Goal: Task Accomplishment & Management: Complete application form

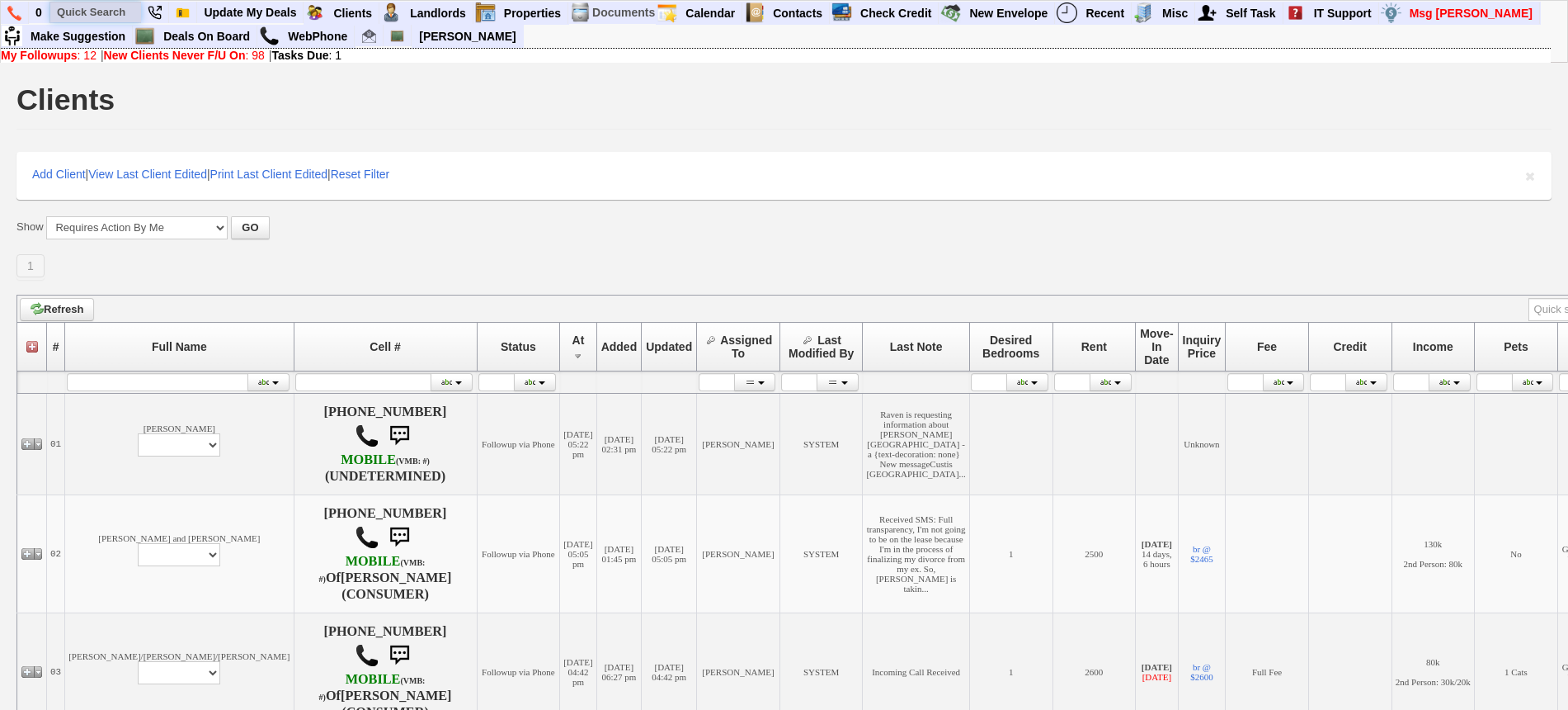
click at [87, 15] on input "text" at bounding box center [96, 12] width 91 height 21
paste input "508) 801-7052"
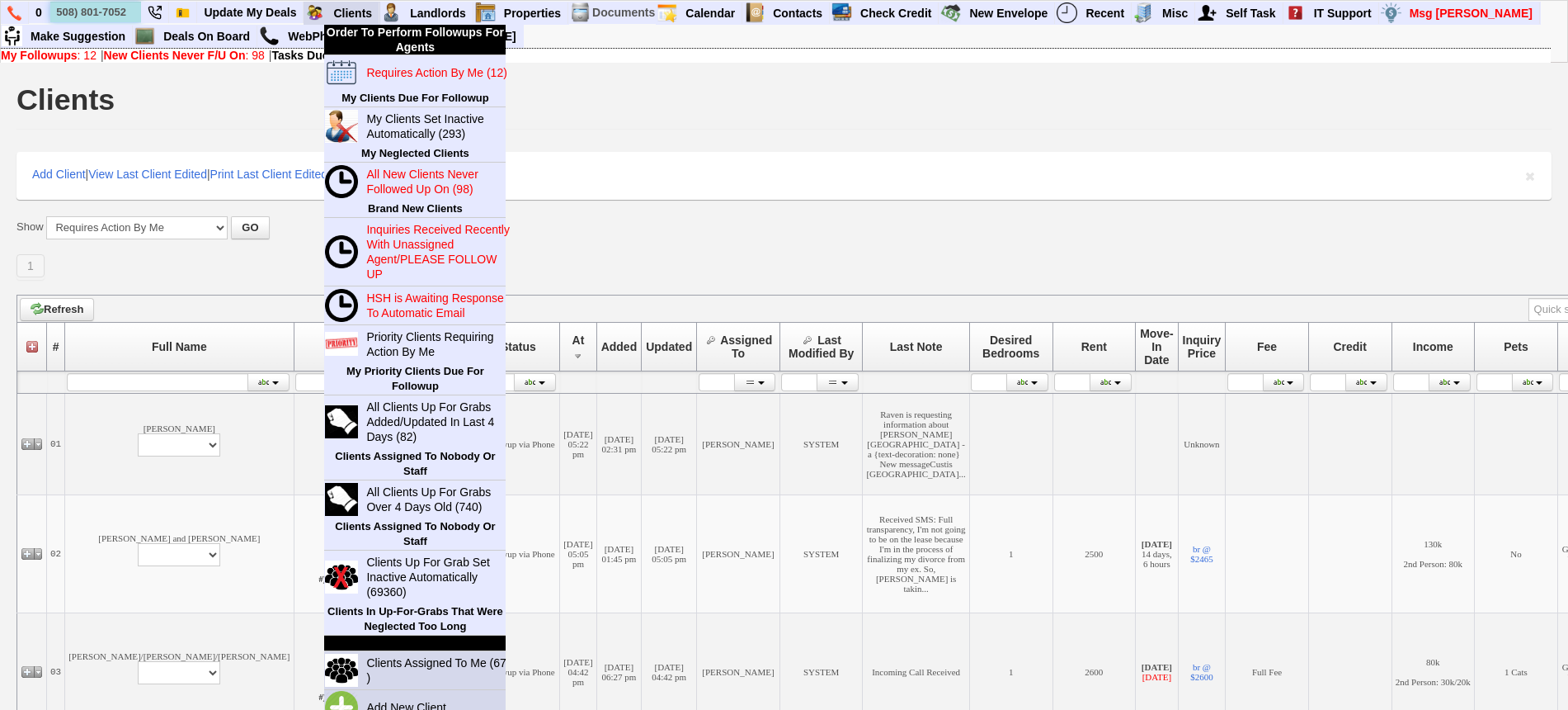
type input "508) 801-7052"
click at [403, 701] on link "Add New Client" at bounding box center [412, 707] width 106 height 21
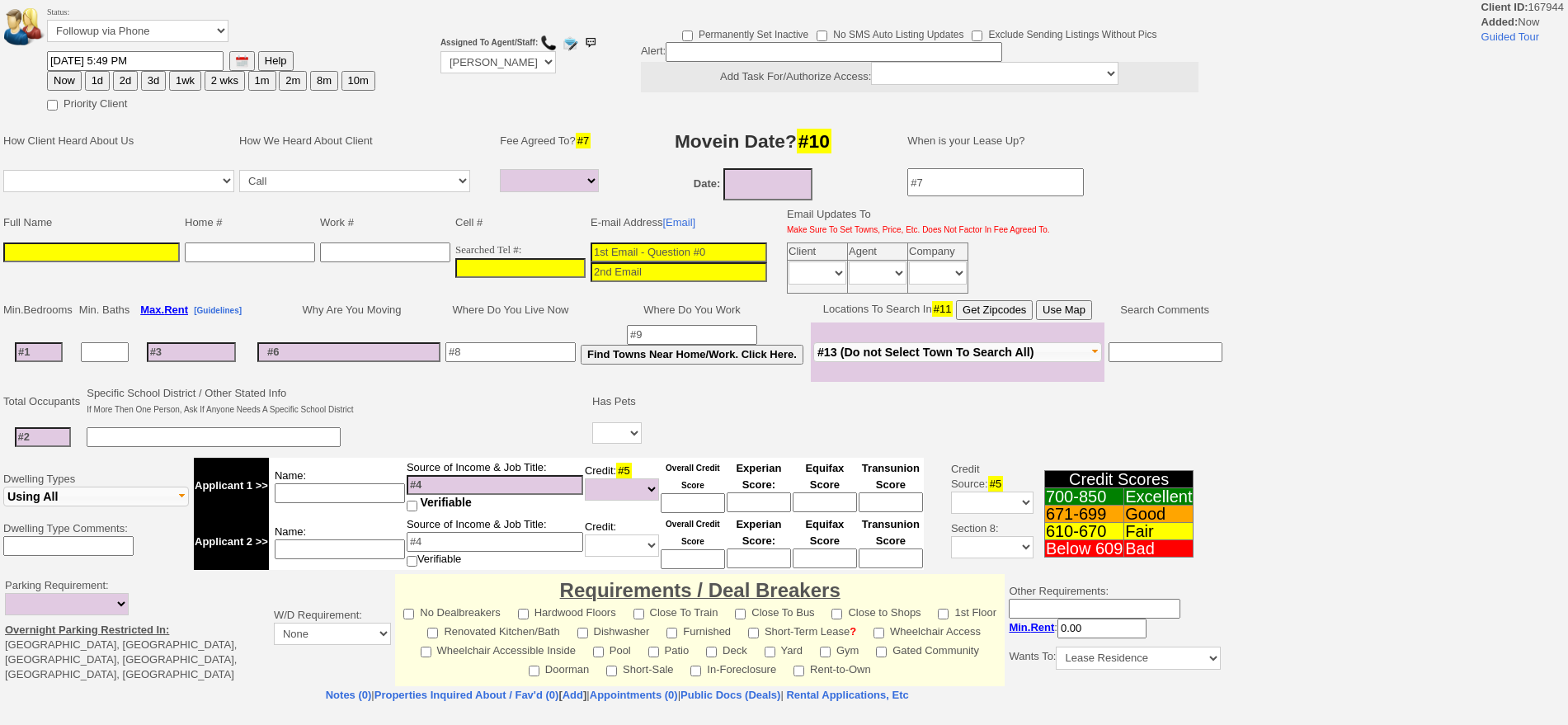
select select
click at [545, 267] on input "___-___-____" at bounding box center [520, 269] width 130 height 20
paste input "508-801-7052"
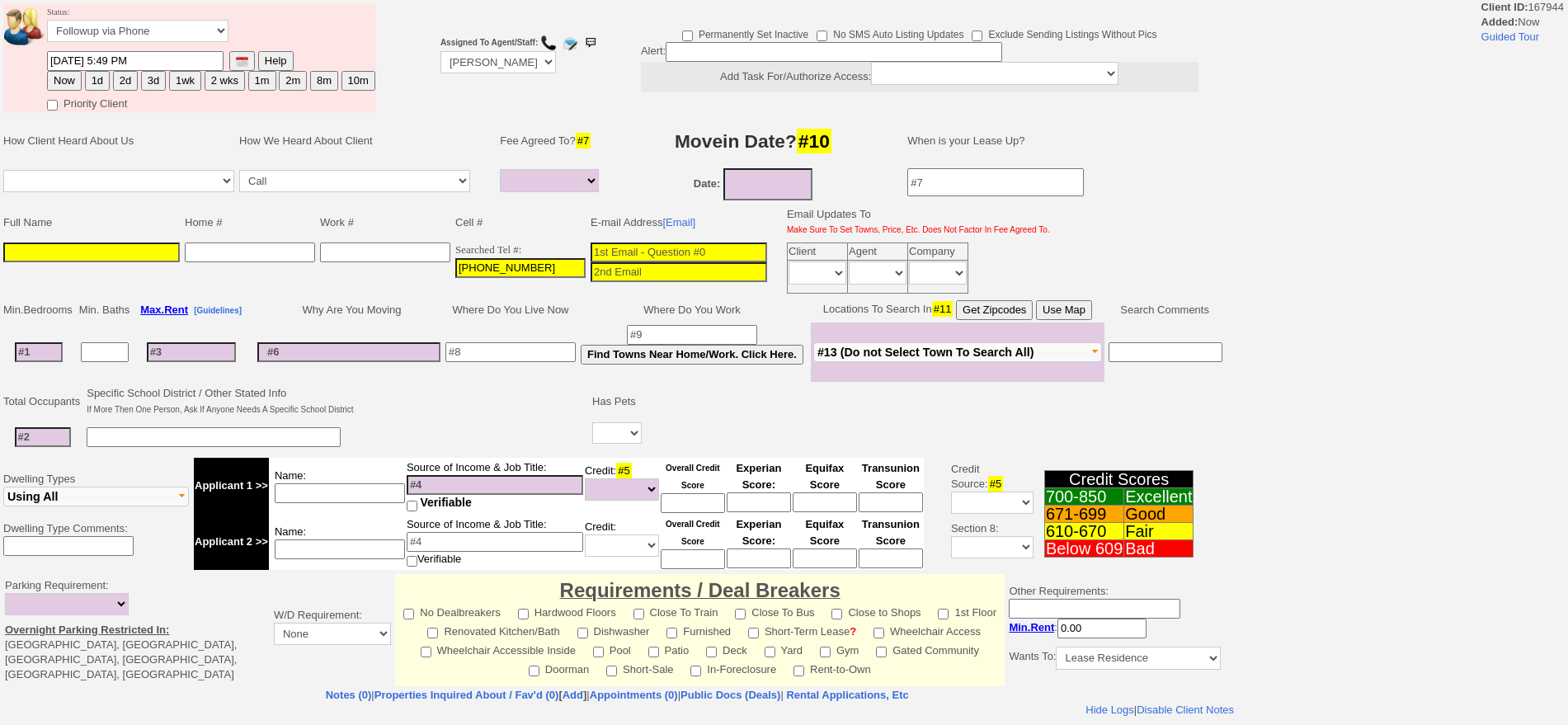
type input "508-801-7052"
click at [164, 252] on input at bounding box center [92, 253] width 177 height 20
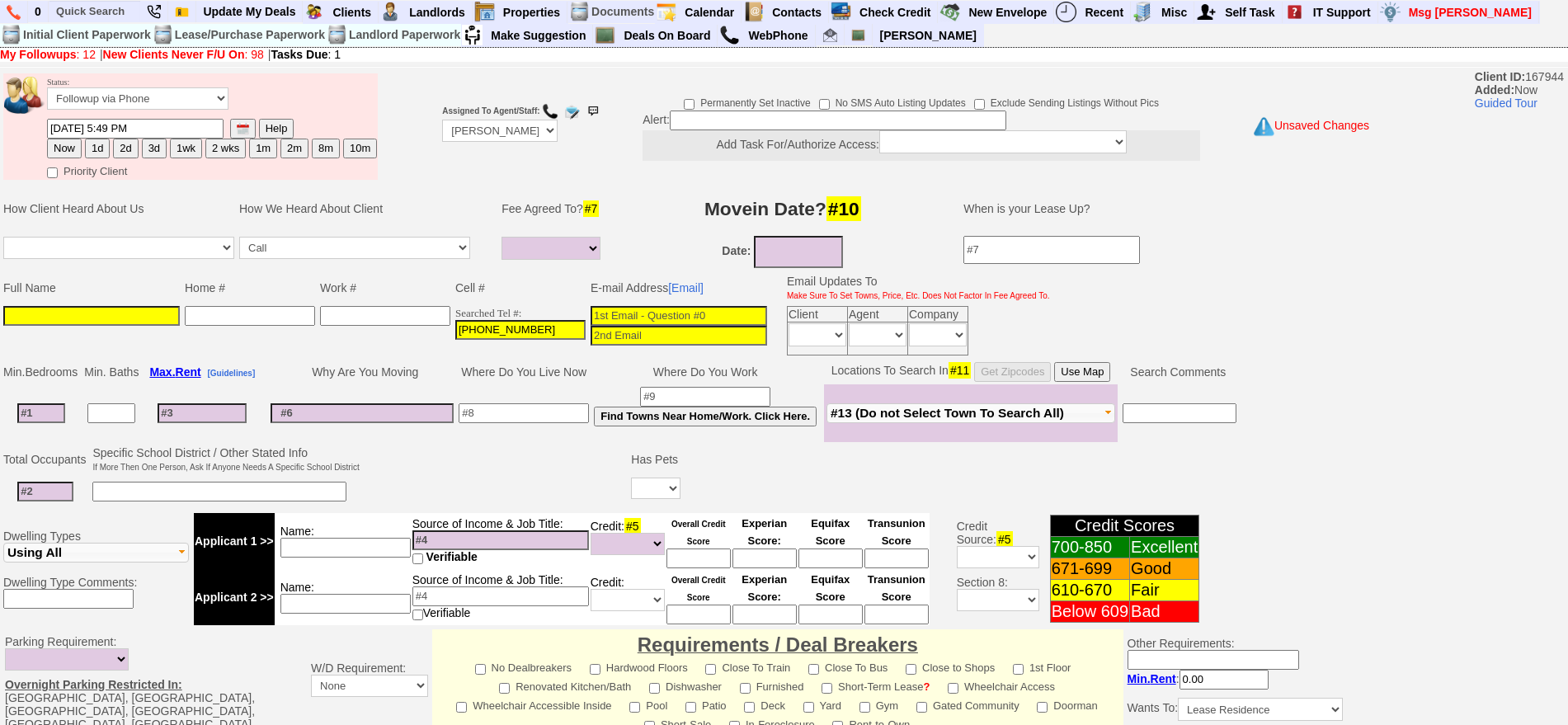
click at [619, 323] on input at bounding box center [679, 317] width 177 height 20
click at [143, 323] on input at bounding box center [92, 317] width 177 height 20
click at [145, 318] on input at bounding box center [92, 317] width 177 height 20
paste input "Dayle Lawrence"
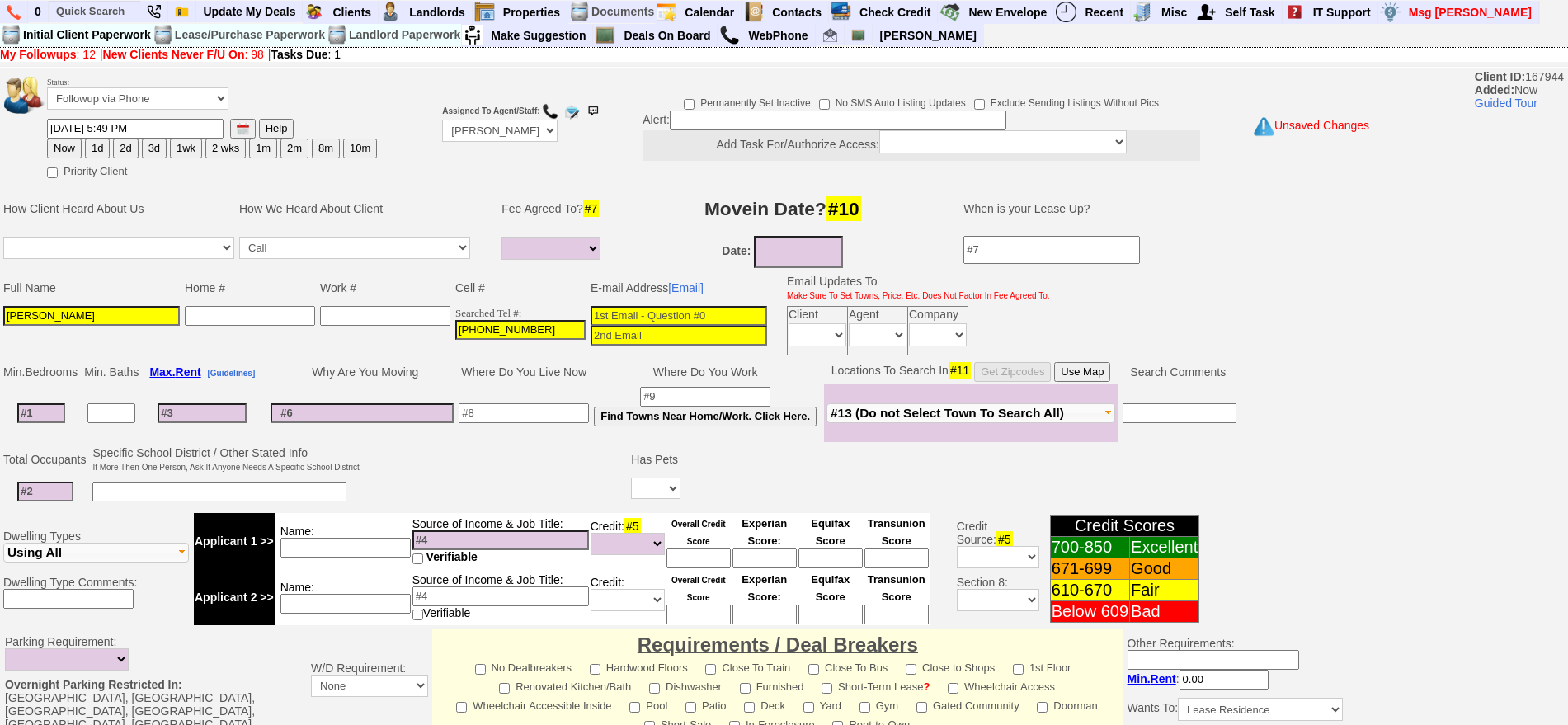
type input "Dayle Lawrence"
click at [687, 307] on input at bounding box center [679, 317] width 177 height 20
paste input "dalawrence7819@gmail.com"
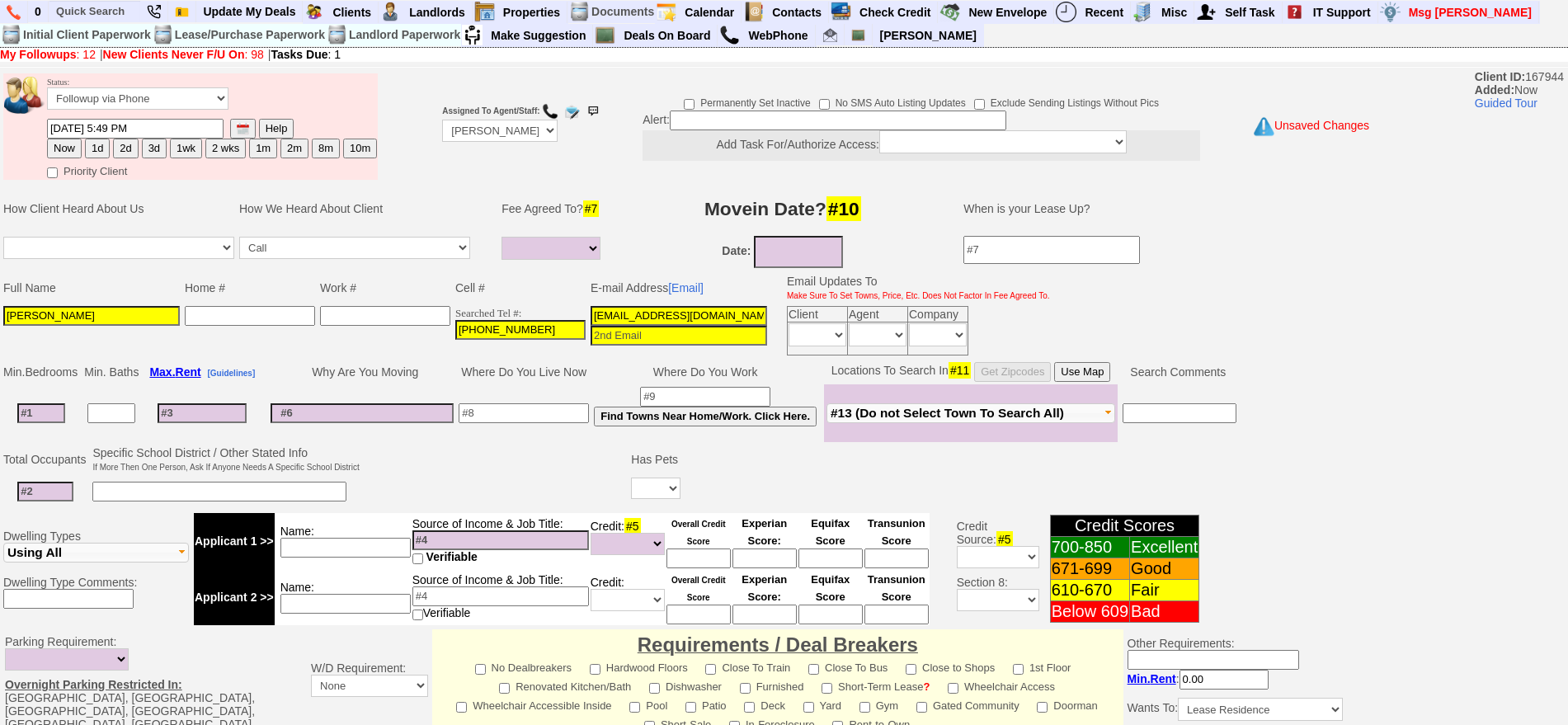
scroll to position [417, 0]
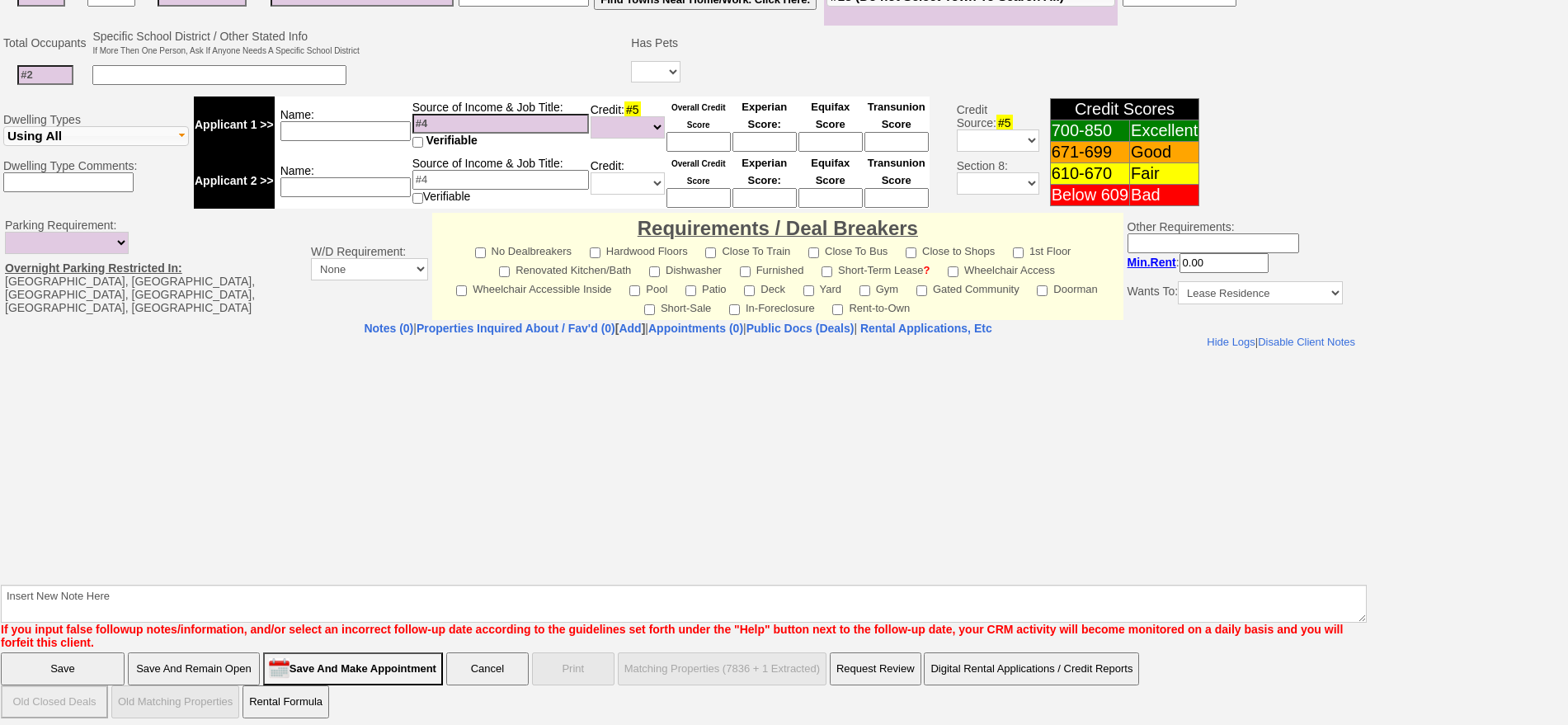
type input "dalawrence7819@gmail.com"
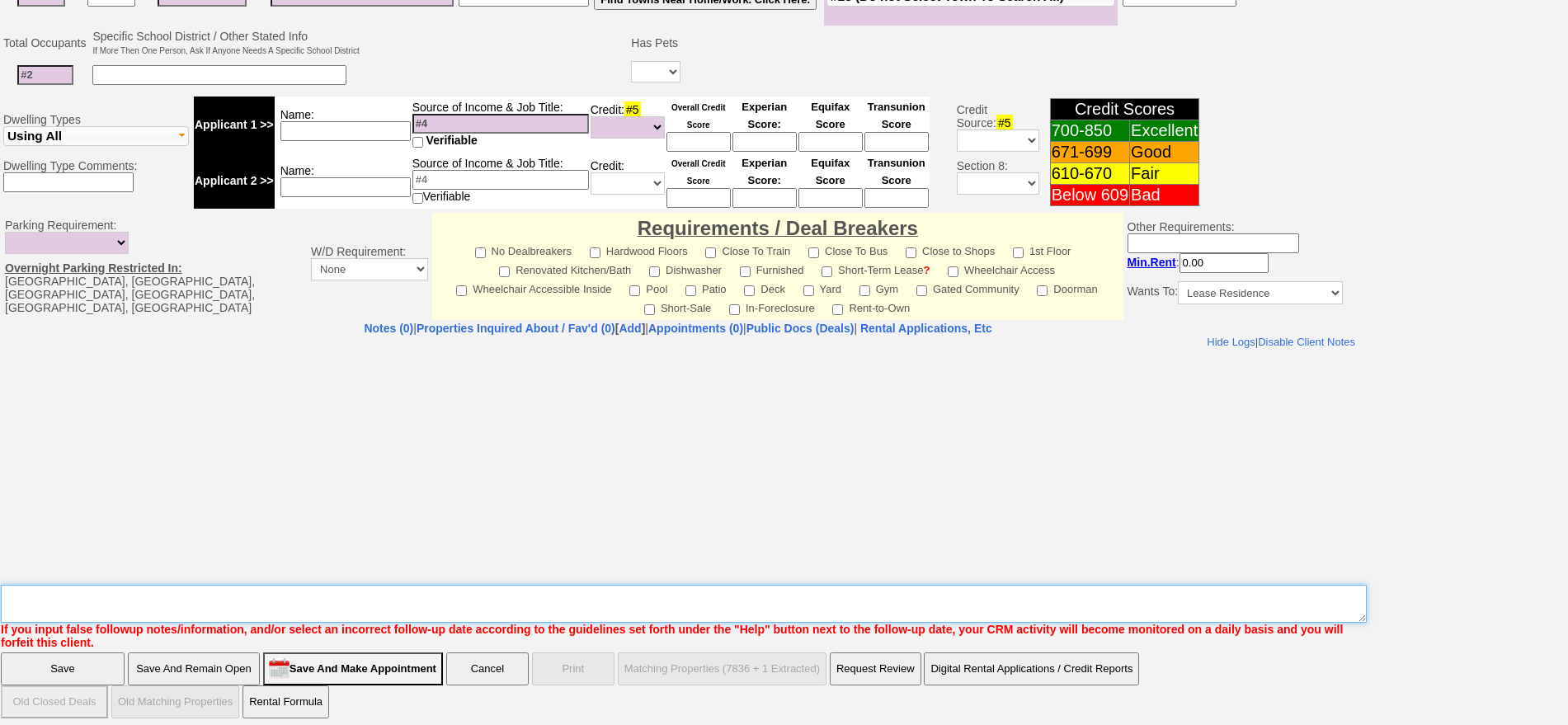
click at [682, 585] on textarea "Insert New Note Here" at bounding box center [683, 604] width 1366 height 38
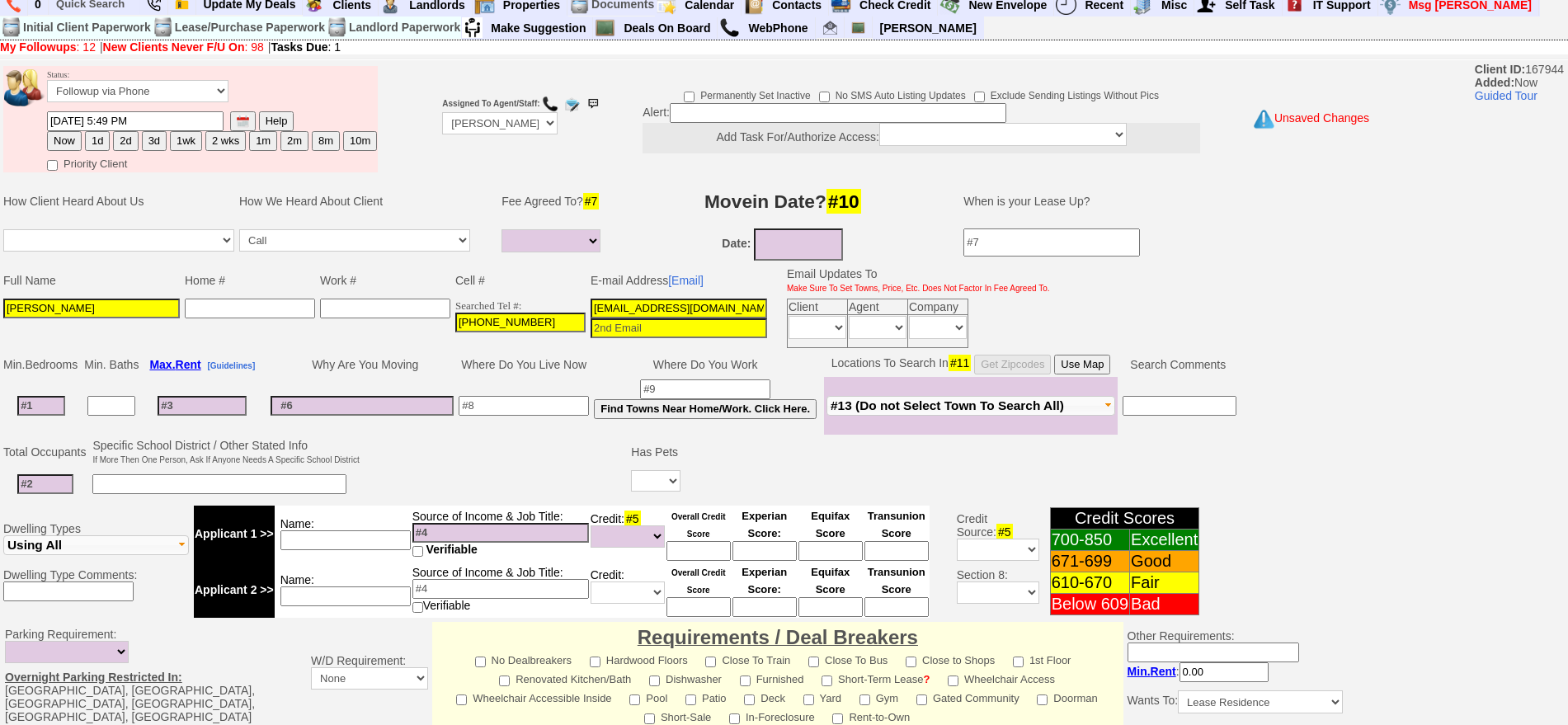
scroll to position [4, 0]
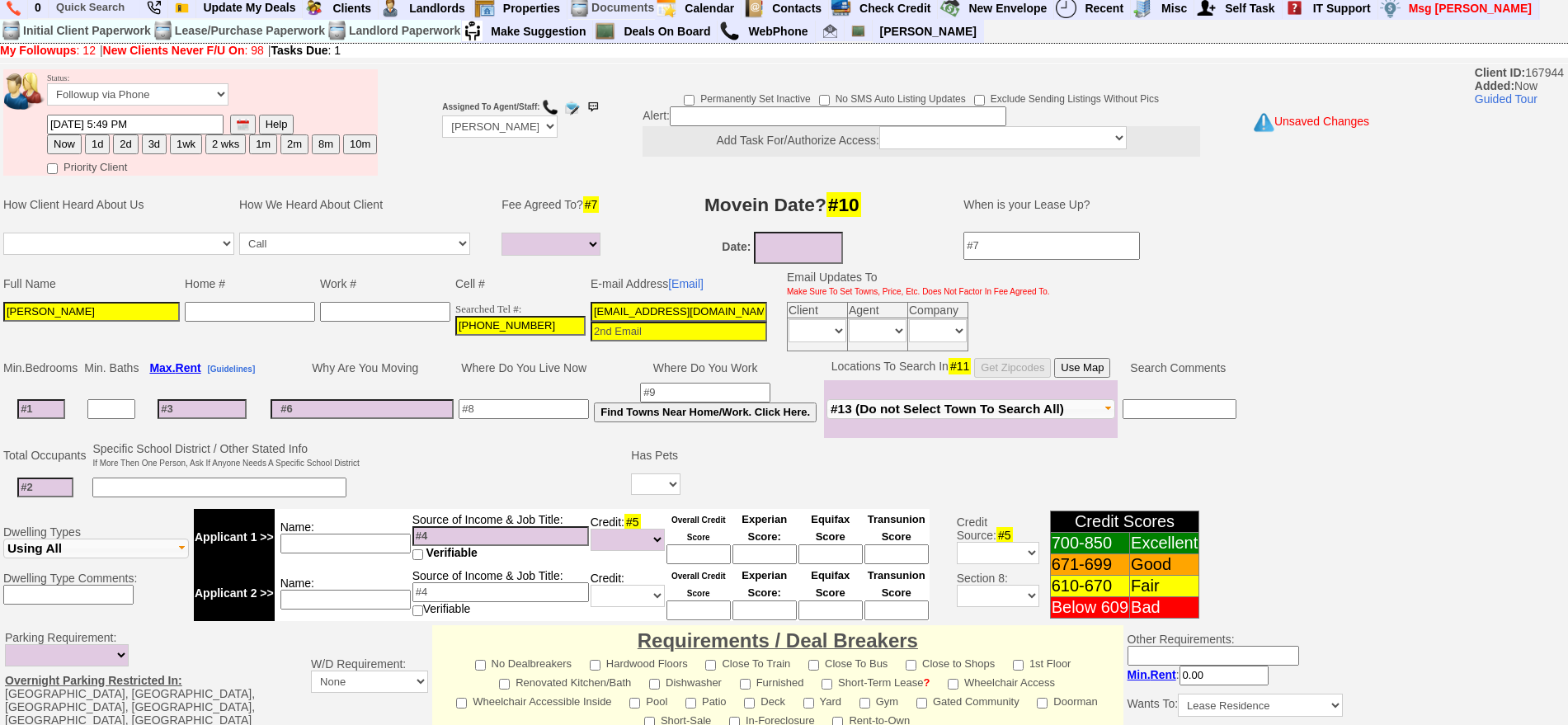
type textarea "501 n barry ld fu"
click at [91, 145] on button "1d" at bounding box center [97, 145] width 24 height 20
type input "09/17/2025 05:49 PM"
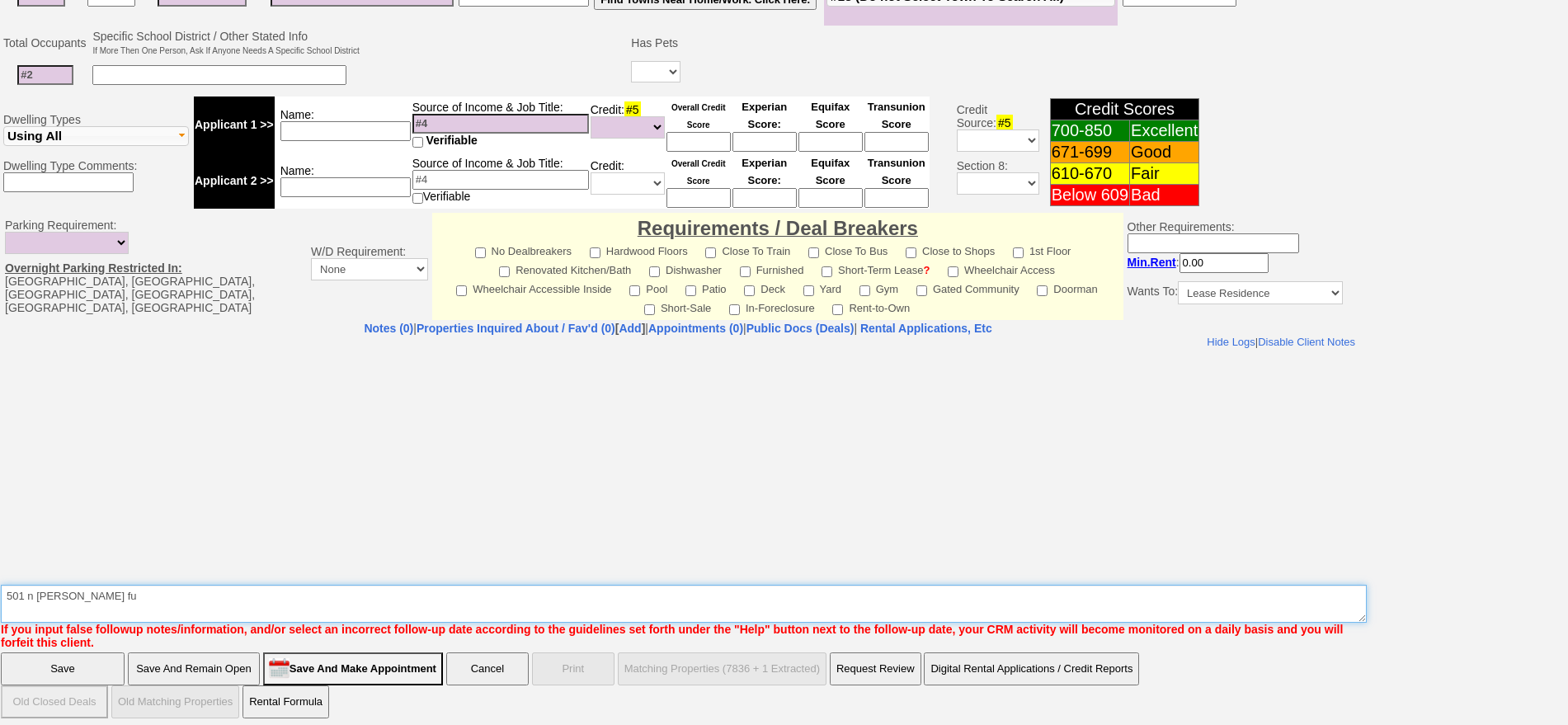
click at [194, 587] on textarea "Insert New Note Here" at bounding box center [683, 604] width 1366 height 38
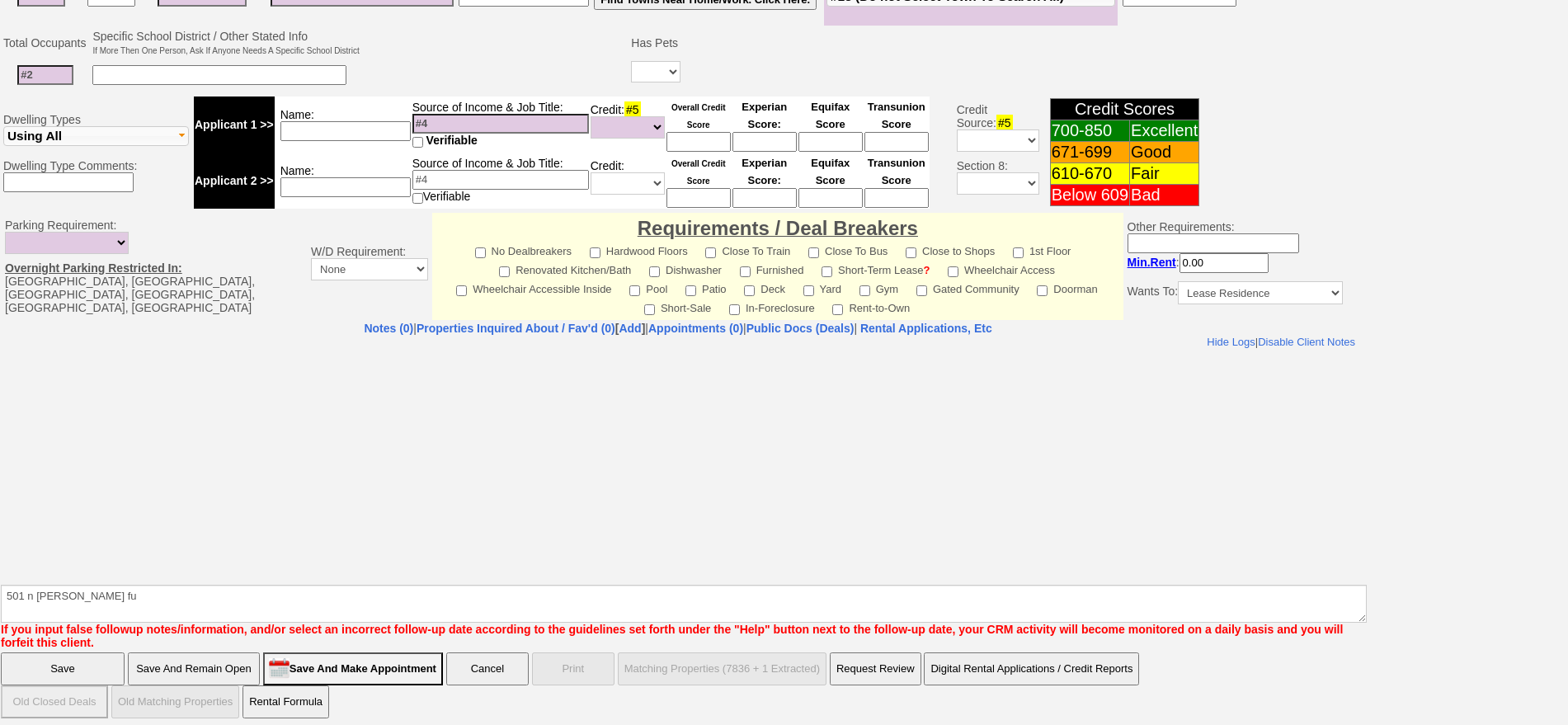
click input "Save" at bounding box center [62, 669] width 124 height 33
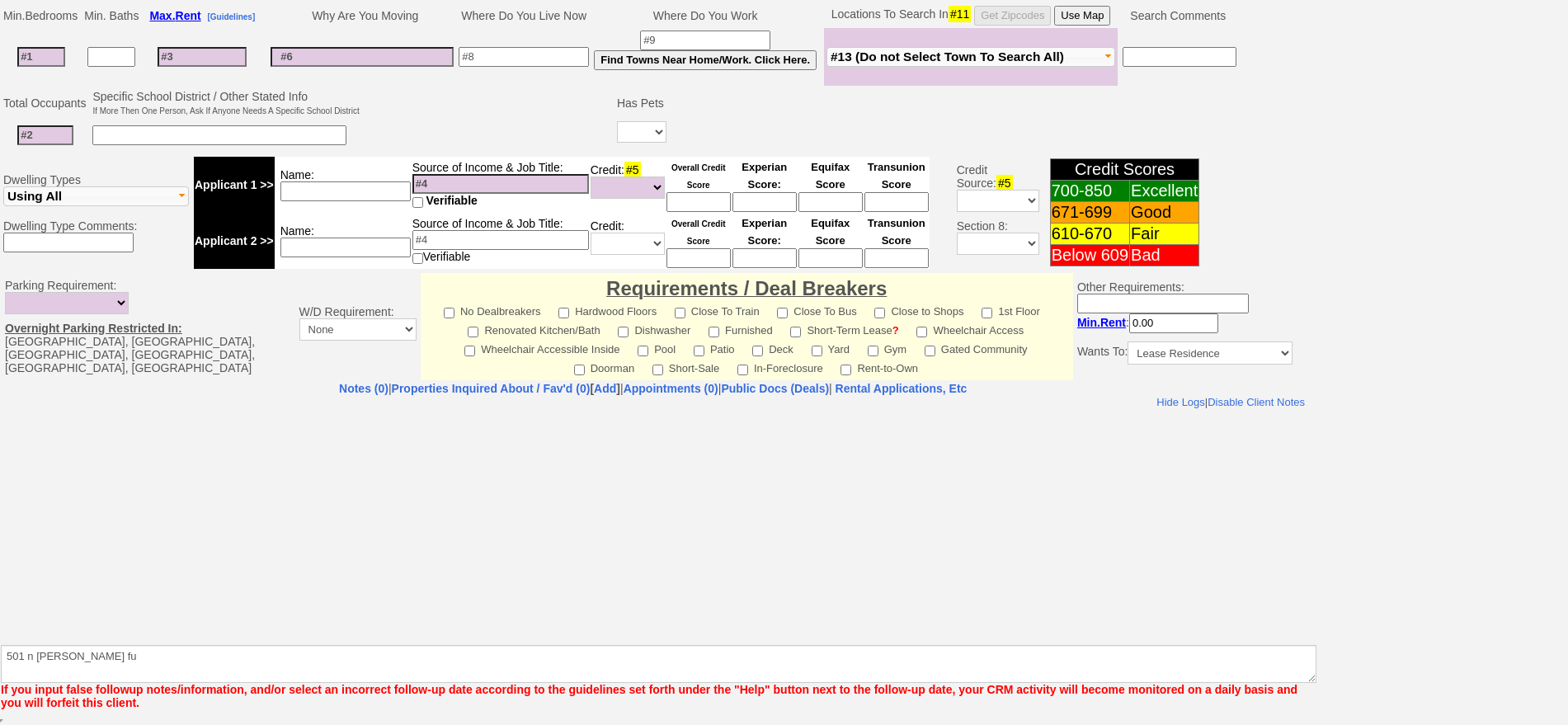
scroll to position [356, 0]
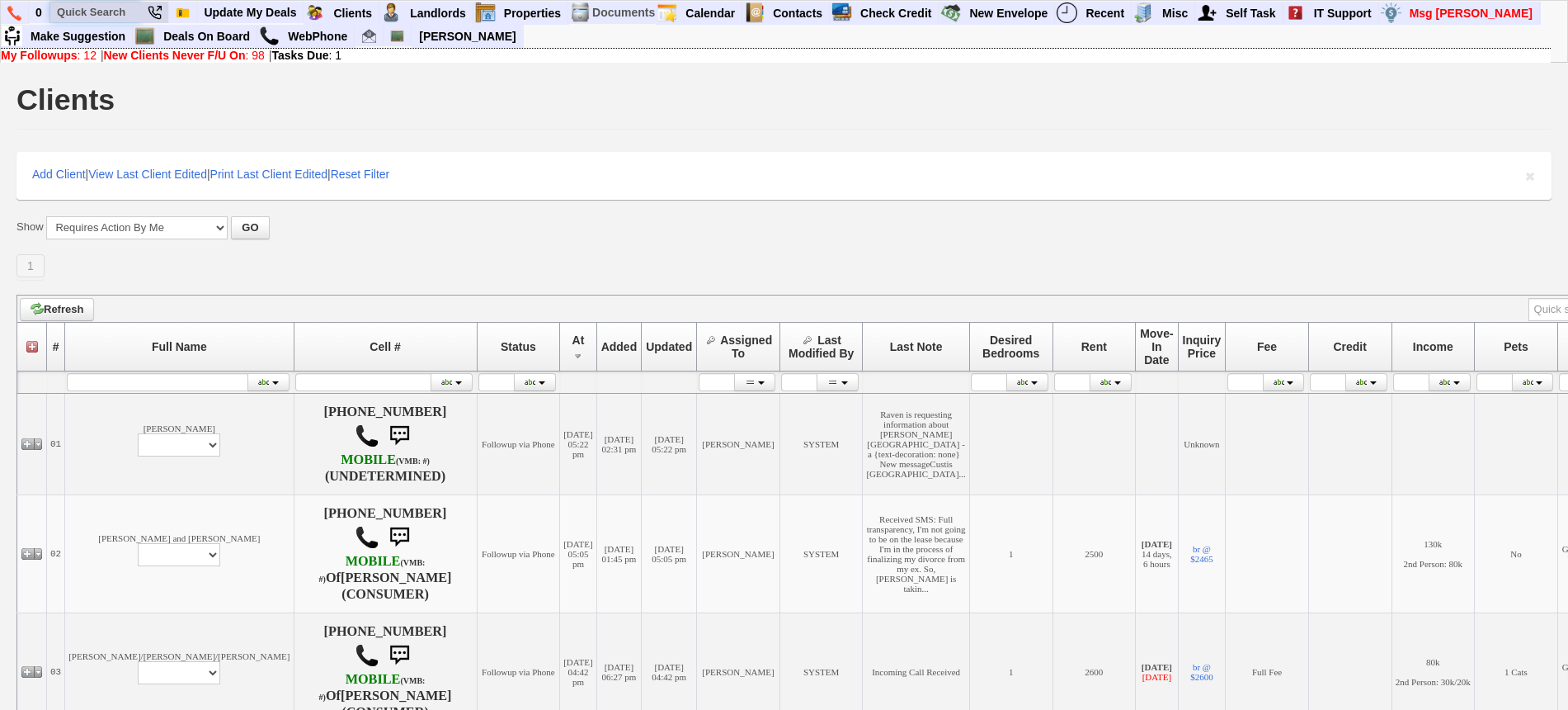
click at [111, 16] on input "text" at bounding box center [96, 12] width 91 height 21
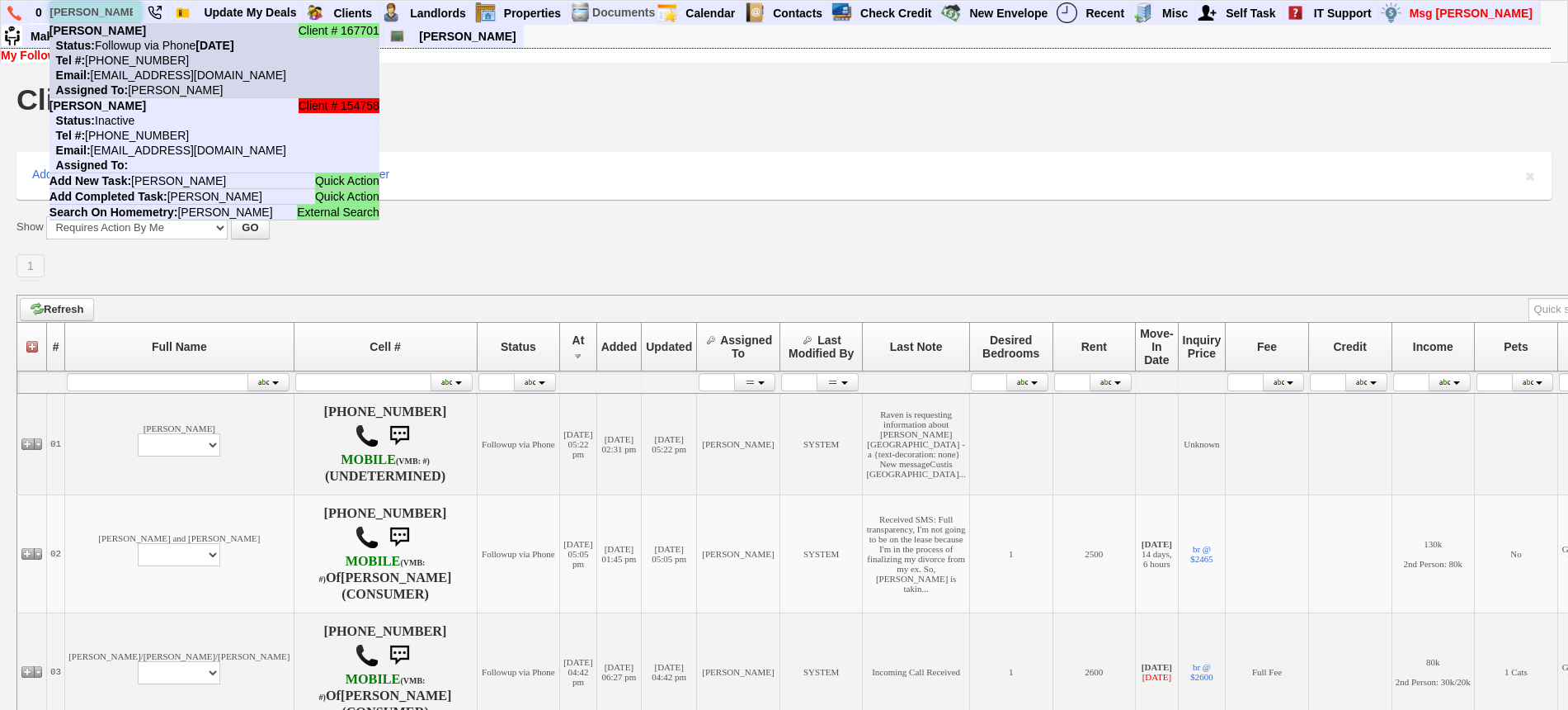
type input "luis enriqu"
click at [161, 64] on li "Client # 167701 Luis Enriquez Status: Followup via Phone Tuesday, September 16t…" at bounding box center [215, 60] width 330 height 75
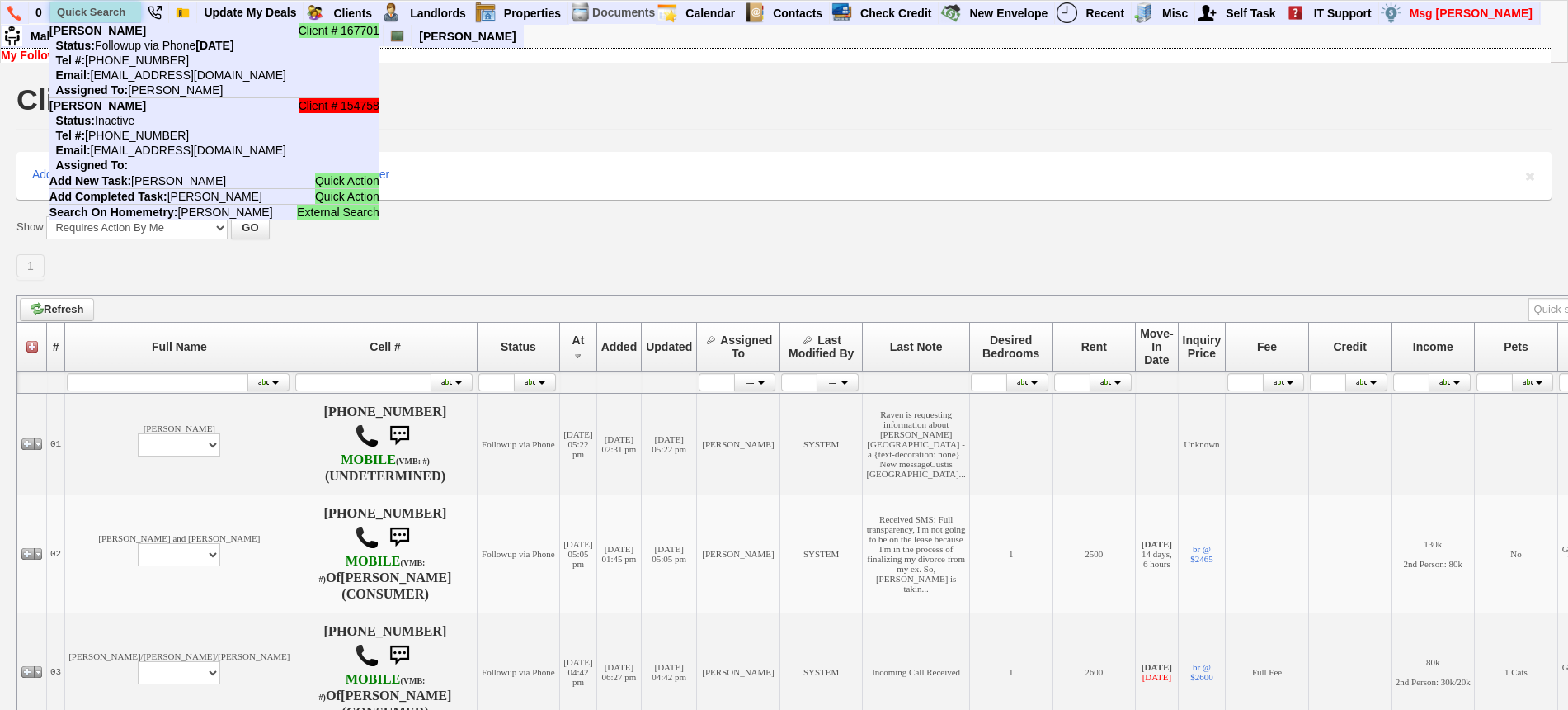
click at [98, 17] on input "text" at bounding box center [96, 12] width 91 height 21
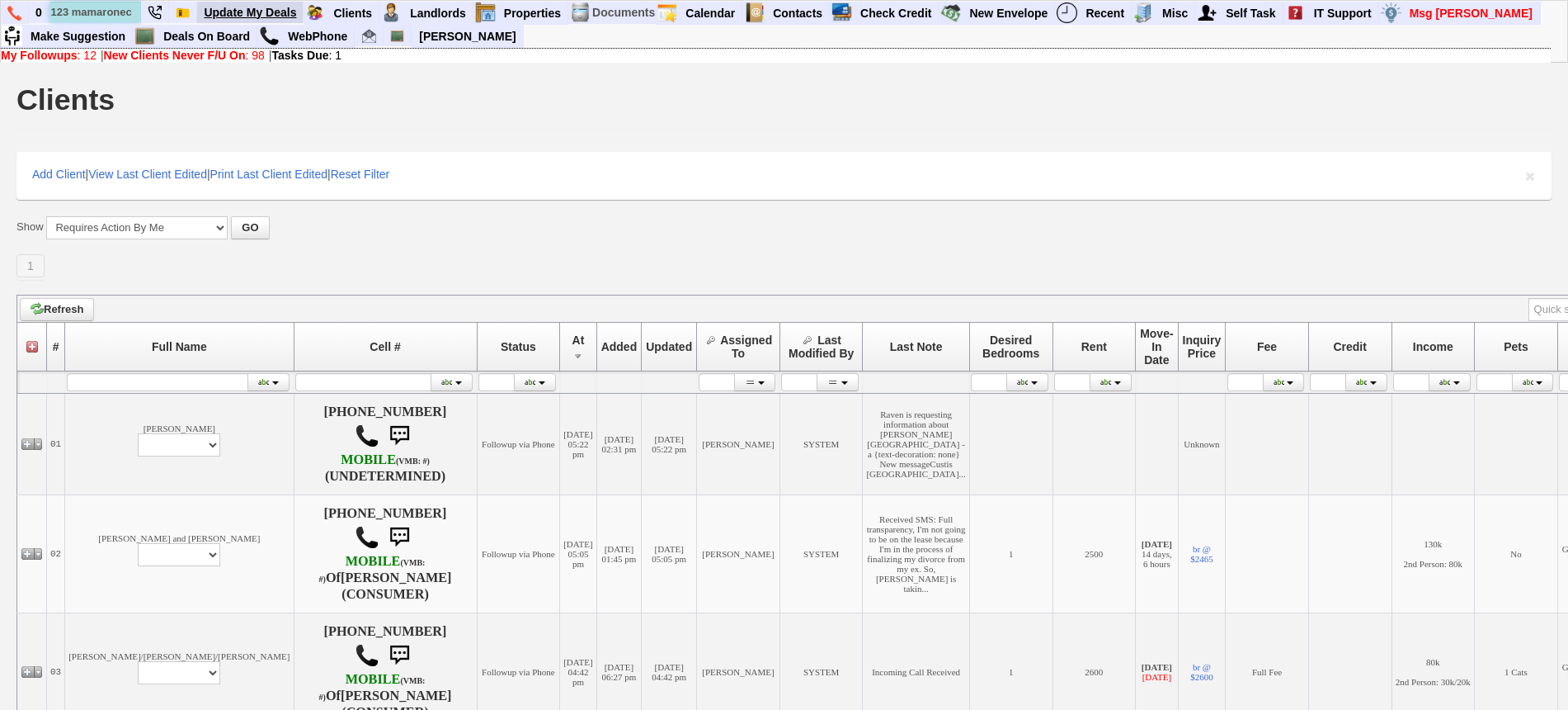
type input "123 mamaronec"
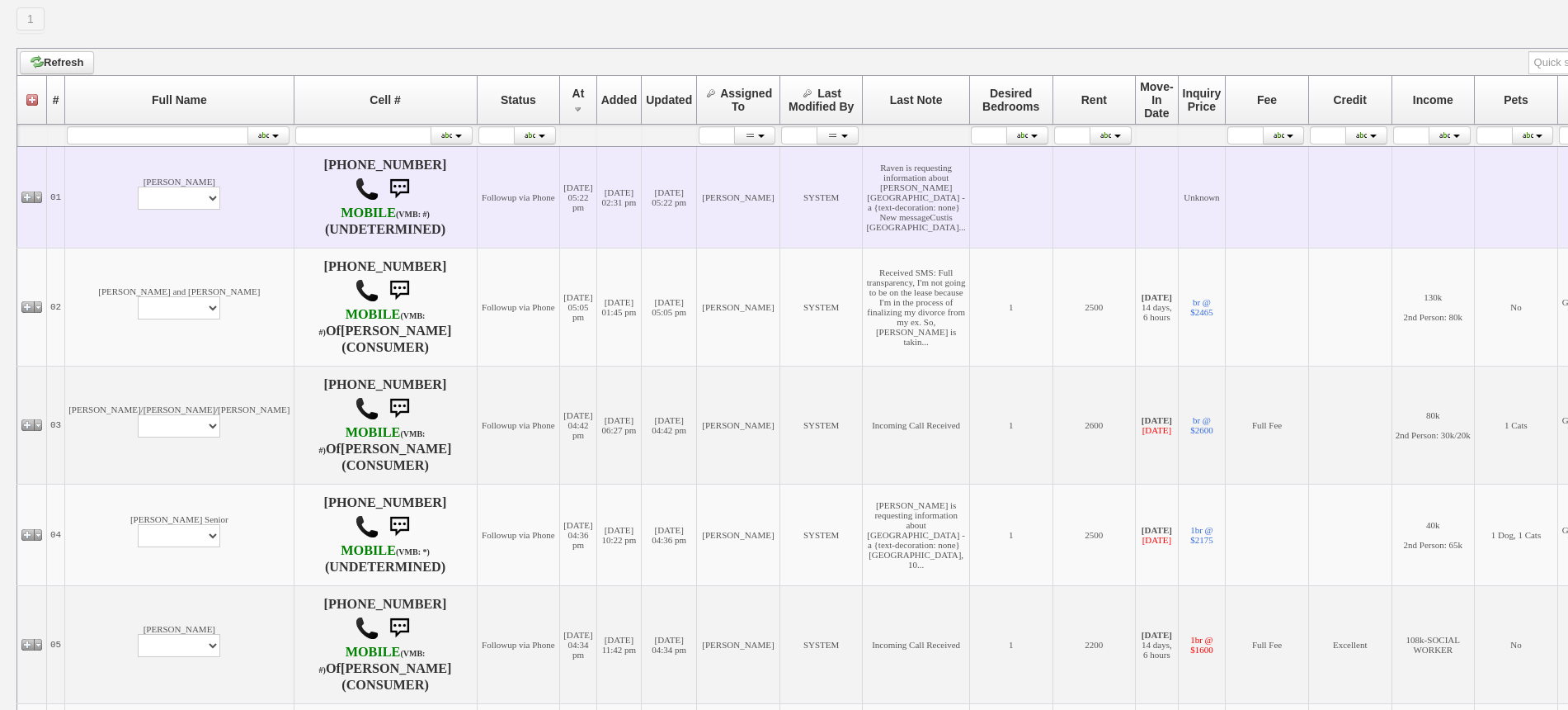
scroll to position [310, 0]
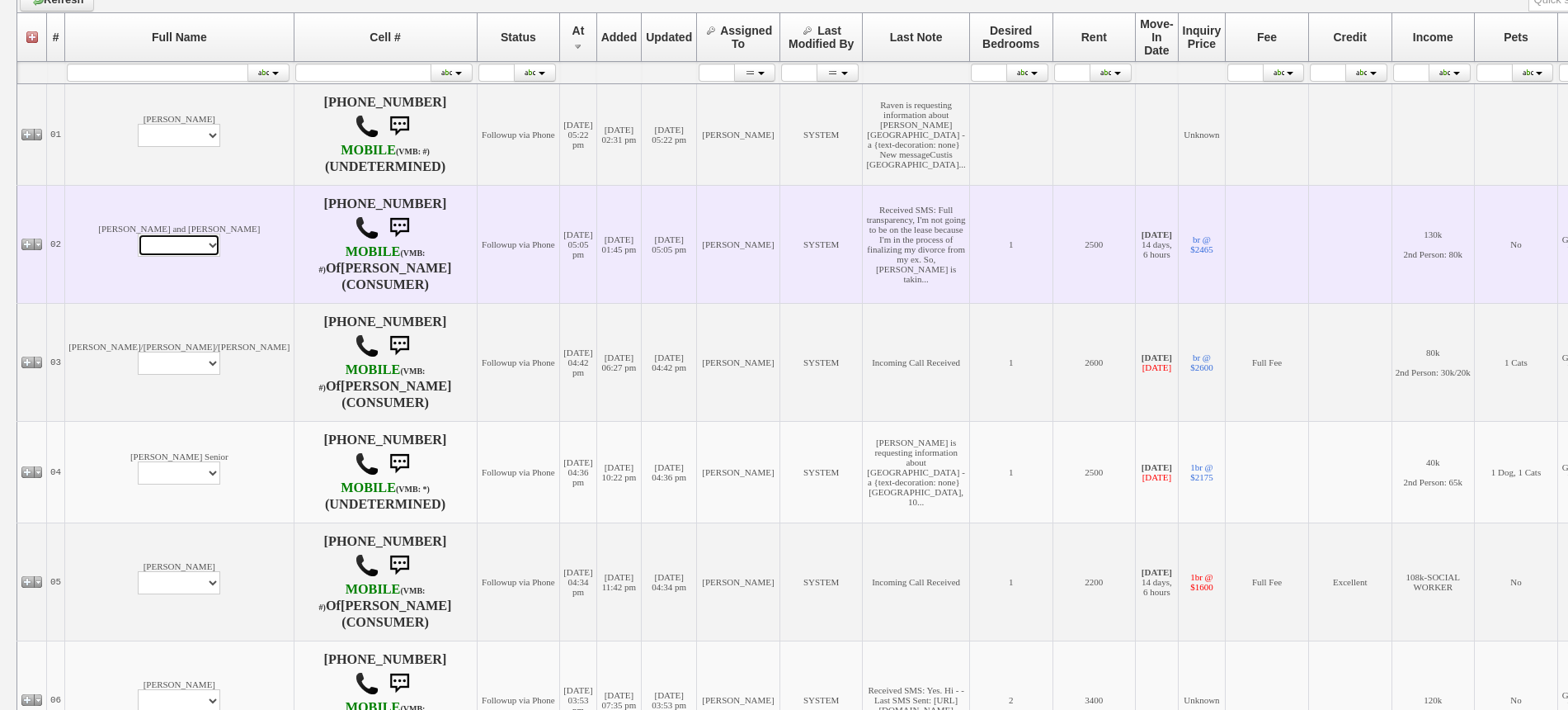
click at [138, 257] on select "Profile Edit Print Email Externally (Will Not Be Tracked In CRM) Closed Deals" at bounding box center [179, 244] width 82 height 23
select select "ChangeURL,/crm/custom/edit_client_form.php?redirect=%2Fcrm%2Fclients.php&id=167…"
click at [138, 243] on select "Profile Edit Print Email Externally (Will Not Be Tracked In CRM) Closed Deals" at bounding box center [179, 244] width 82 height 23
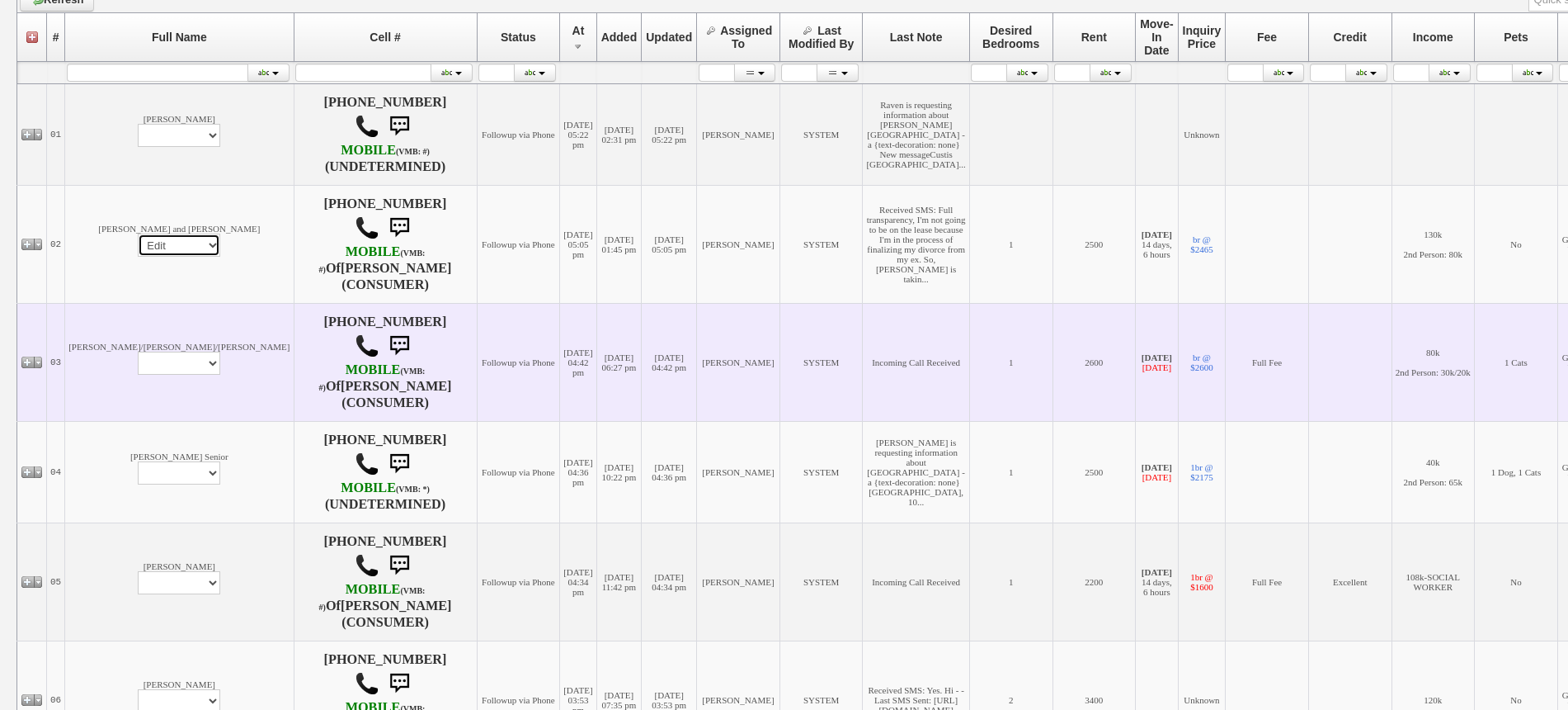
select select
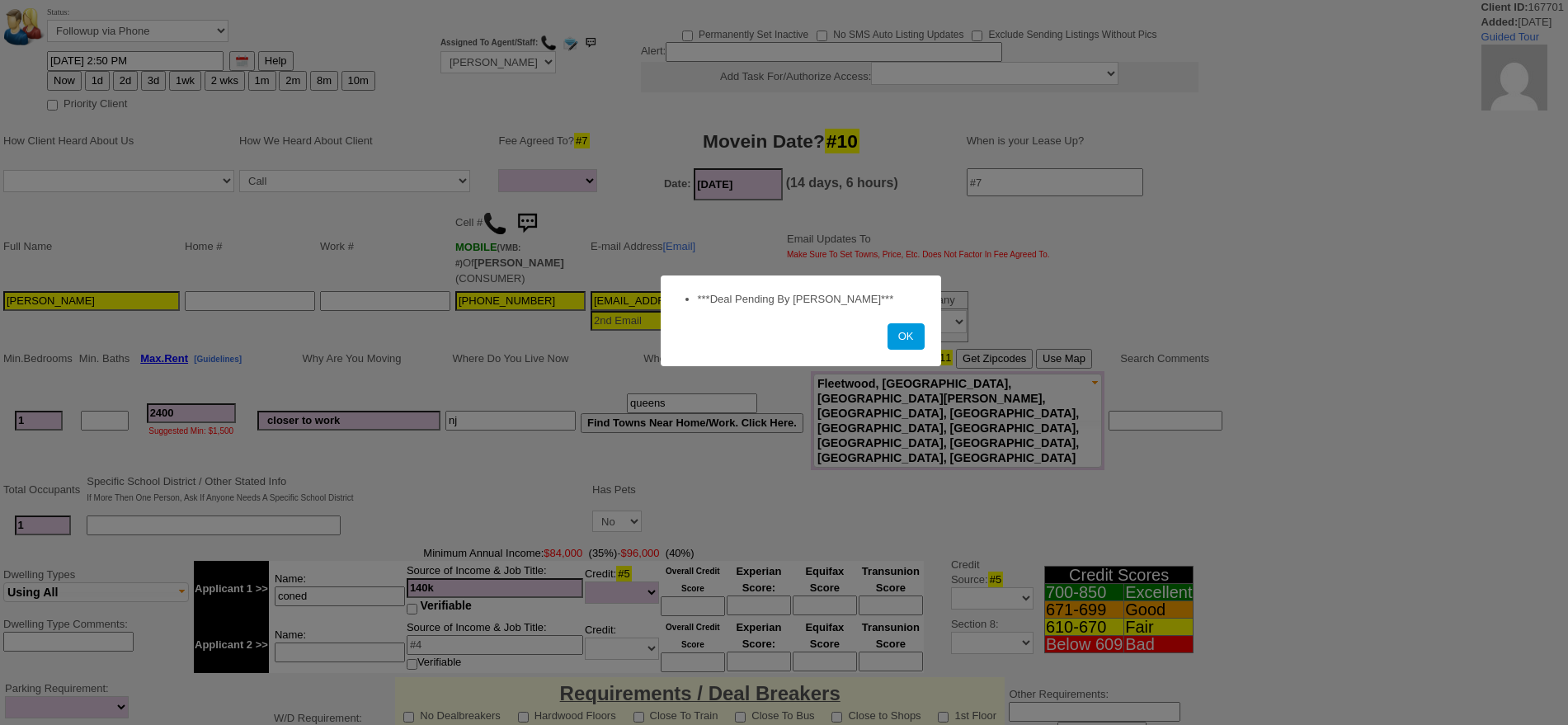
select select
click at [896, 332] on button "OK" at bounding box center [906, 336] width 37 height 26
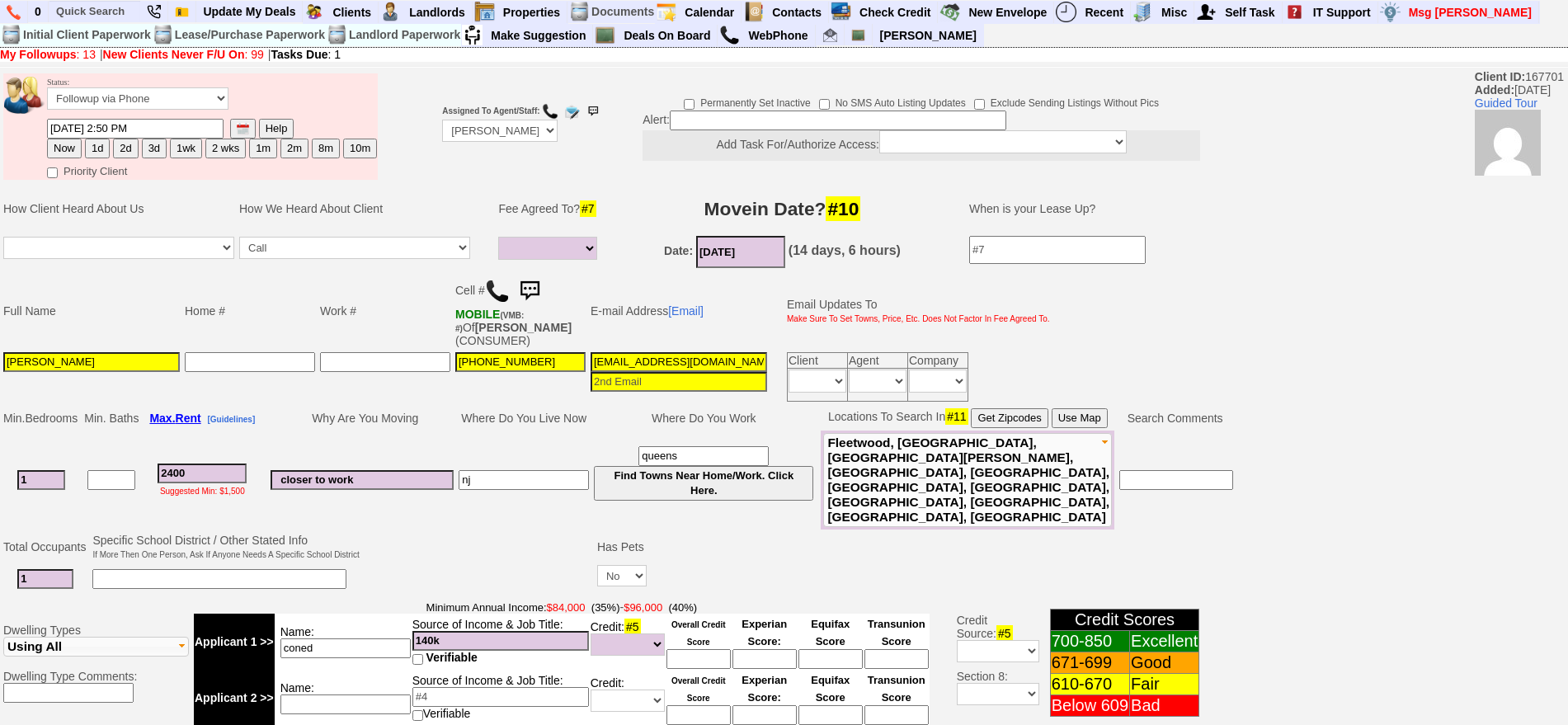
click at [499, 298] on img at bounding box center [497, 291] width 24 height 24
click at [533, 285] on img at bounding box center [529, 291] width 33 height 33
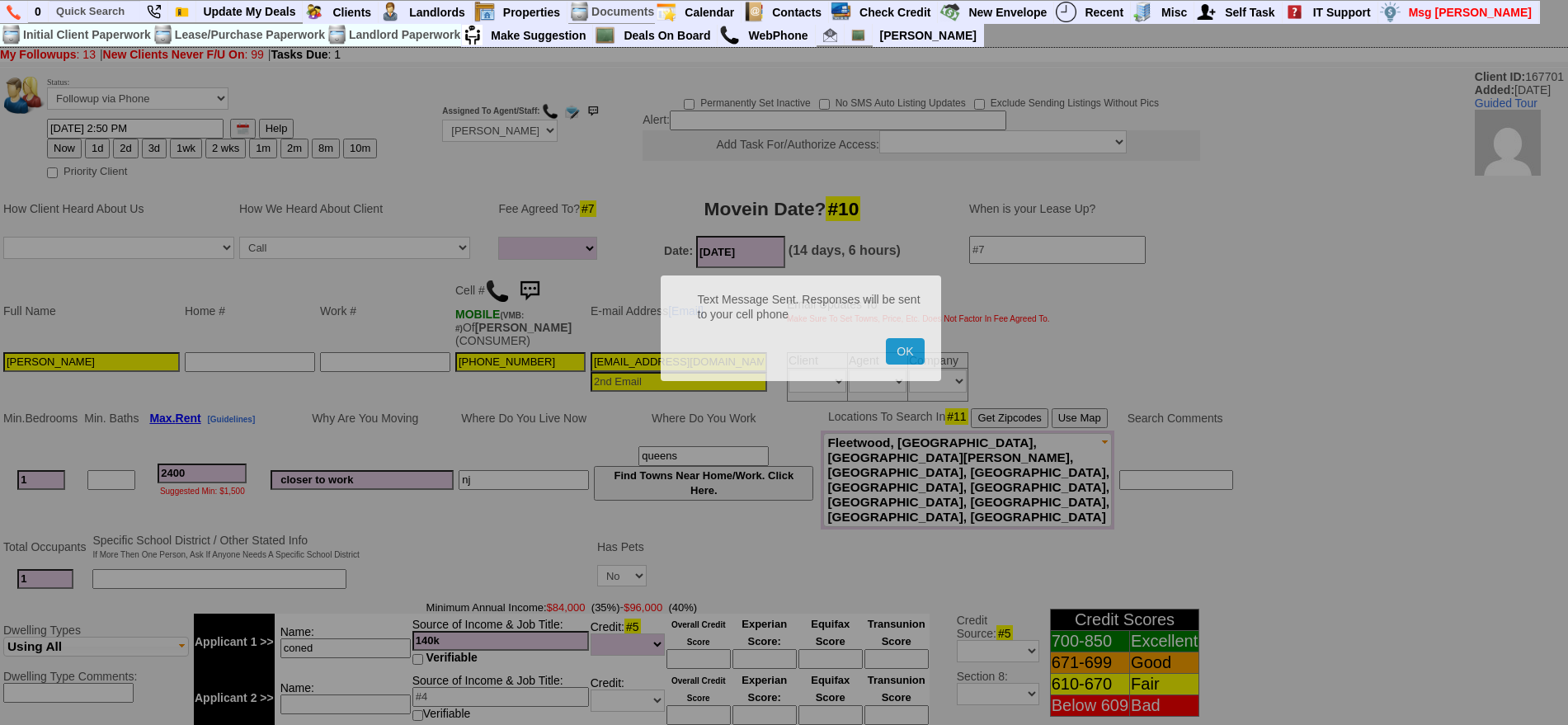
click at [886, 339] on button "OK" at bounding box center [905, 351] width 38 height 26
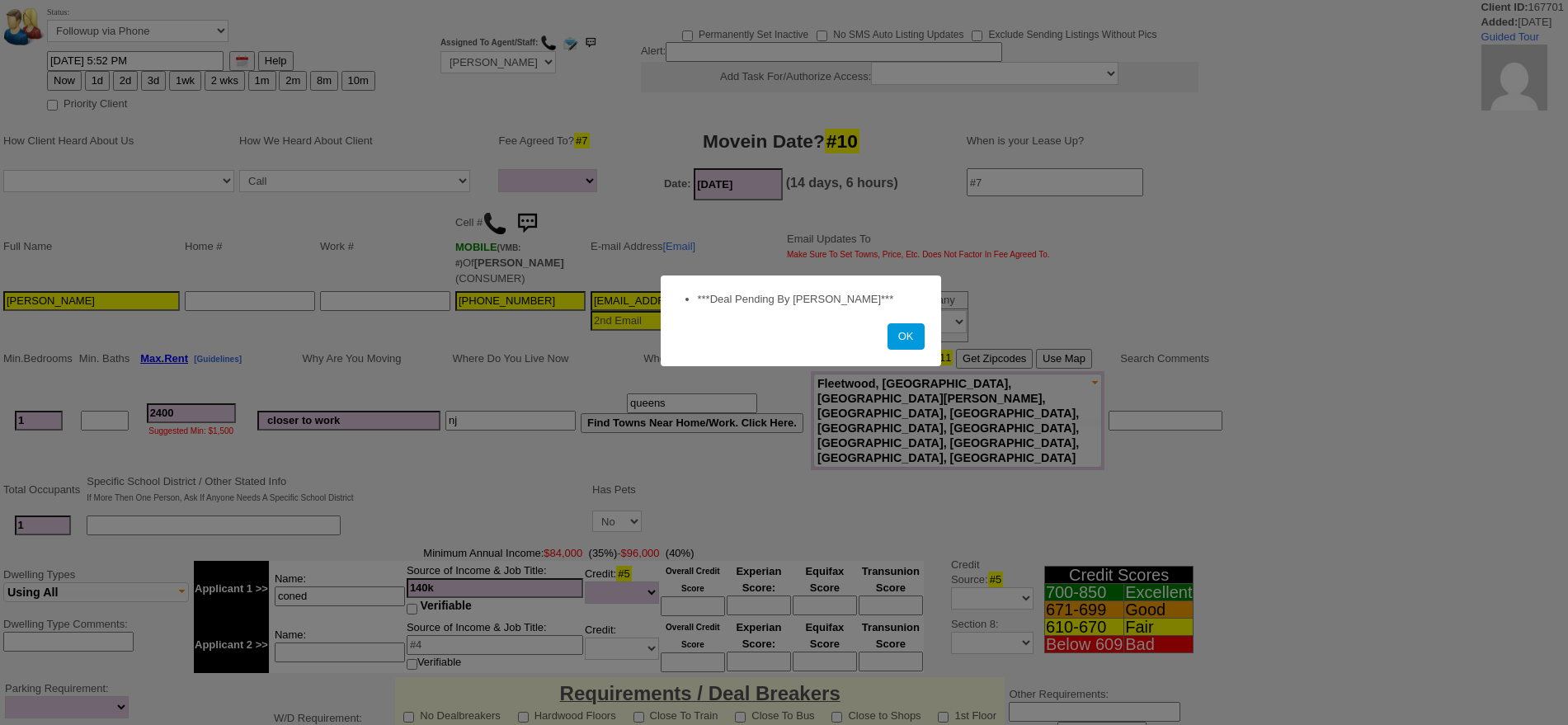
select select
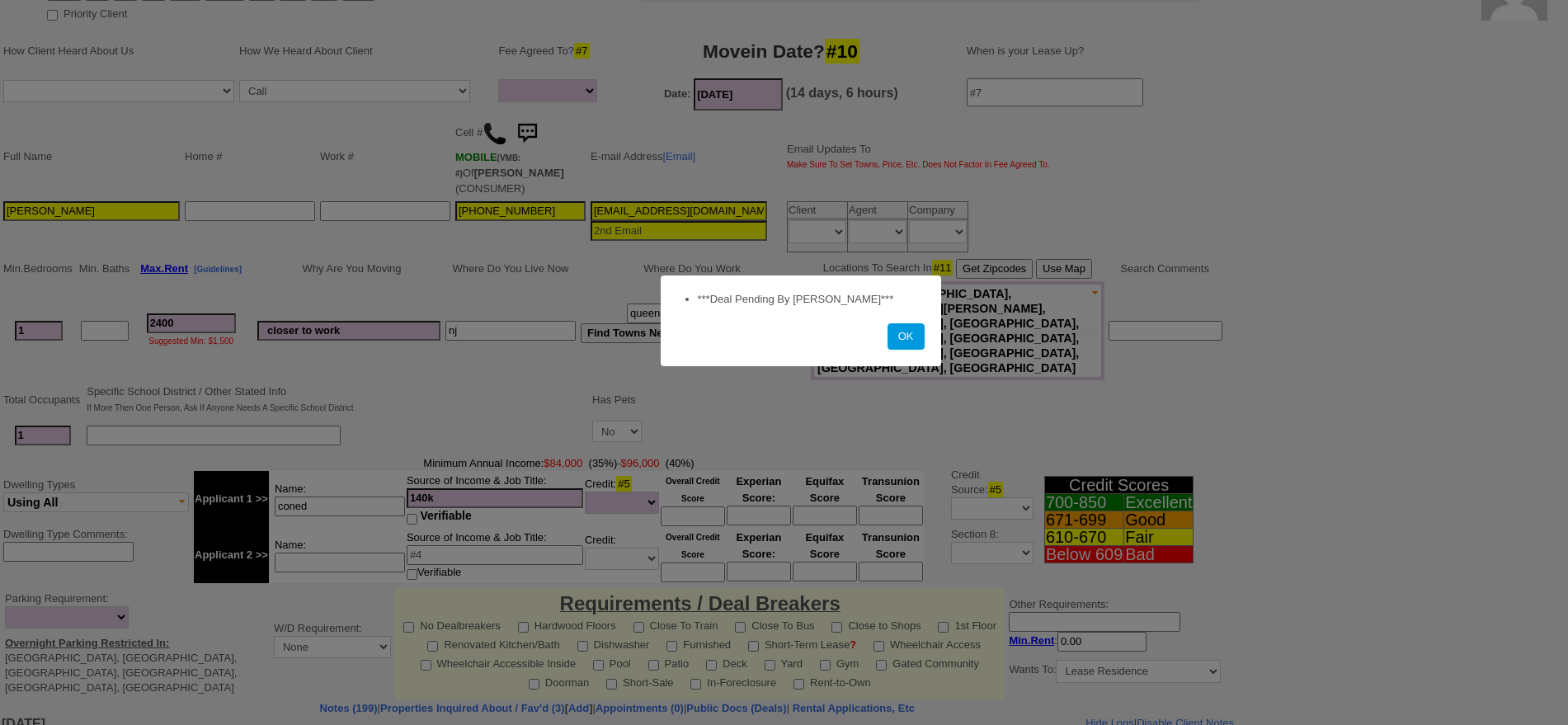
scroll to position [104, 0]
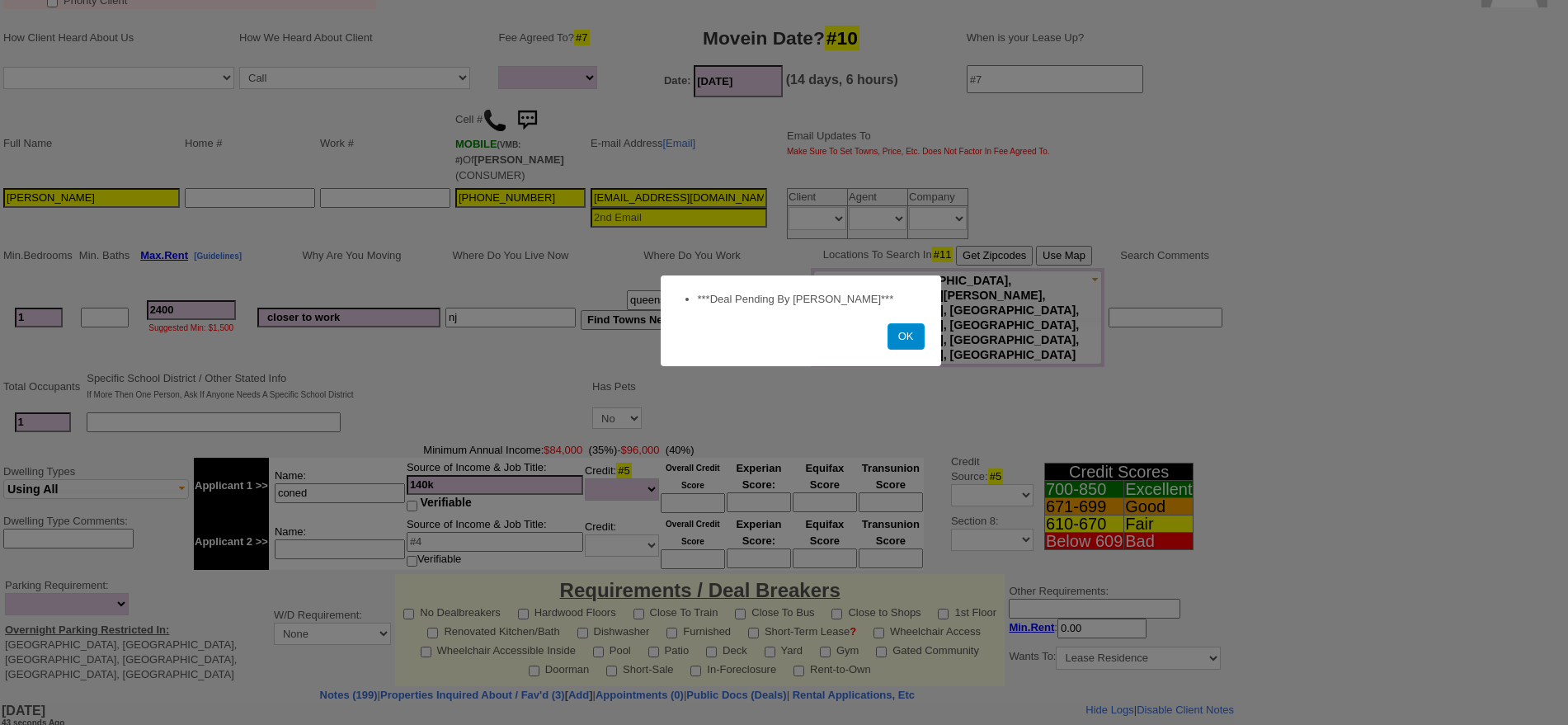
click at [894, 332] on button "OK" at bounding box center [906, 336] width 37 height 26
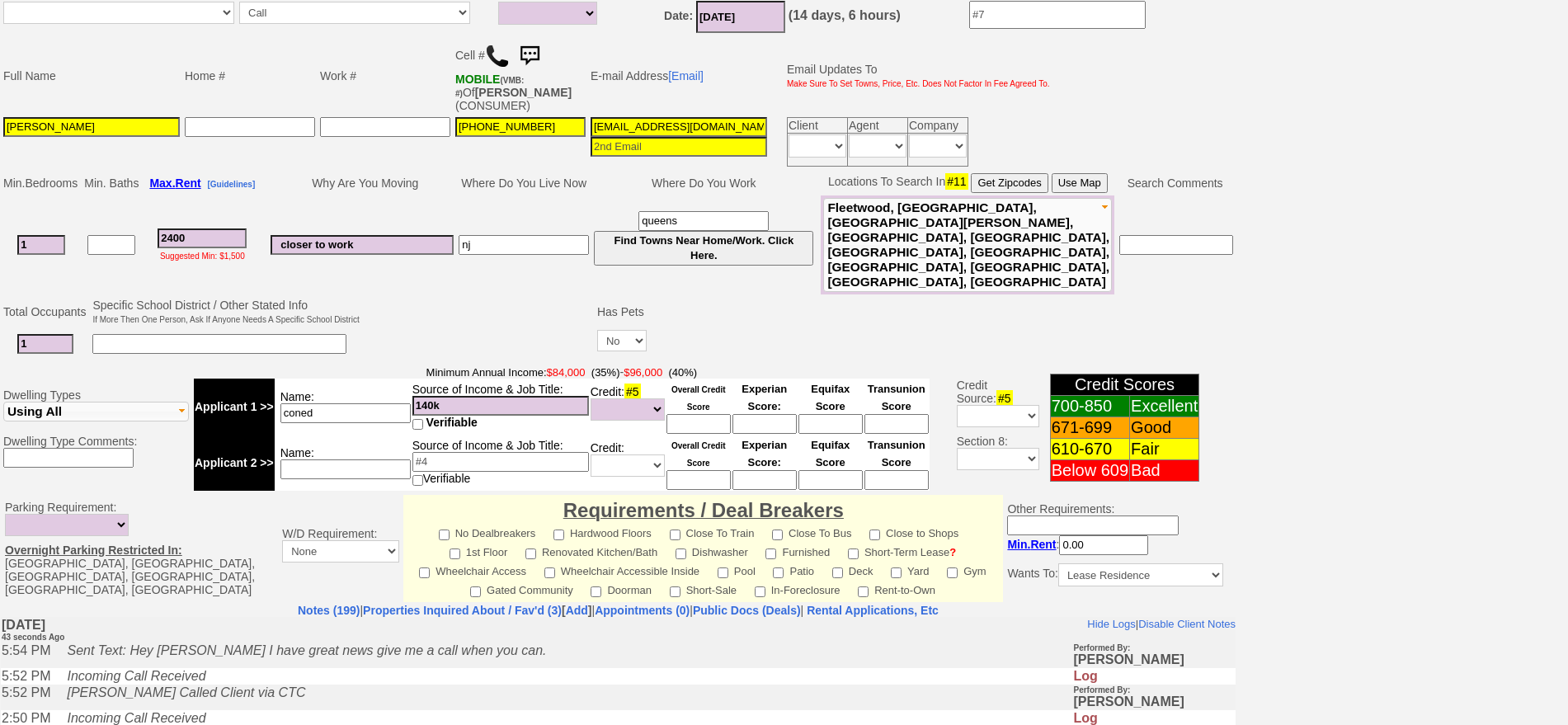
scroll to position [271, 0]
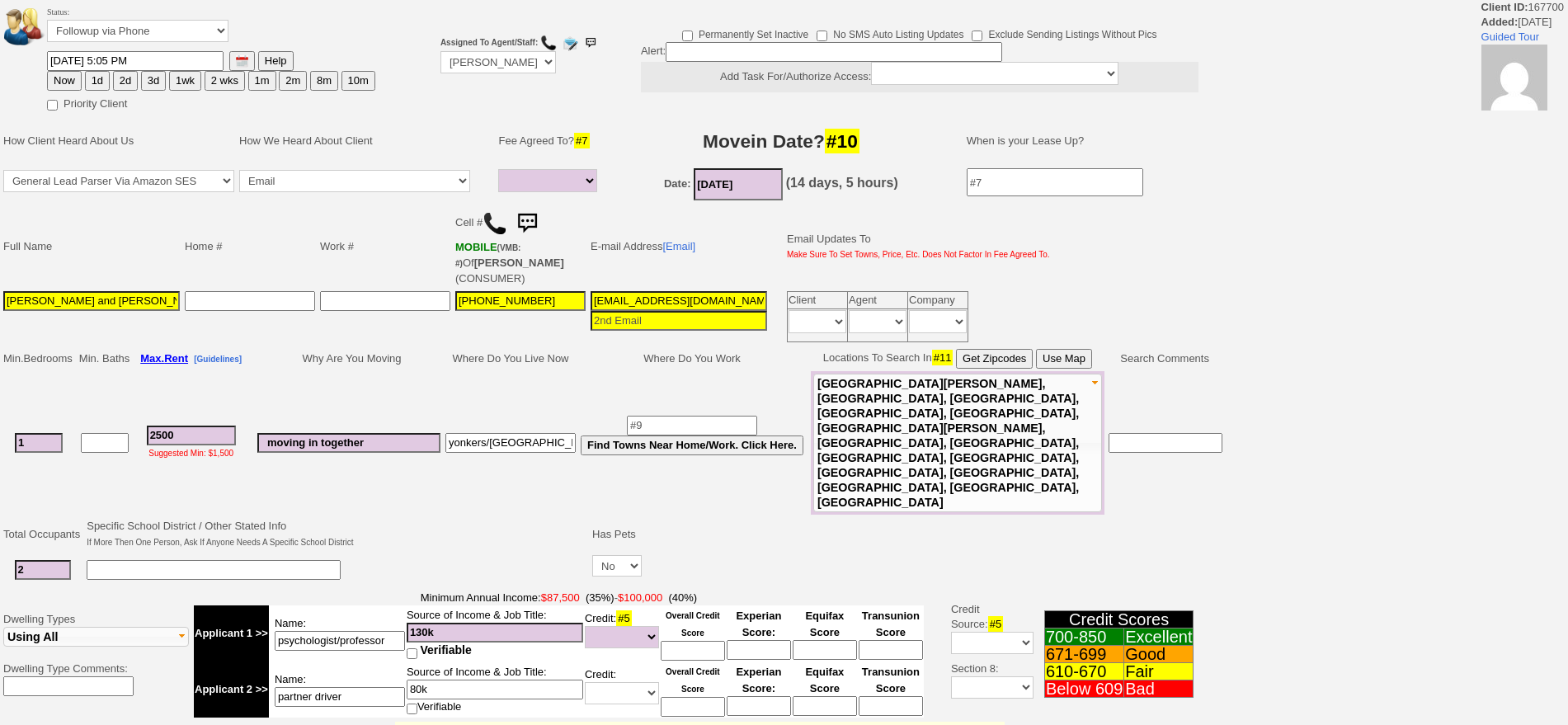
select select
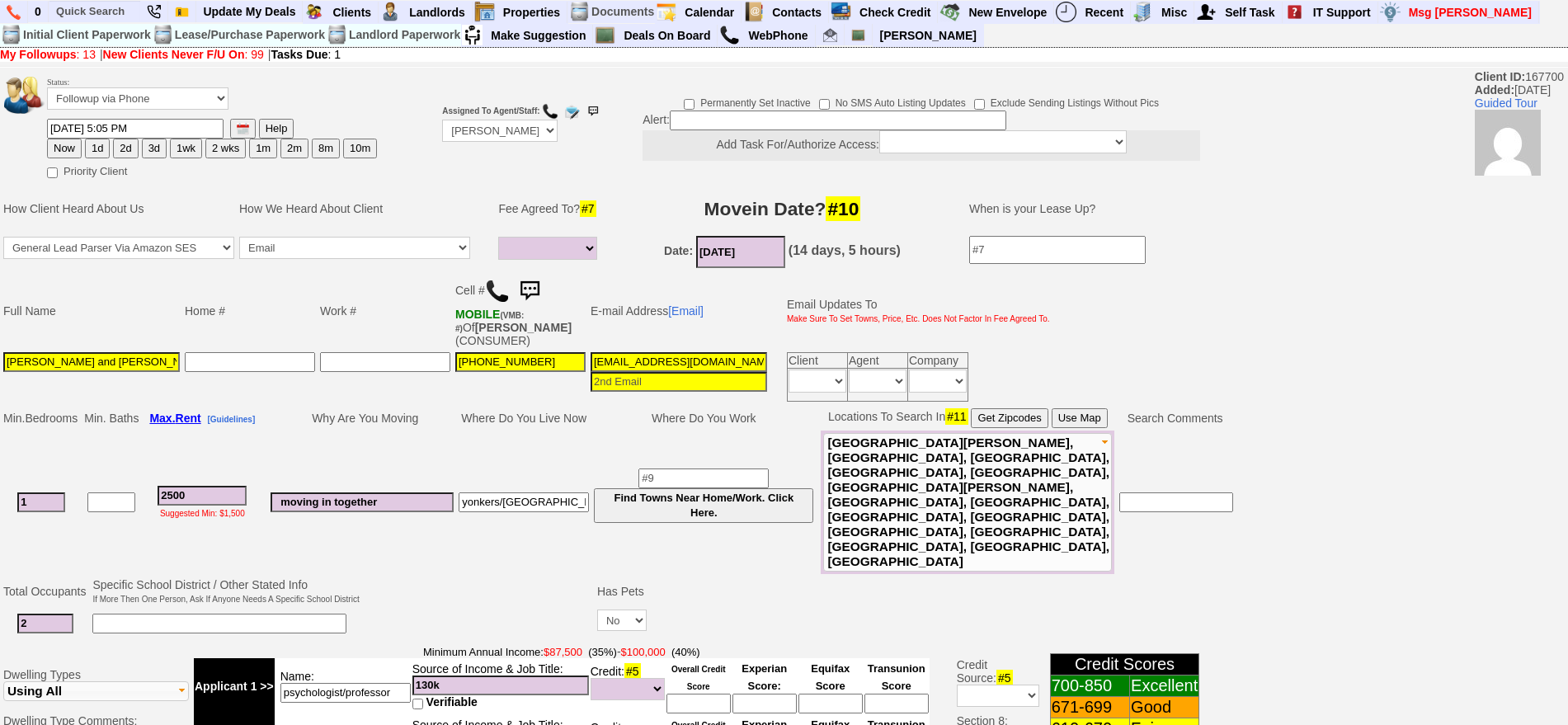
click at [536, 290] on img at bounding box center [529, 291] width 33 height 33
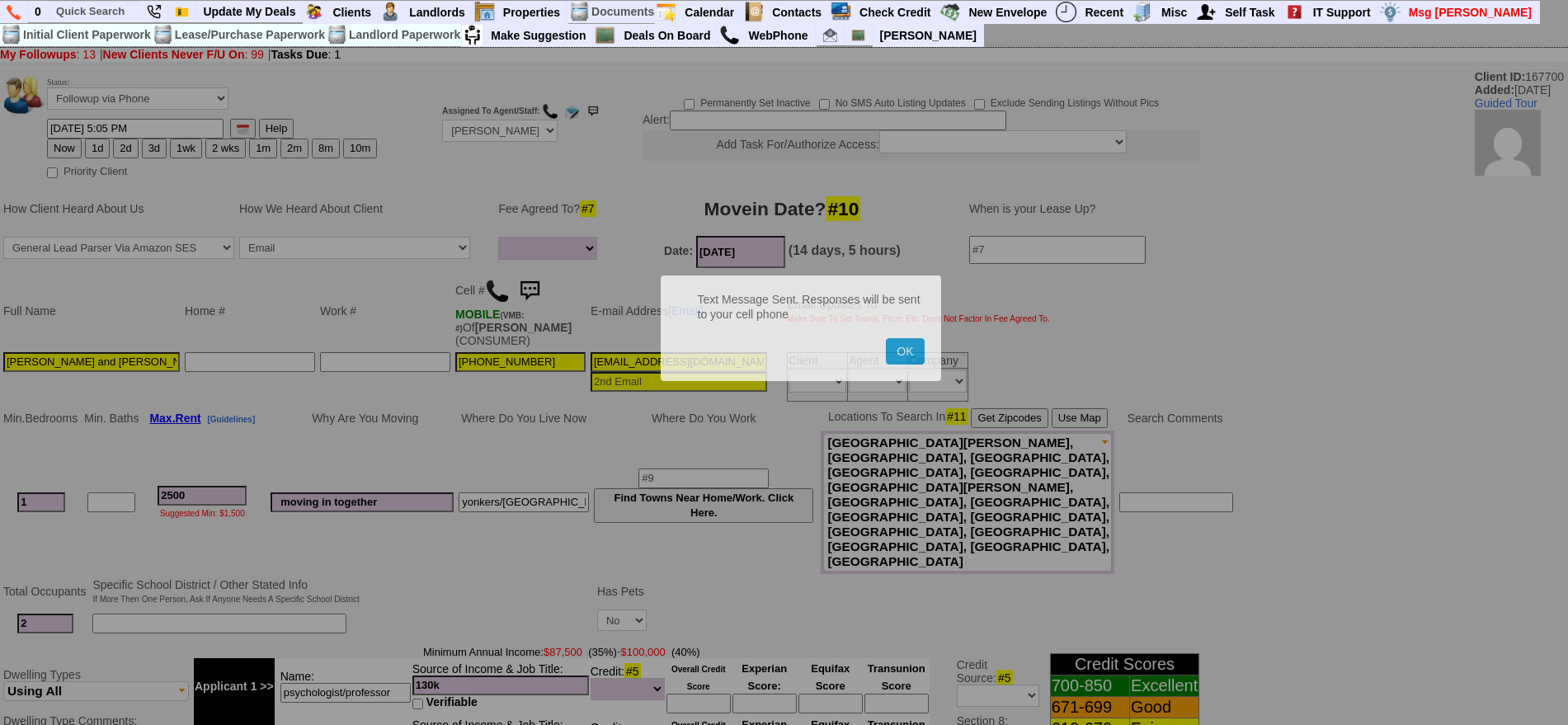
click at [886, 339] on button "OK" at bounding box center [905, 351] width 38 height 26
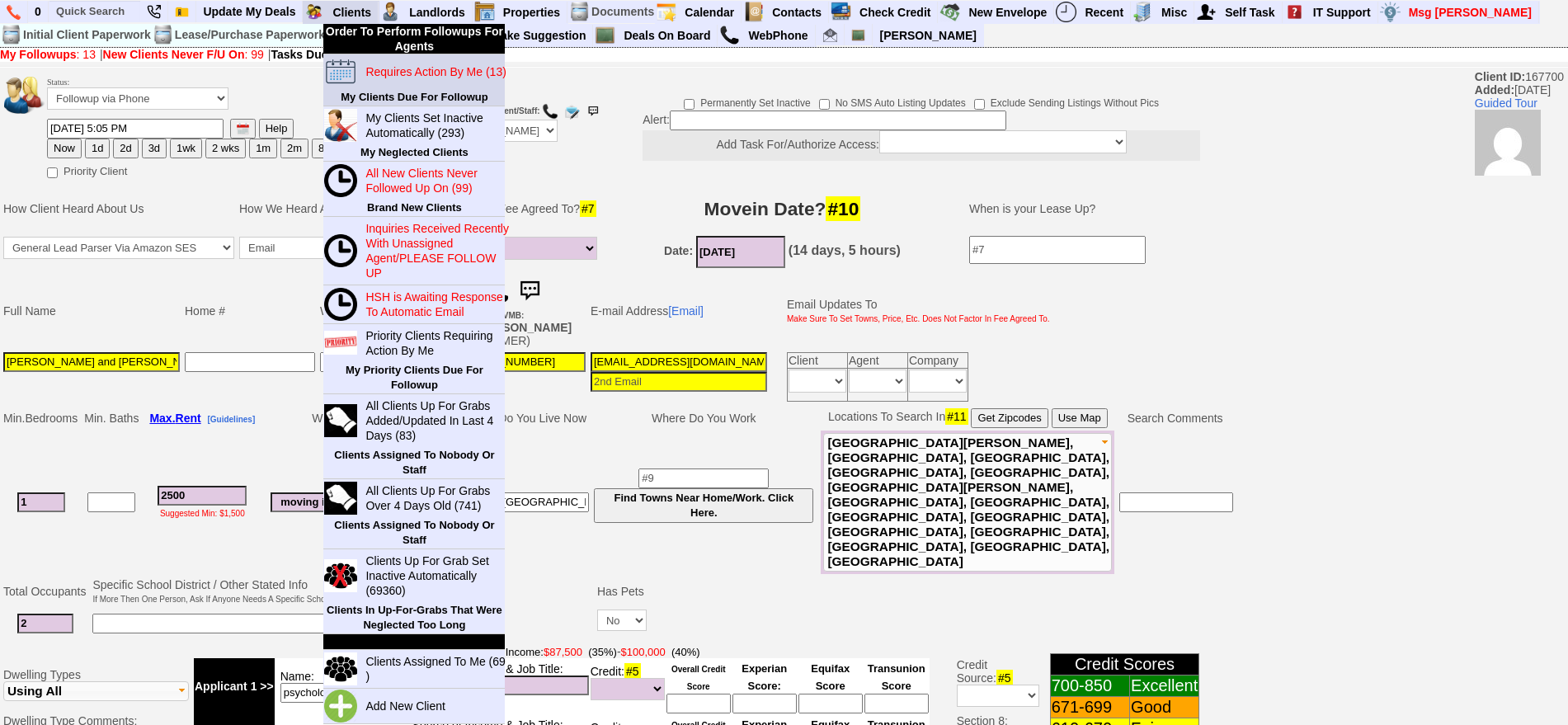
click at [416, 76] on blink "Requires Action By Me (13)" at bounding box center [435, 72] width 141 height 13
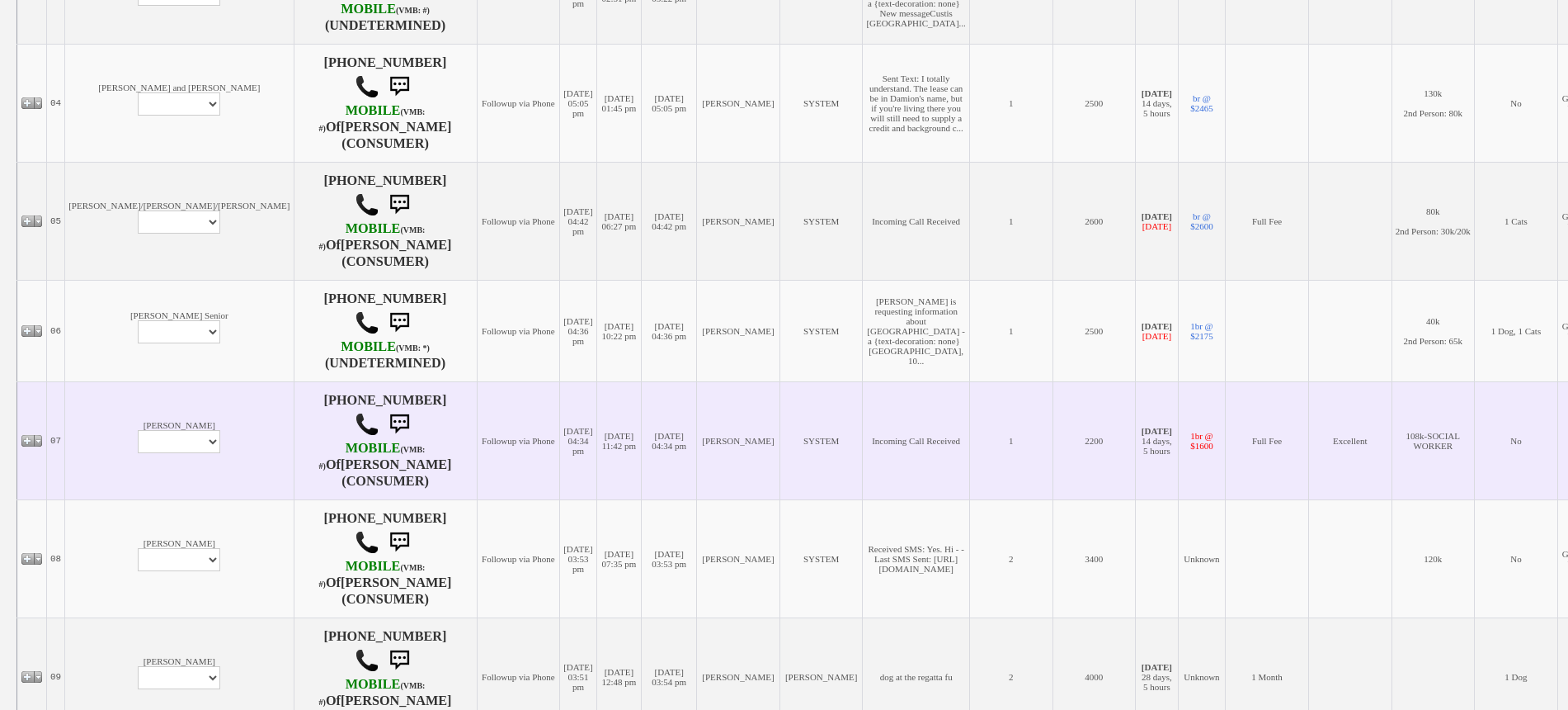
scroll to position [723, 0]
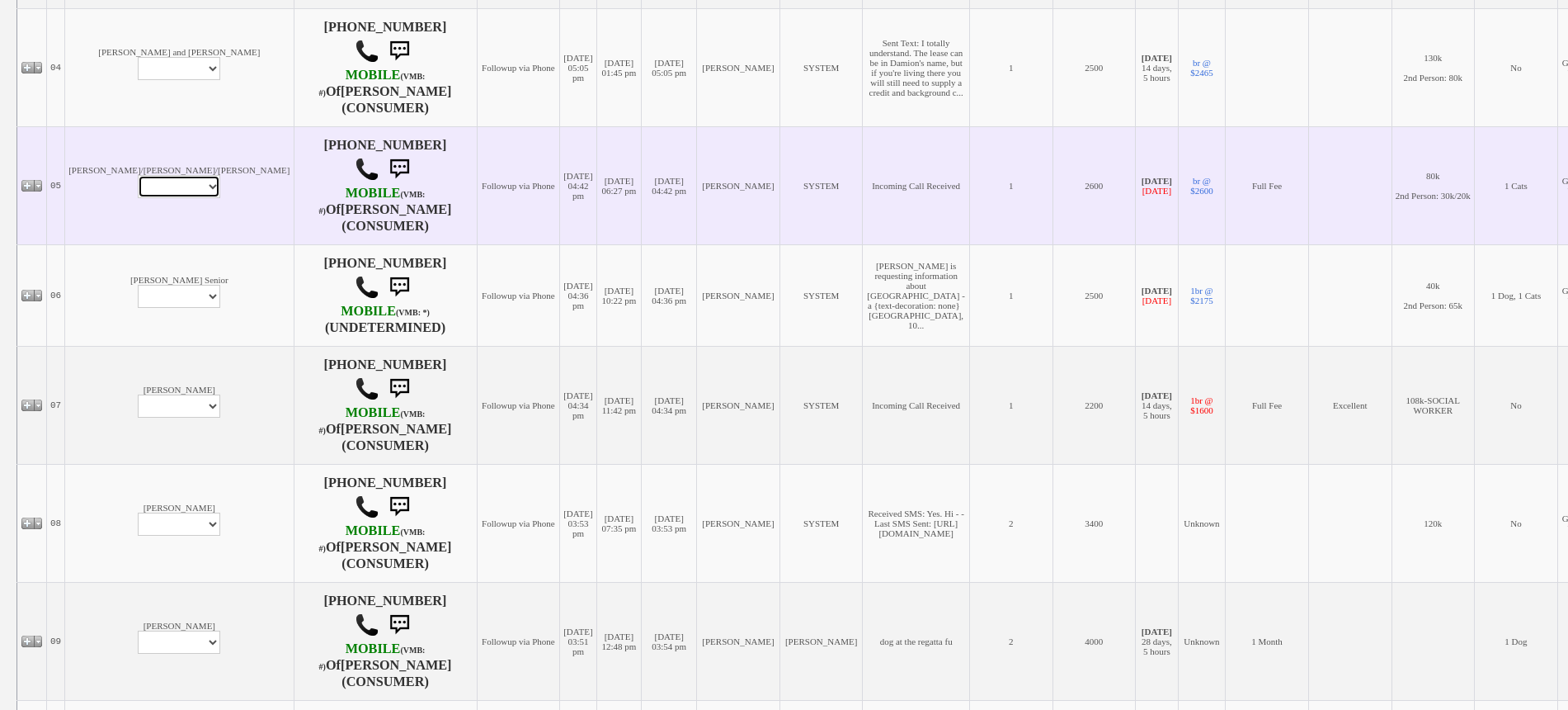
click at [138, 198] on select "Profile Edit Print Email Externally (Will Not Be Tracked In CRM) Closed Deals" at bounding box center [179, 186] width 82 height 23
select select "ChangeURL,/crm/custom/edit_client_form.php?redirect=%2Fcrm%2Fclients.php&id=128…"
click at [138, 198] on select "Profile Edit Print Email Externally (Will Not Be Tracked In CRM) Closed Deals" at bounding box center [179, 186] width 82 height 23
select select
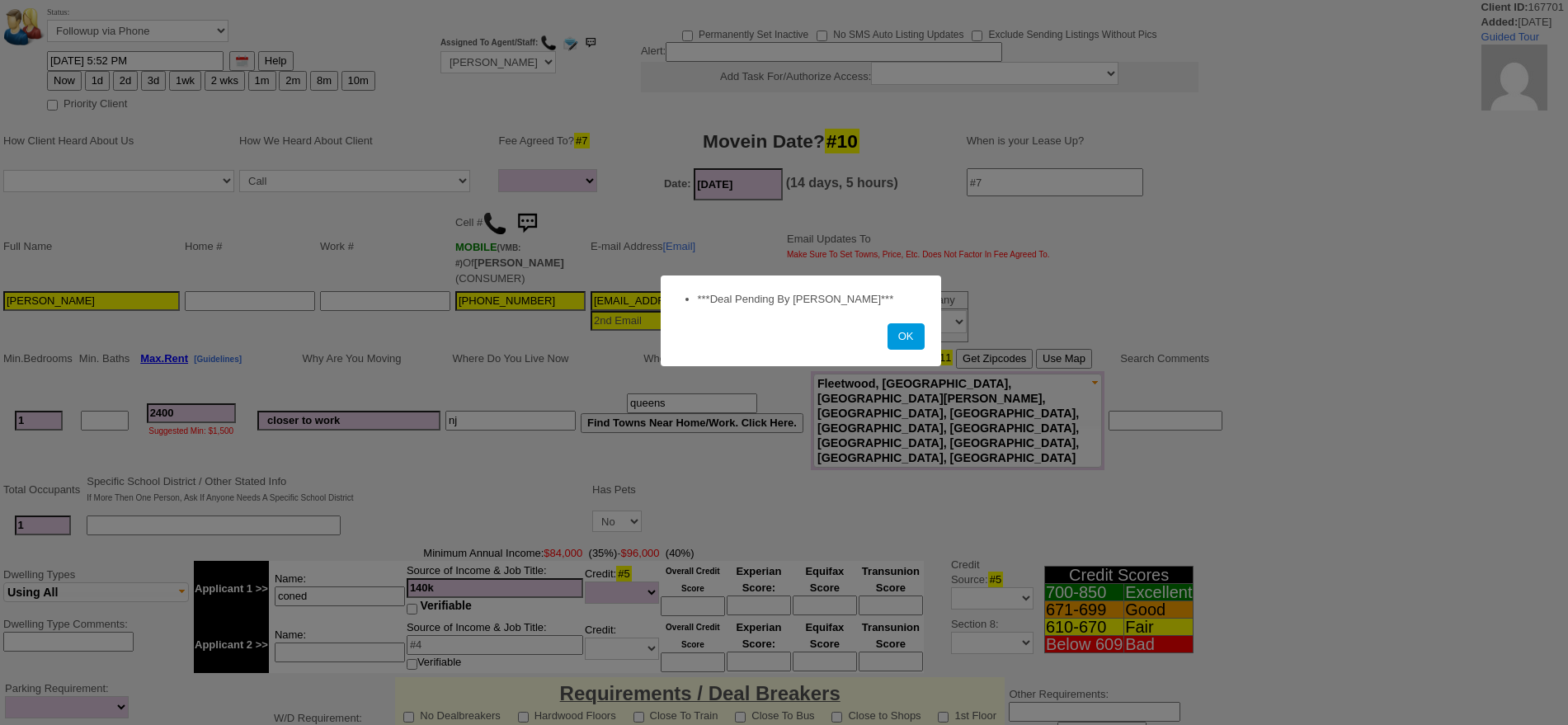
select select
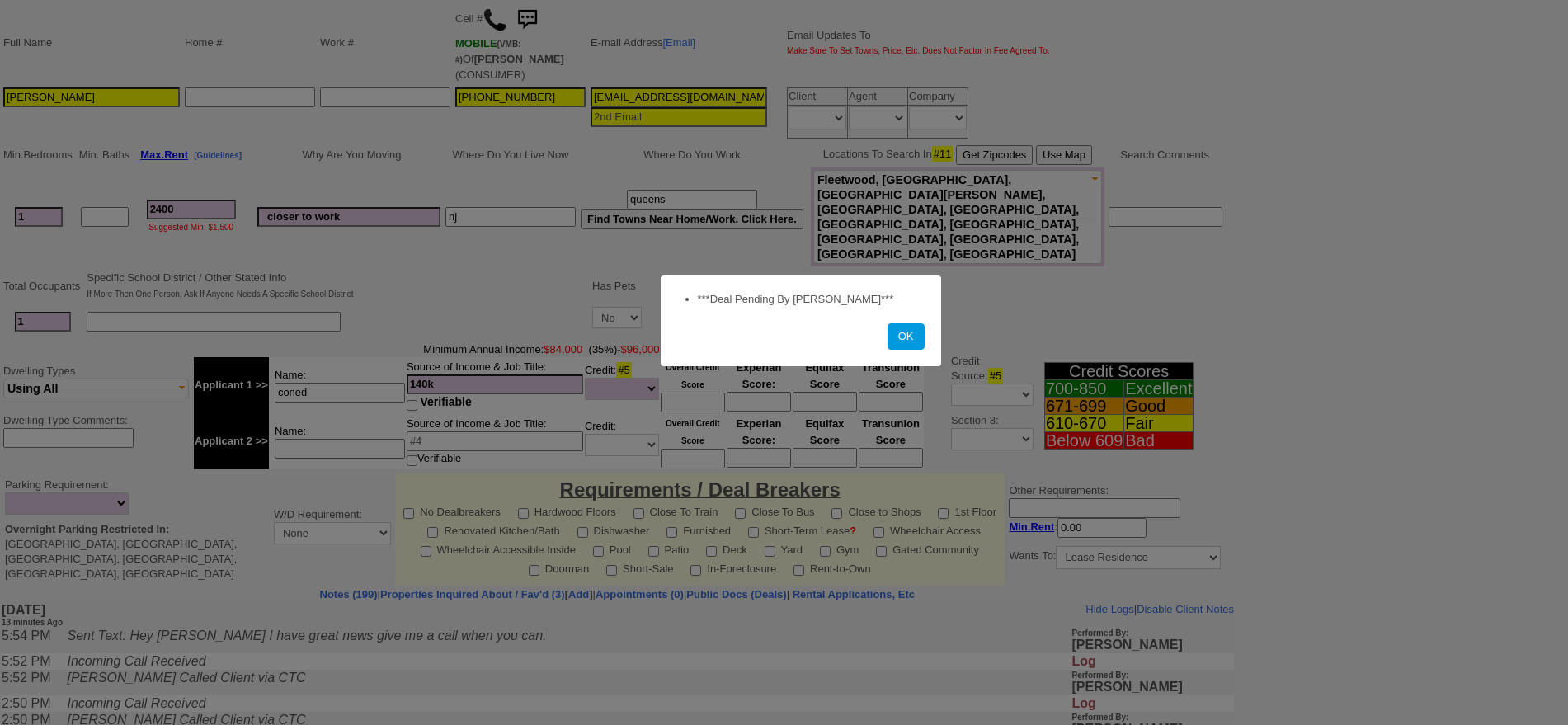
scroll to position [204, 0]
click at [907, 338] on button "OK" at bounding box center [906, 336] width 37 height 26
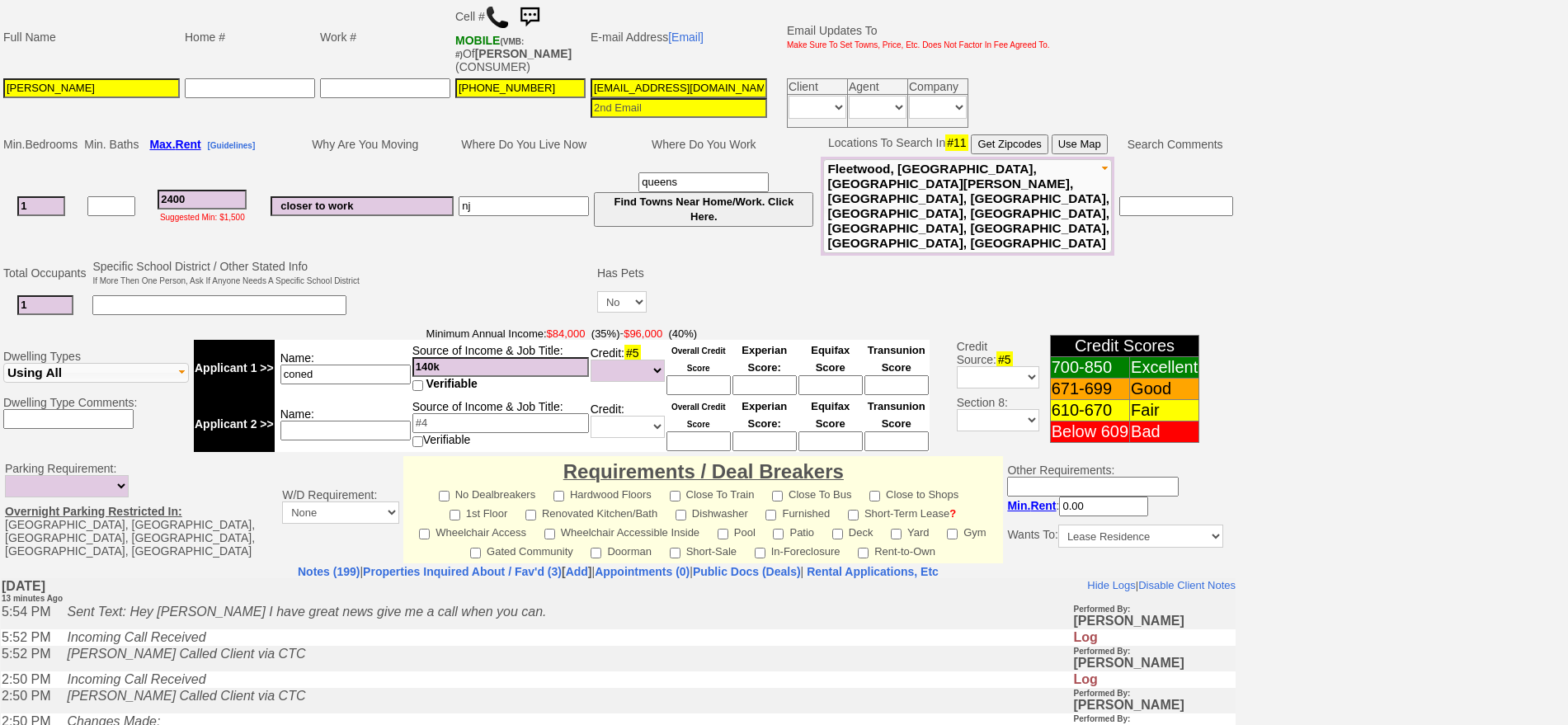
scroll to position [0, 0]
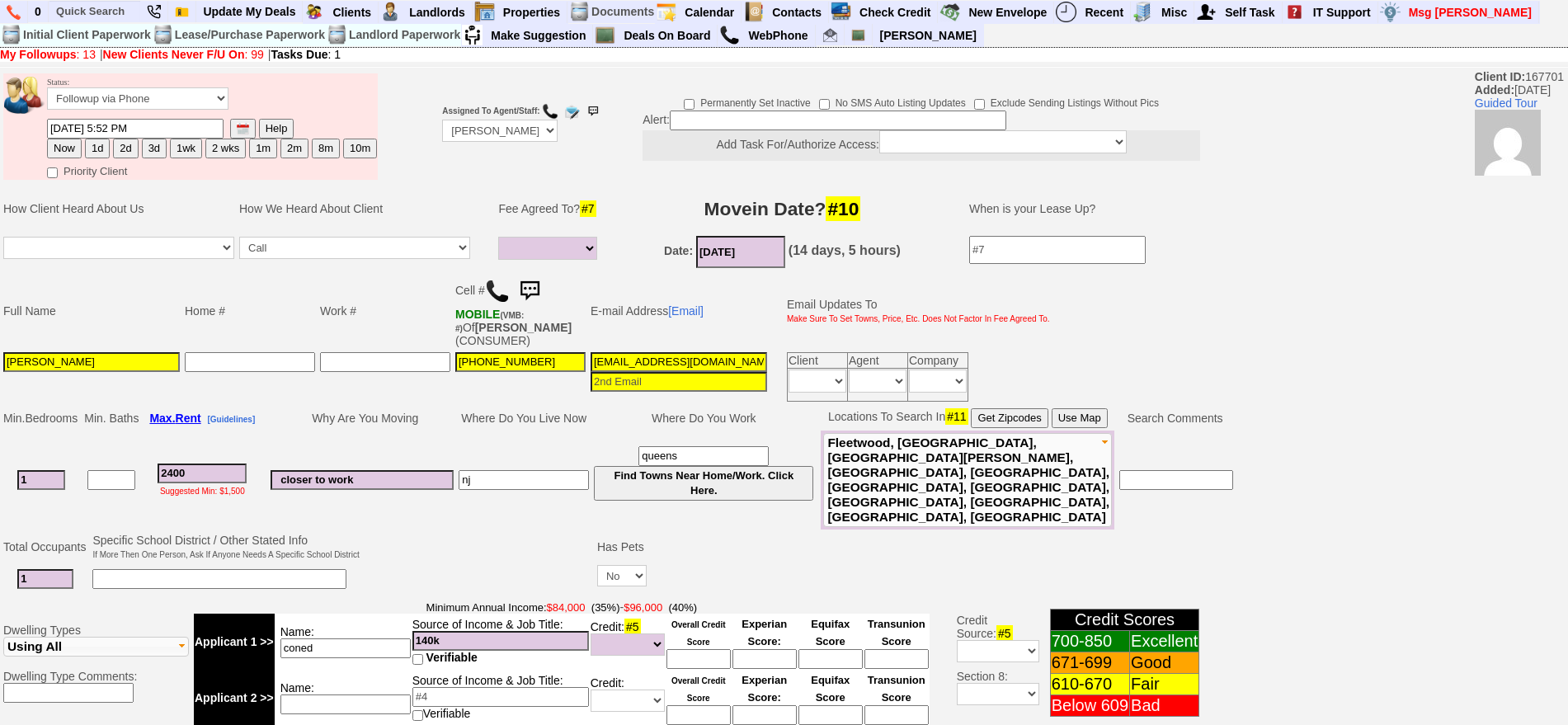
click at [490, 291] on img at bounding box center [497, 291] width 24 height 24
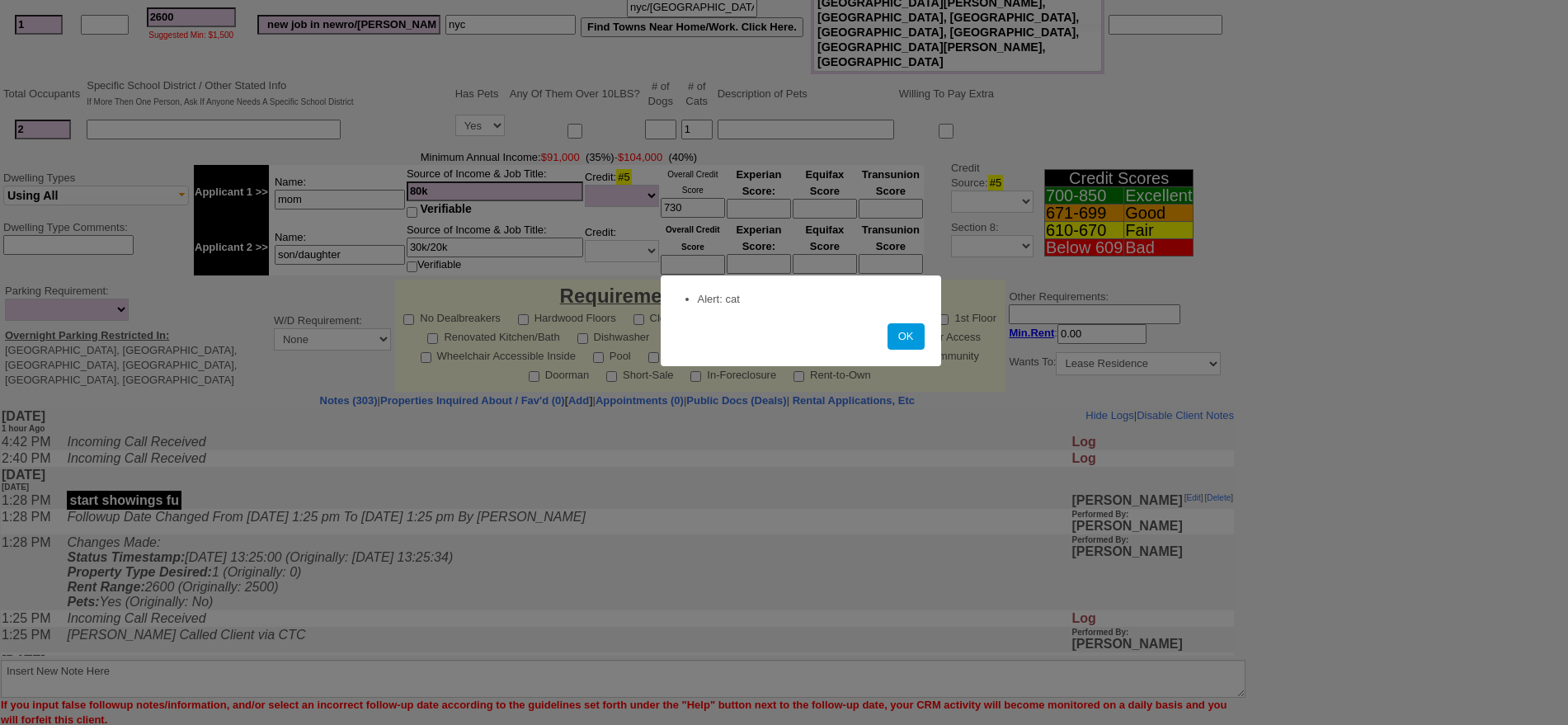
scroll to position [434, 0]
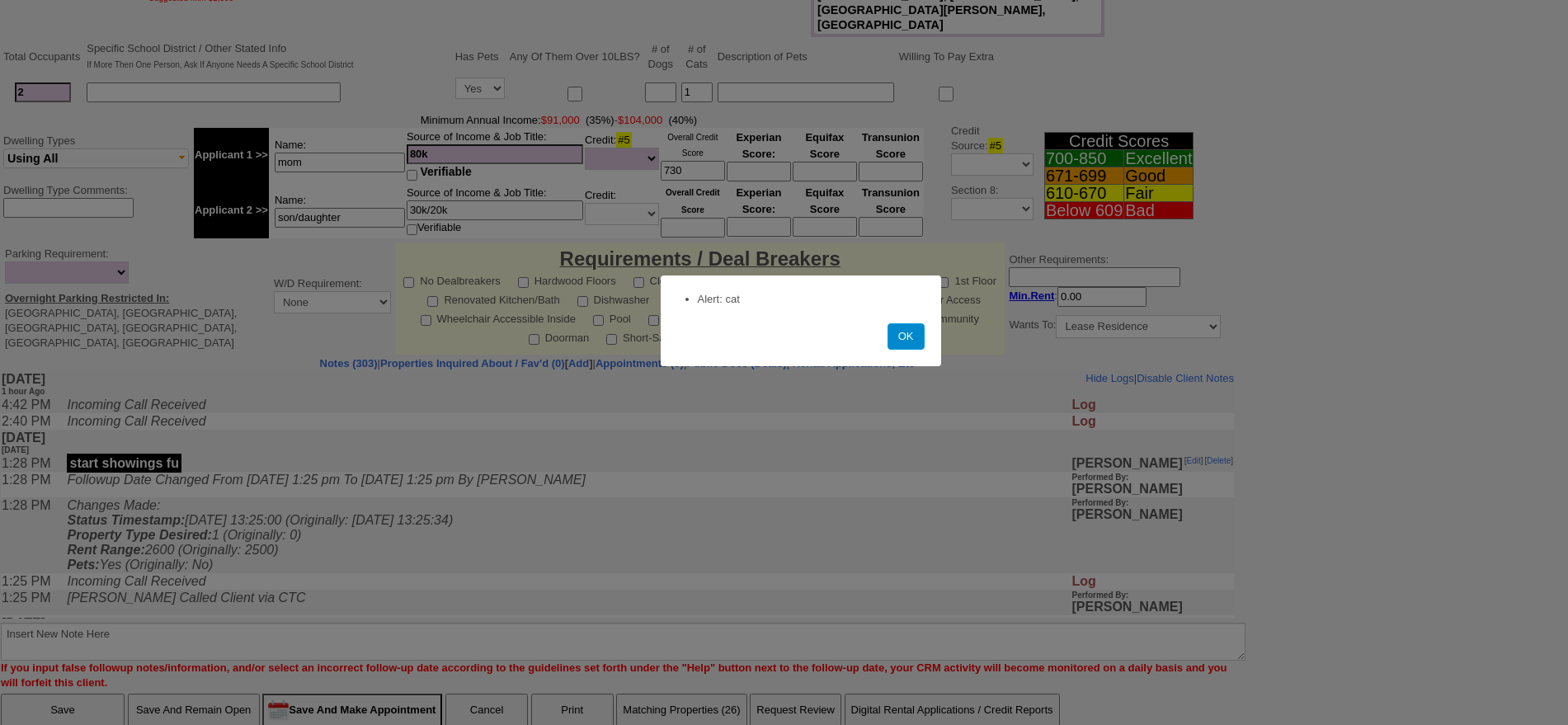
click at [895, 337] on button "OK" at bounding box center [906, 336] width 37 height 26
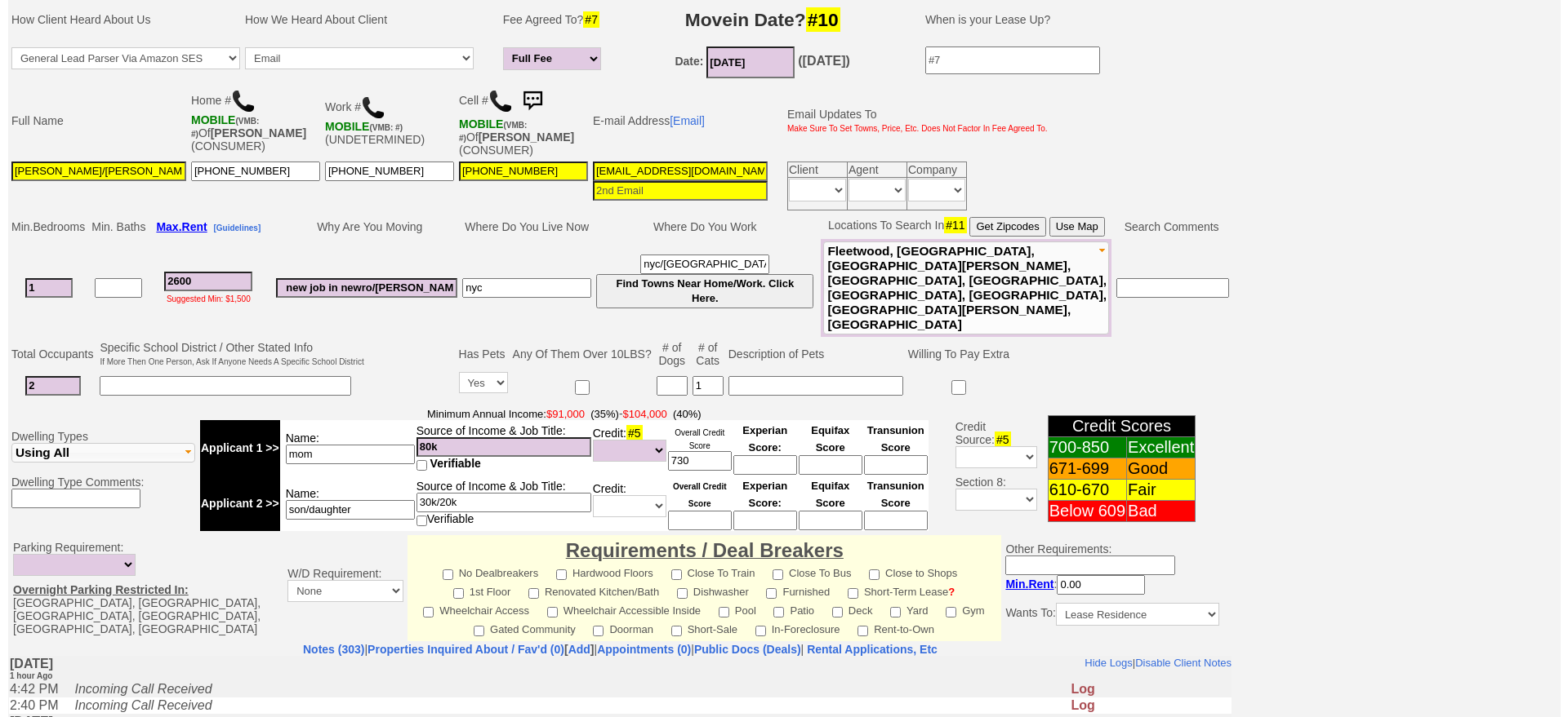
scroll to position [493, 0]
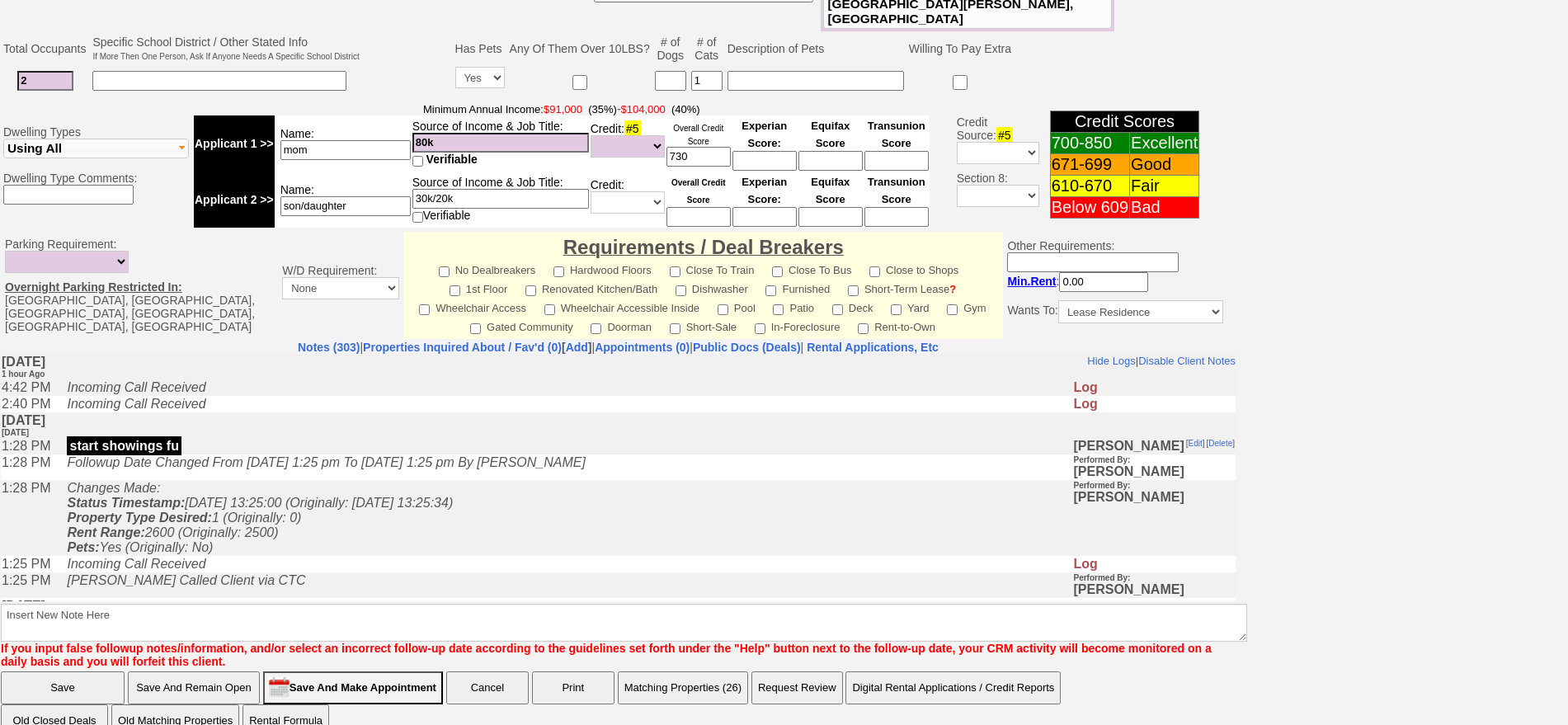
click at [727, 672] on button "Matching Properties (26)" at bounding box center [683, 688] width 130 height 33
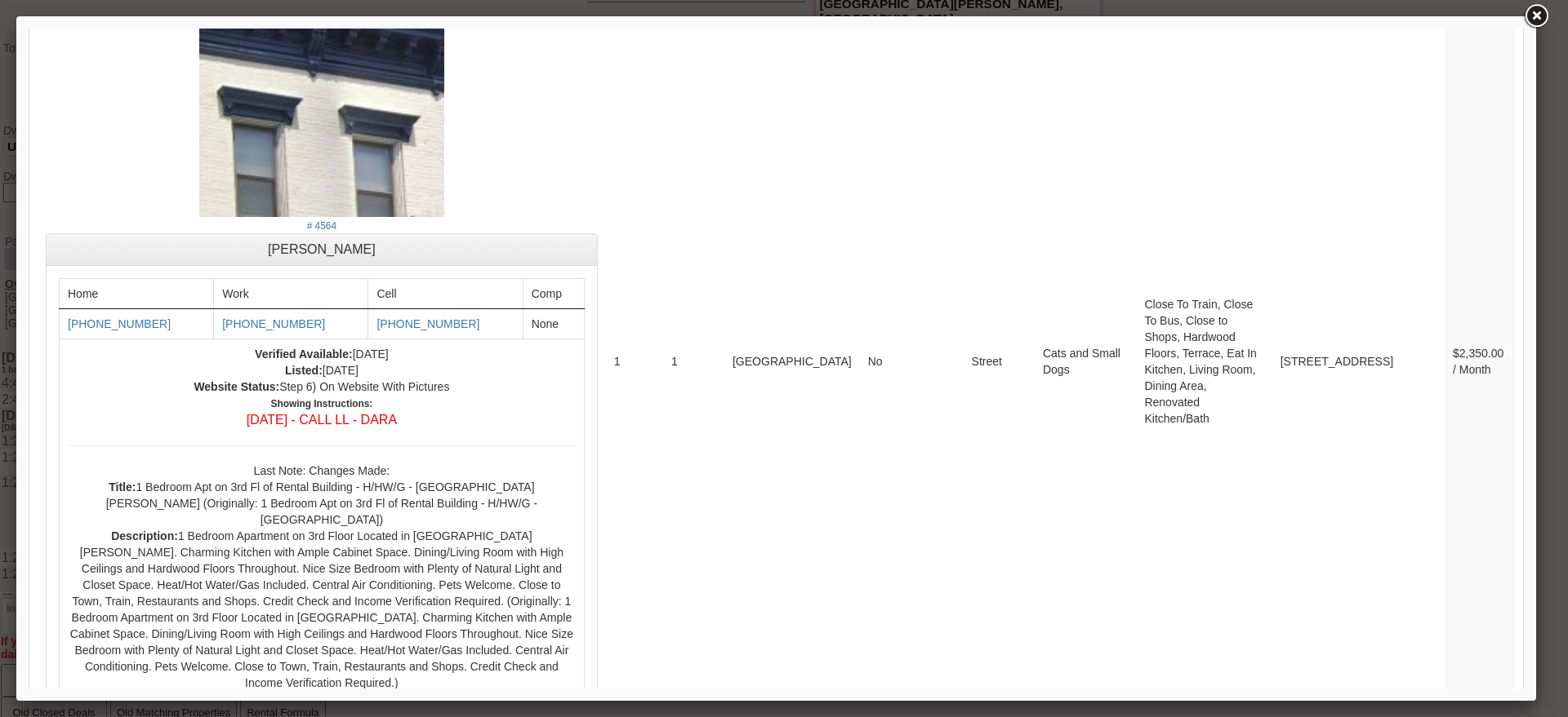
scroll to position [6114, 0]
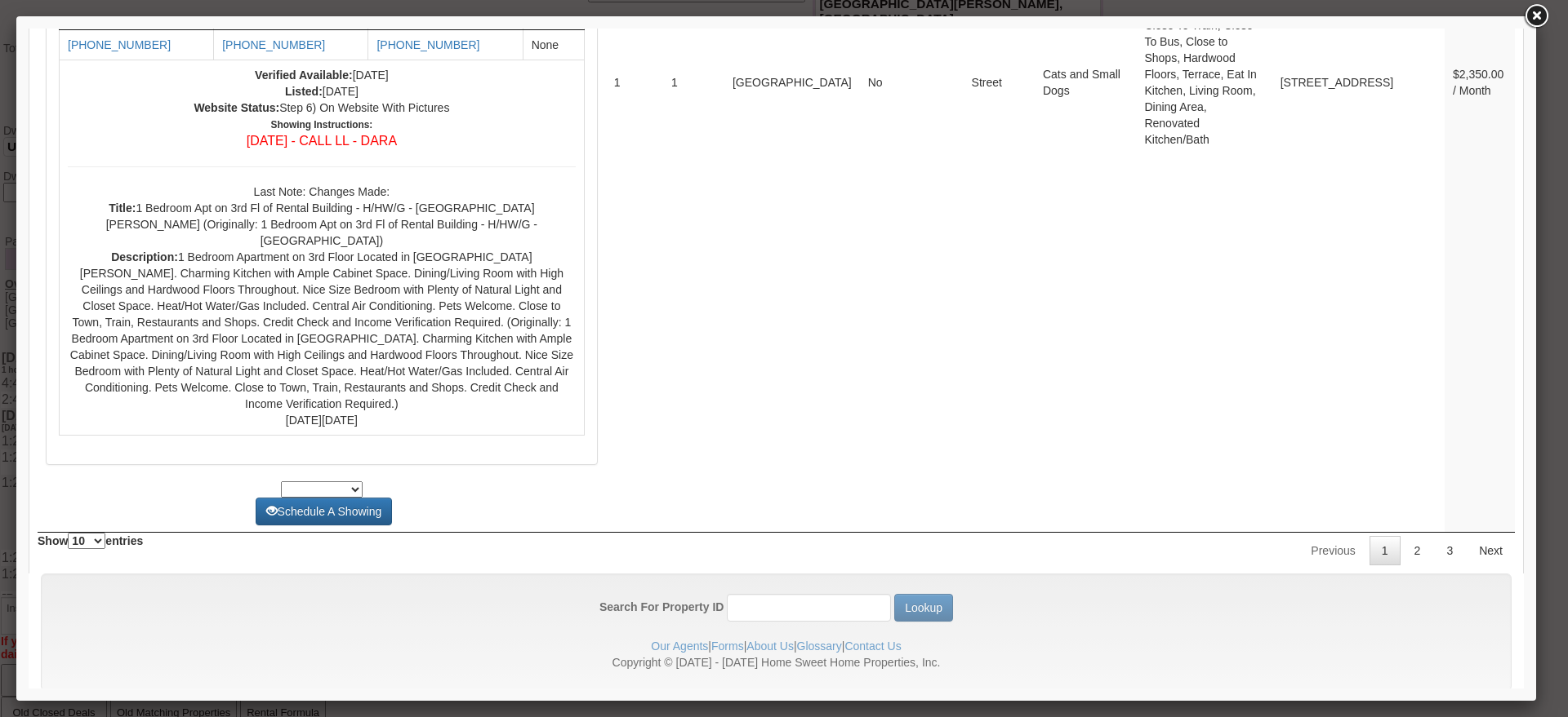
drag, startPoint x: 1516, startPoint y: 187, endPoint x: 1496, endPoint y: 719, distance: 532.4
click at [1402, 536] on link "2" at bounding box center [1417, 550] width 31 height 29
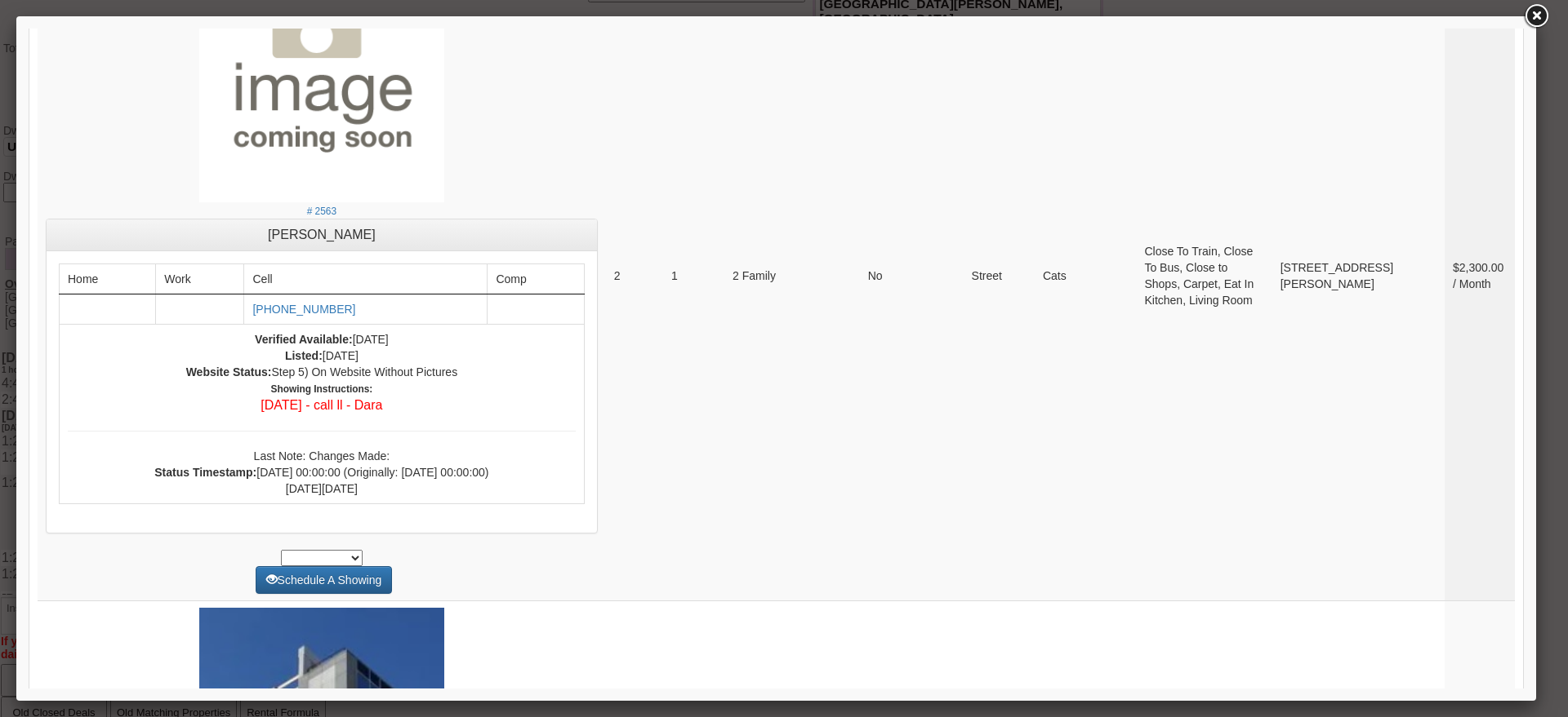
scroll to position [0, 0]
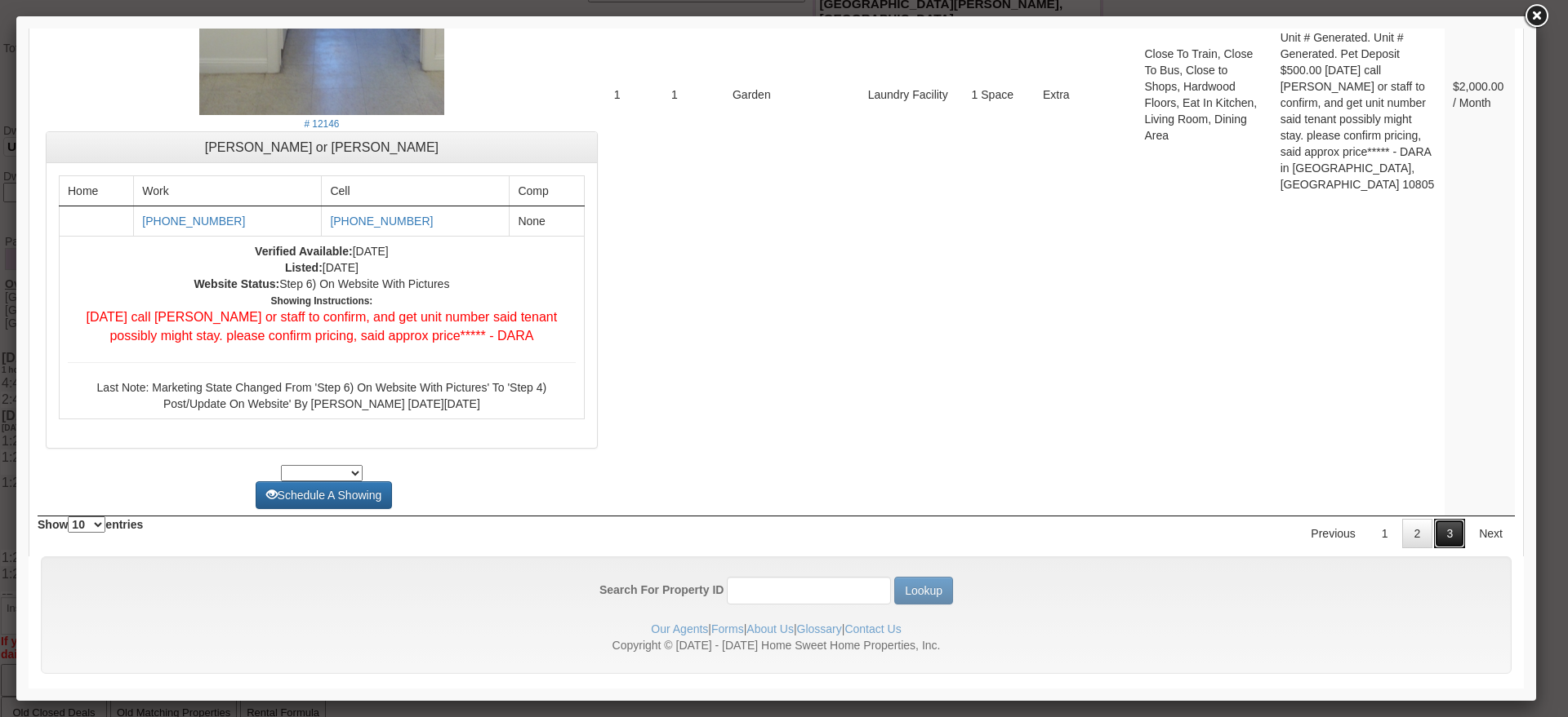
click at [1434, 521] on link "3" at bounding box center [1449, 533] width 31 height 29
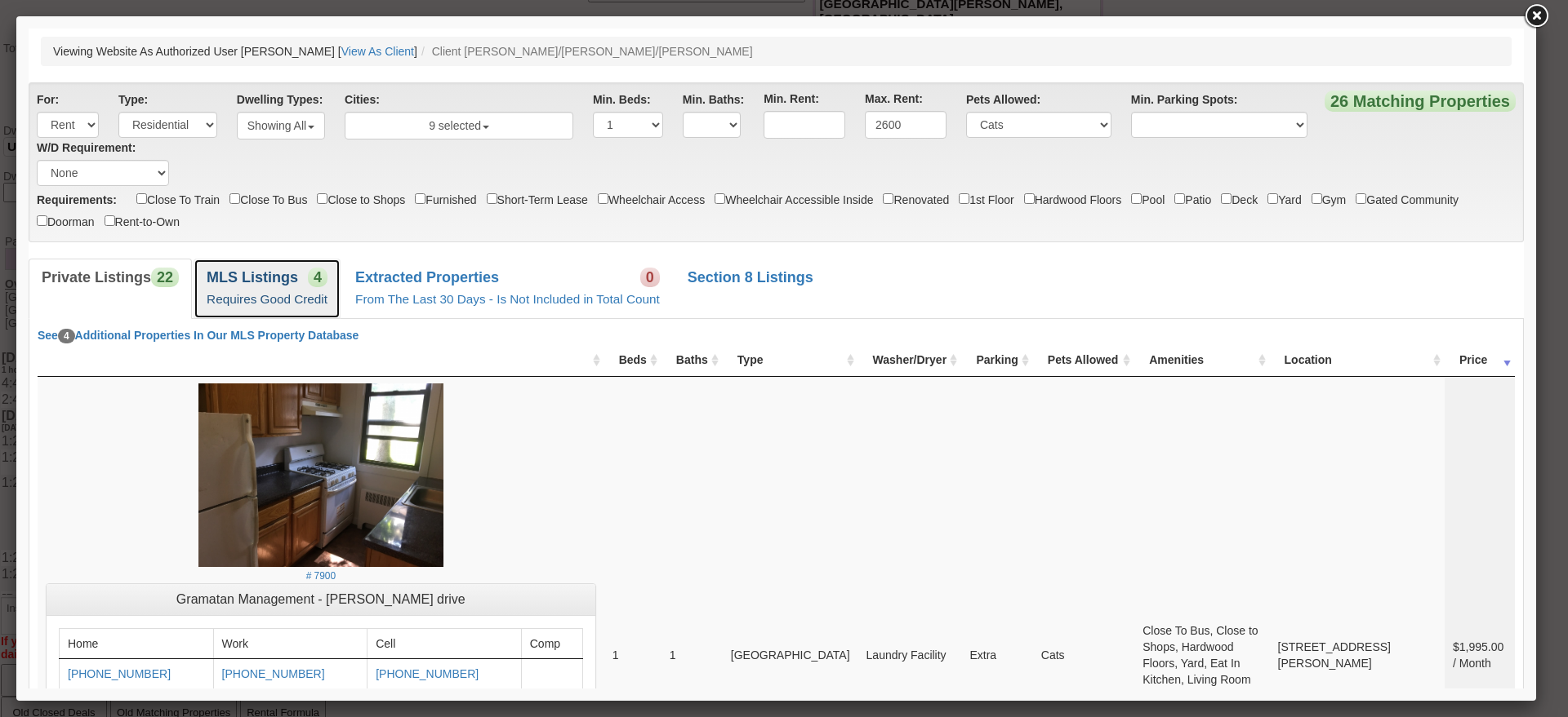
click at [326, 288] on link "MLS Listings 4 Requires Good Credit" at bounding box center [267, 289] width 147 height 60
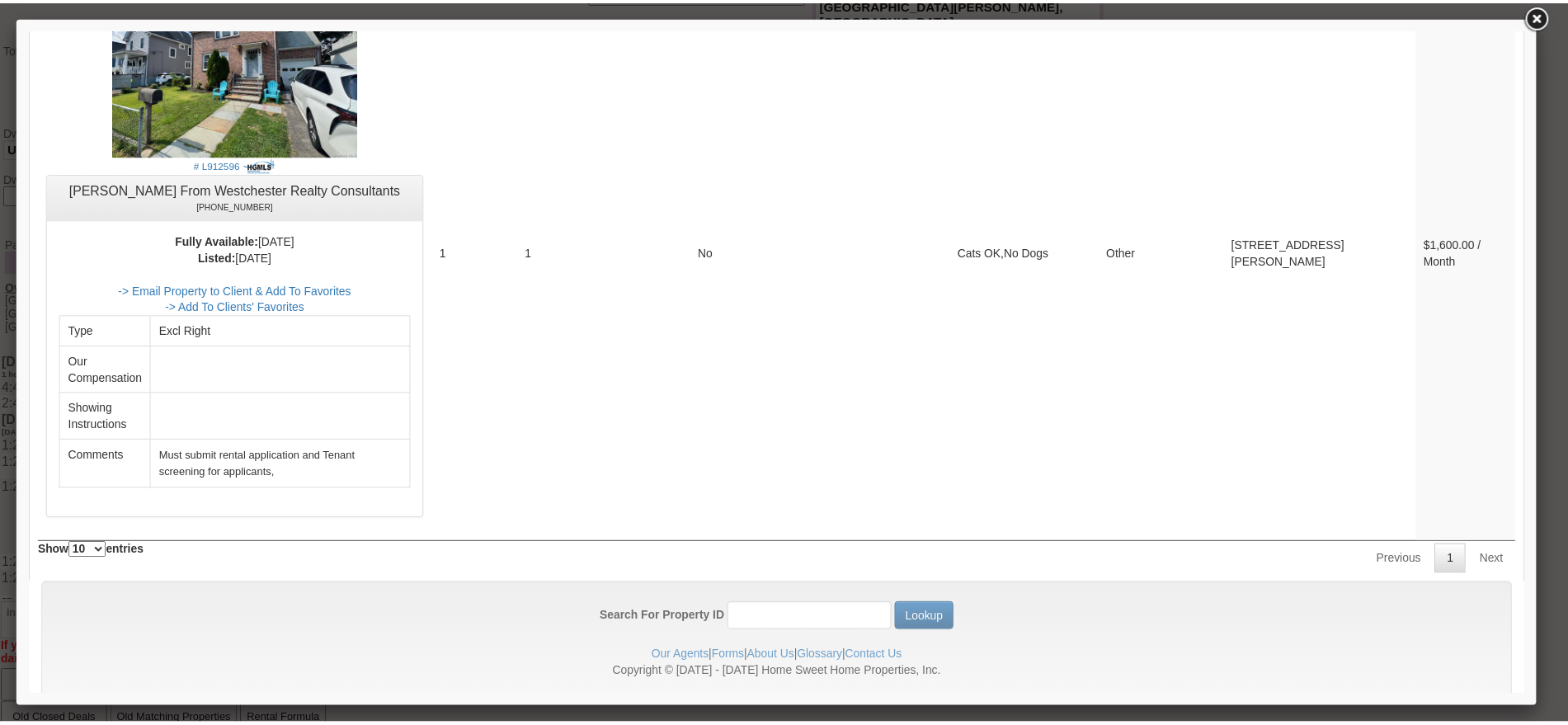
scroll to position [2544, 0]
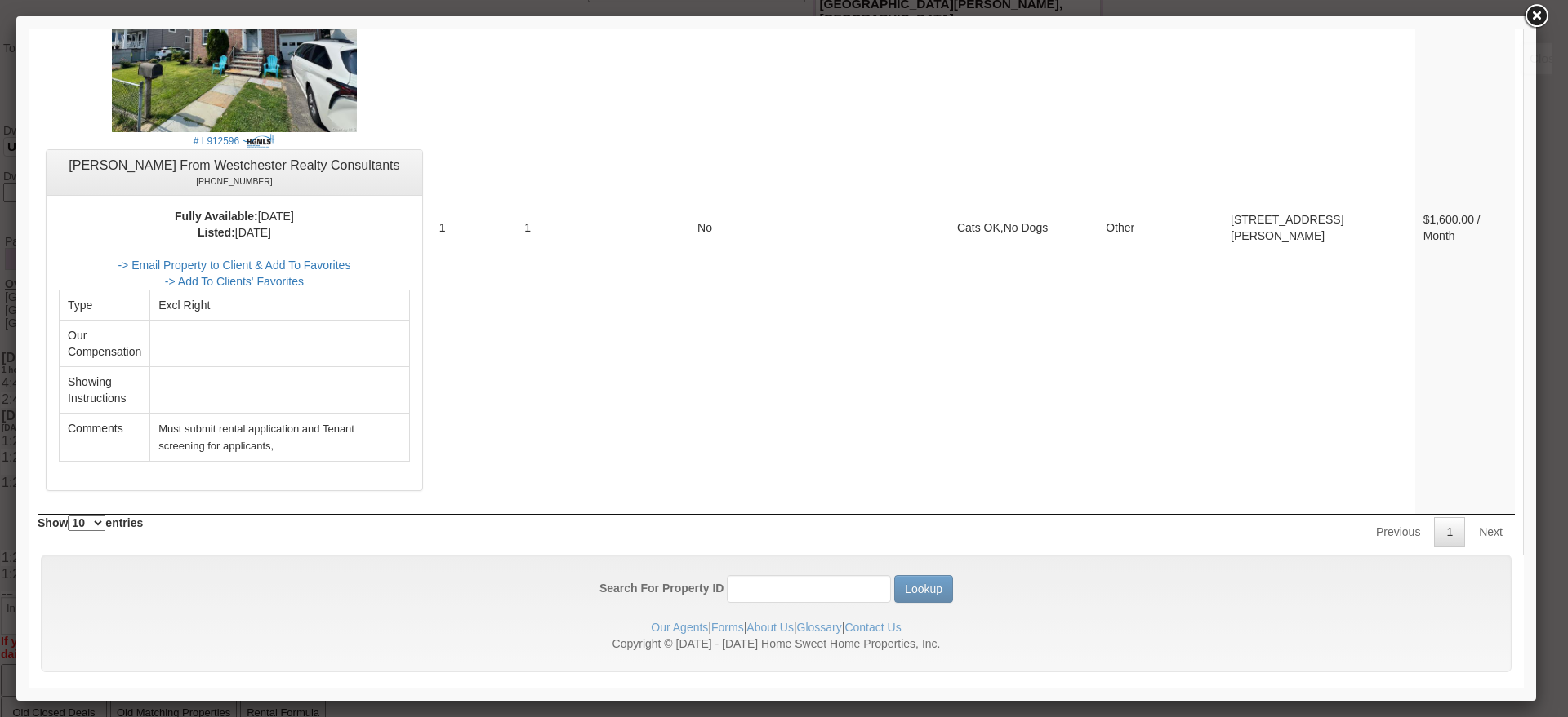
click at [1534, 21] on link at bounding box center [1536, 16] width 29 height 29
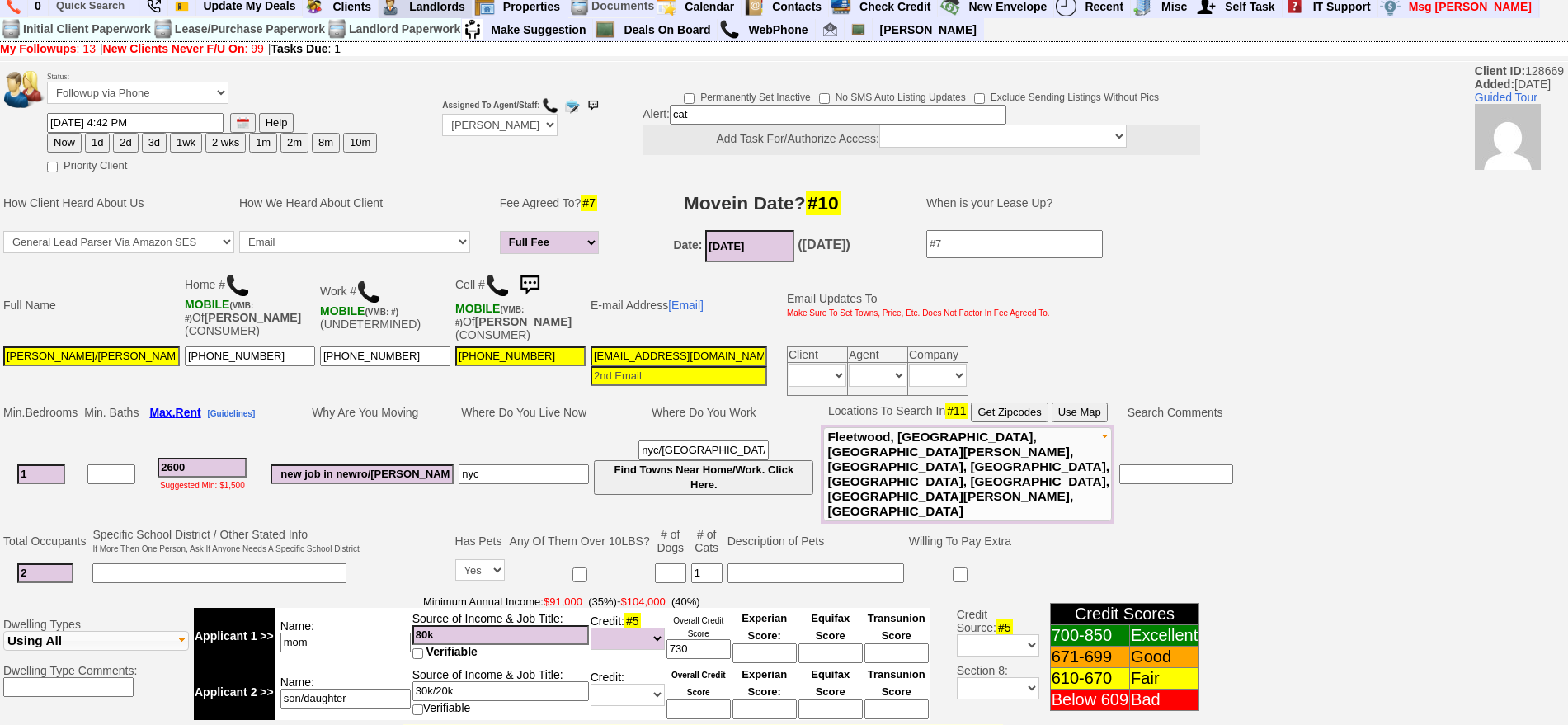
scroll to position [0, 0]
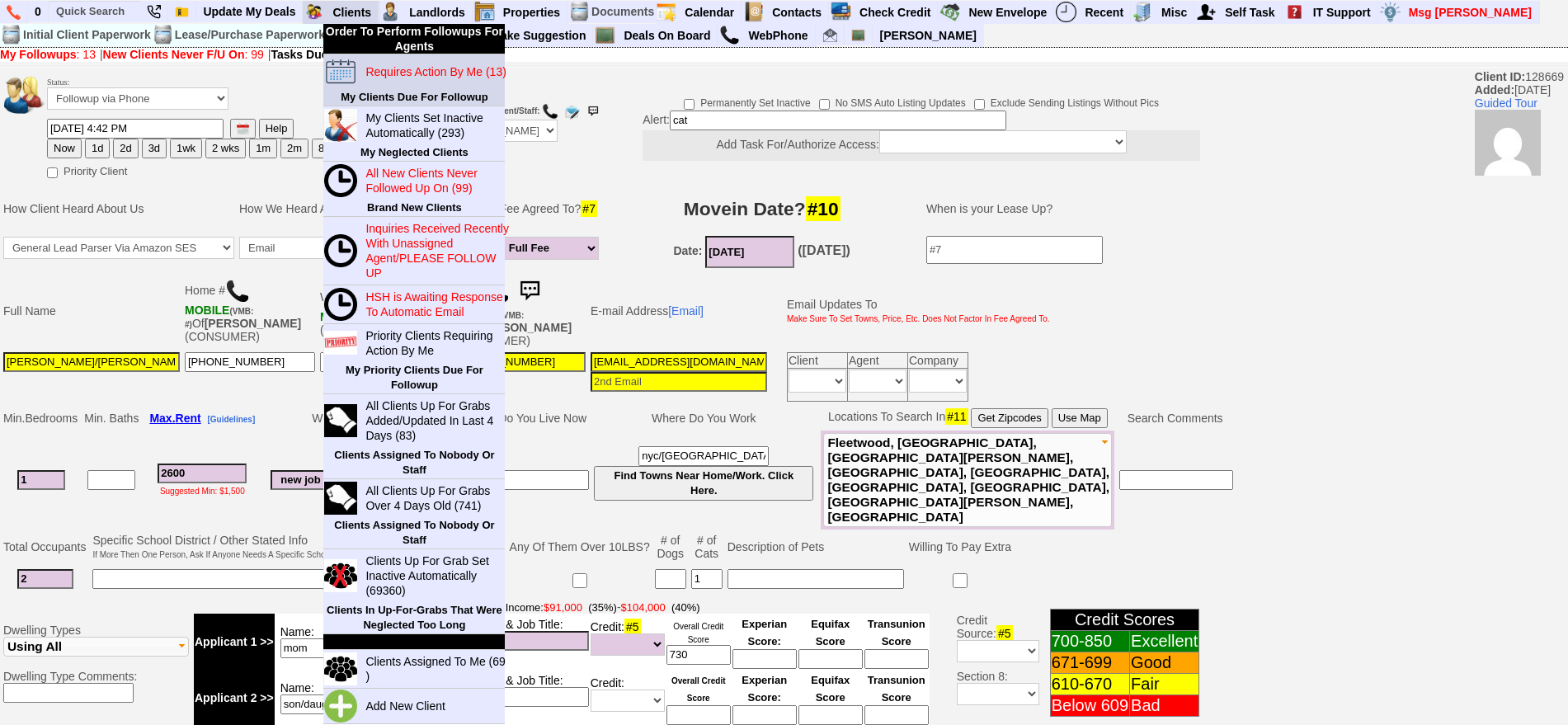
click at [399, 69] on blink "Requires Action By Me (13)" at bounding box center [435, 72] width 141 height 13
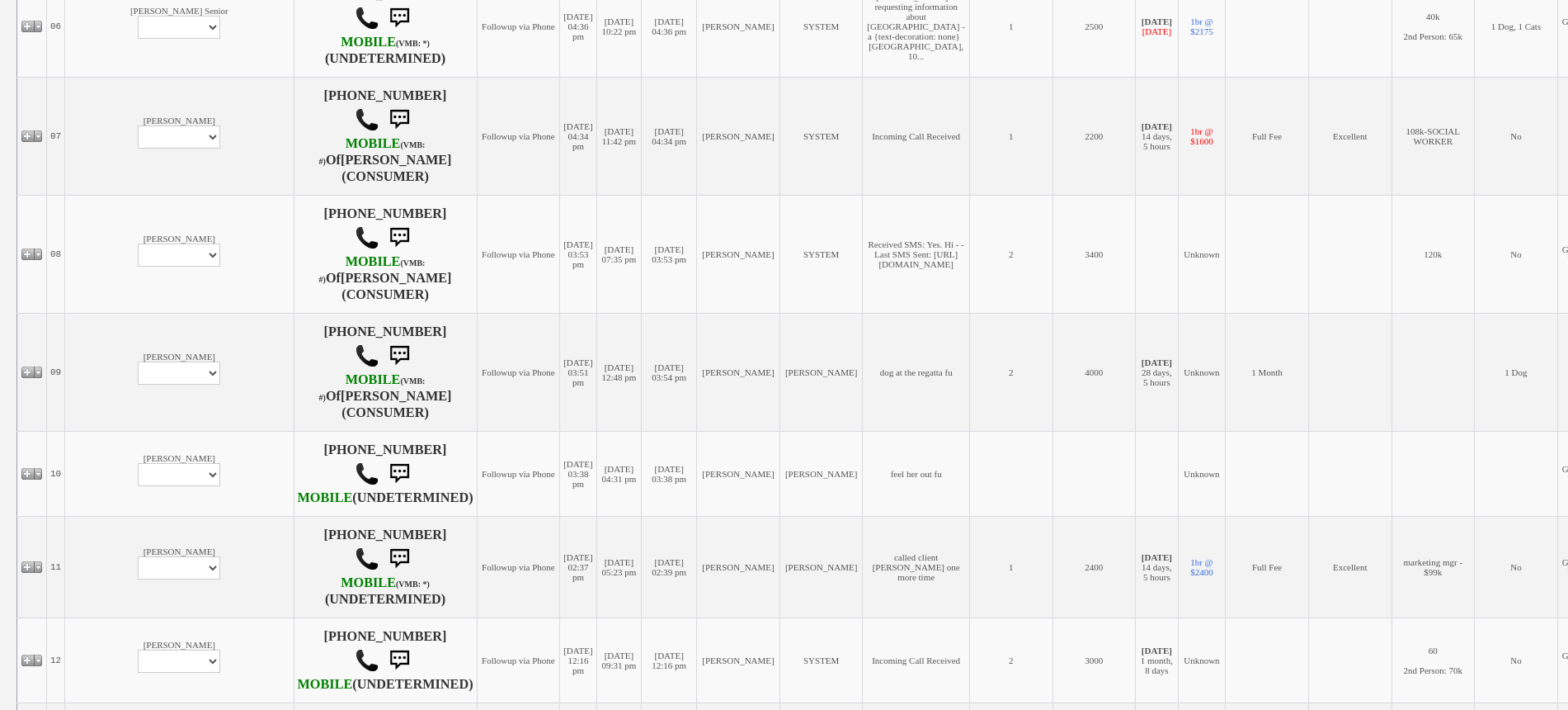
scroll to position [994, 0]
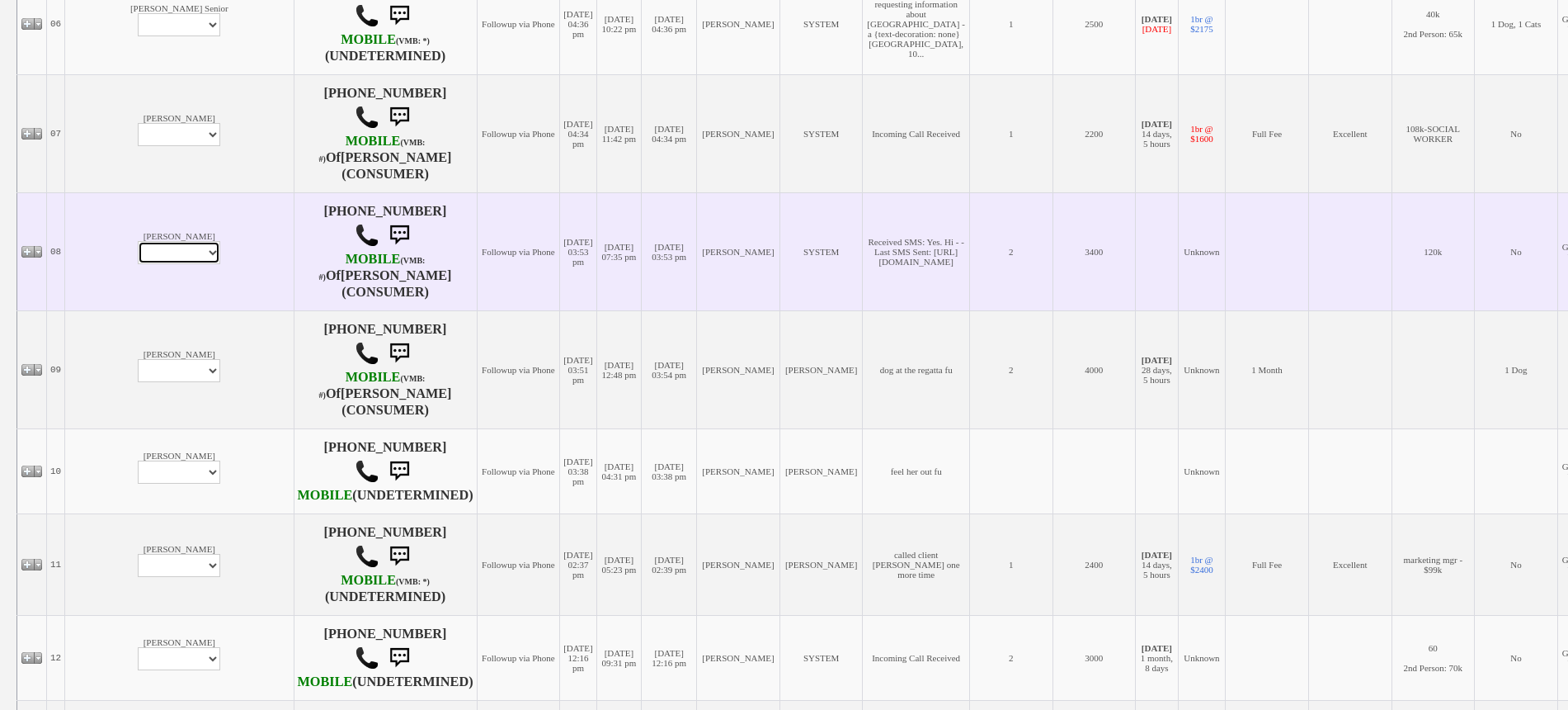
click at [138, 264] on select "Profile Edit Print Email Externally (Will Not Be Tracked In CRM) Closed Deals" at bounding box center [179, 252] width 82 height 23
select select "ChangeURL,/crm/custom/edit_client_form.php?redirect=%2Fcrm%2Fclients.php&id=143…"
click at [138, 264] on select "Profile Edit Print Email Externally (Will Not Be Tracked In CRM) Closed Deals" at bounding box center [179, 252] width 82 height 23
select select
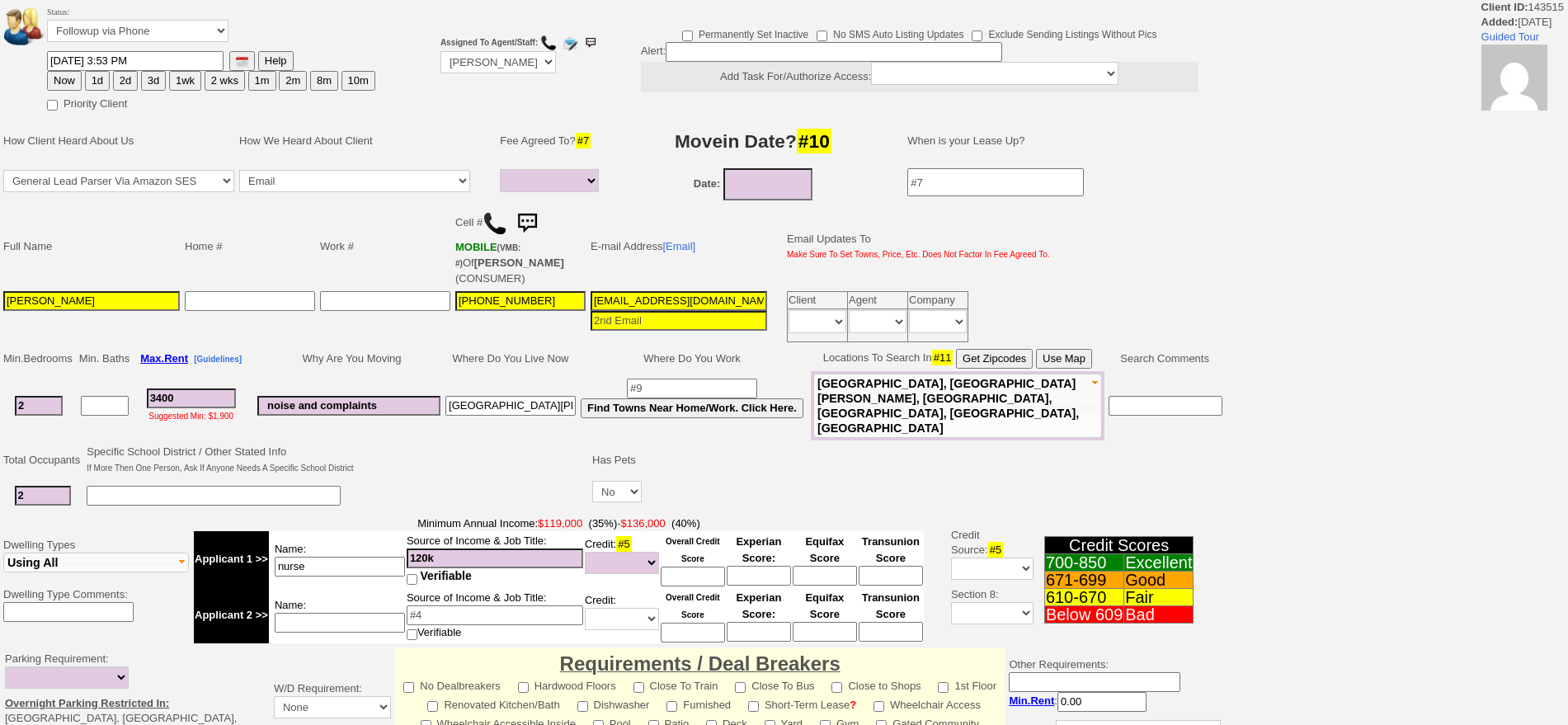
select select
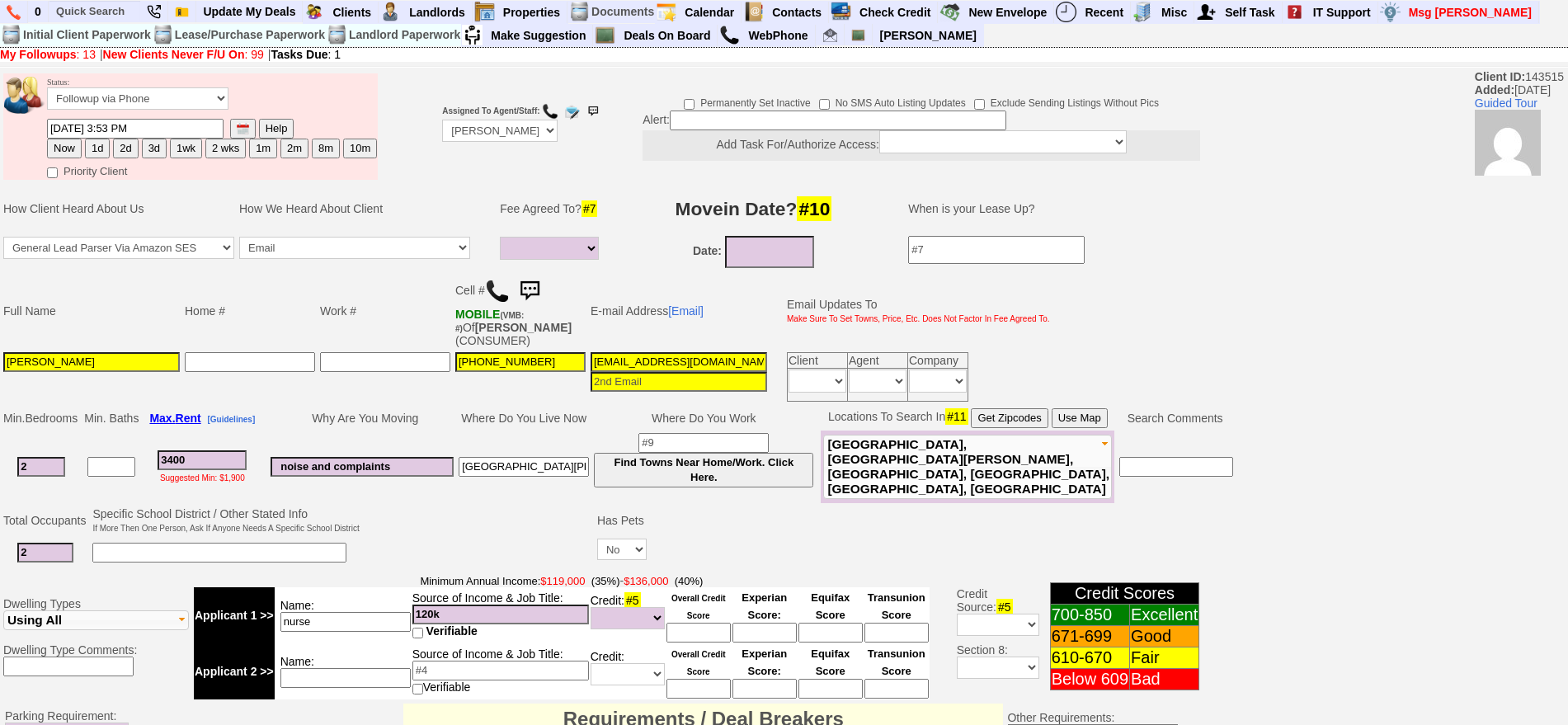
click at [540, 220] on td "Fee Agreed To? #7" at bounding box center [551, 209] width 109 height 50
click at [546, 283] on img at bounding box center [529, 291] width 33 height 33
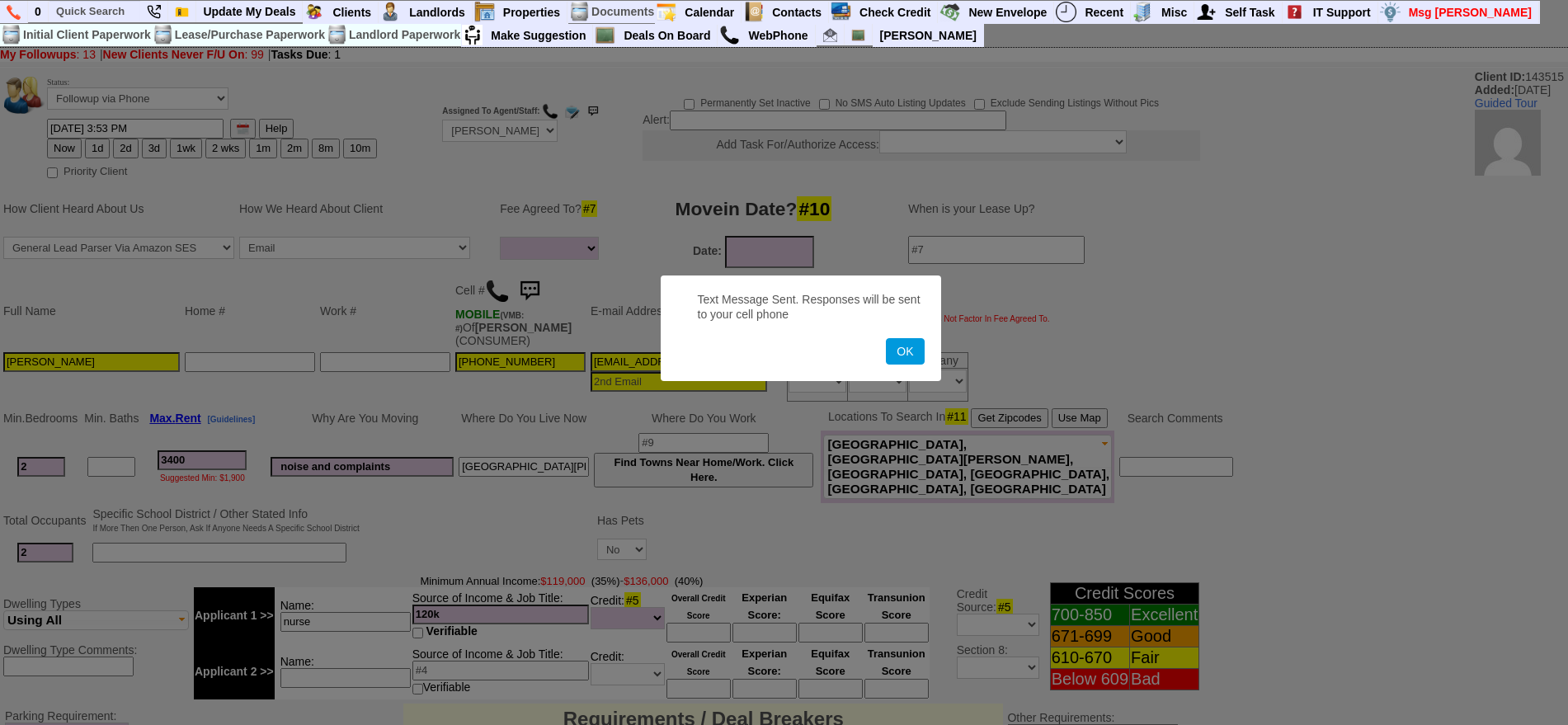
click at [886, 339] on button "OK" at bounding box center [905, 351] width 38 height 26
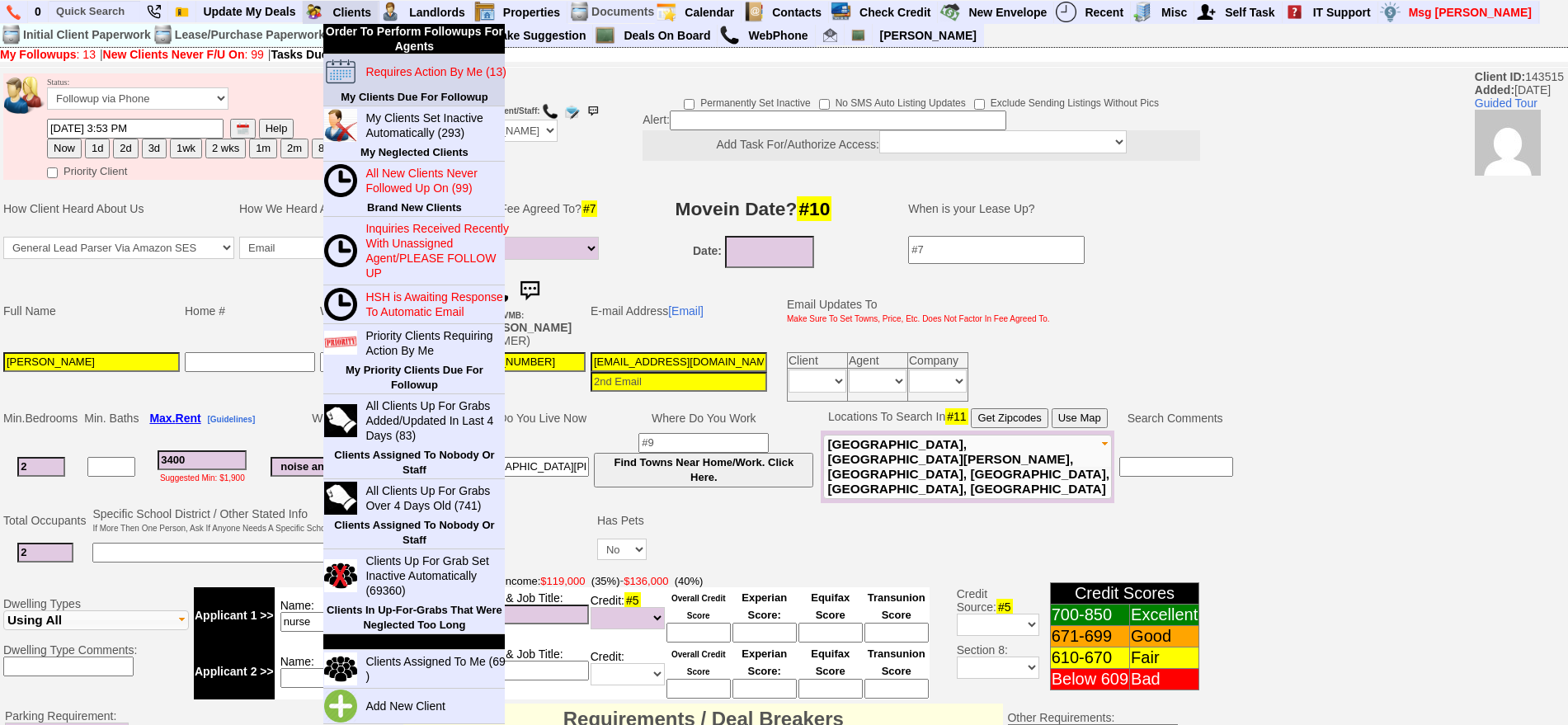
click at [401, 77] on blink "Requires Action By Me (13)" at bounding box center [435, 72] width 141 height 13
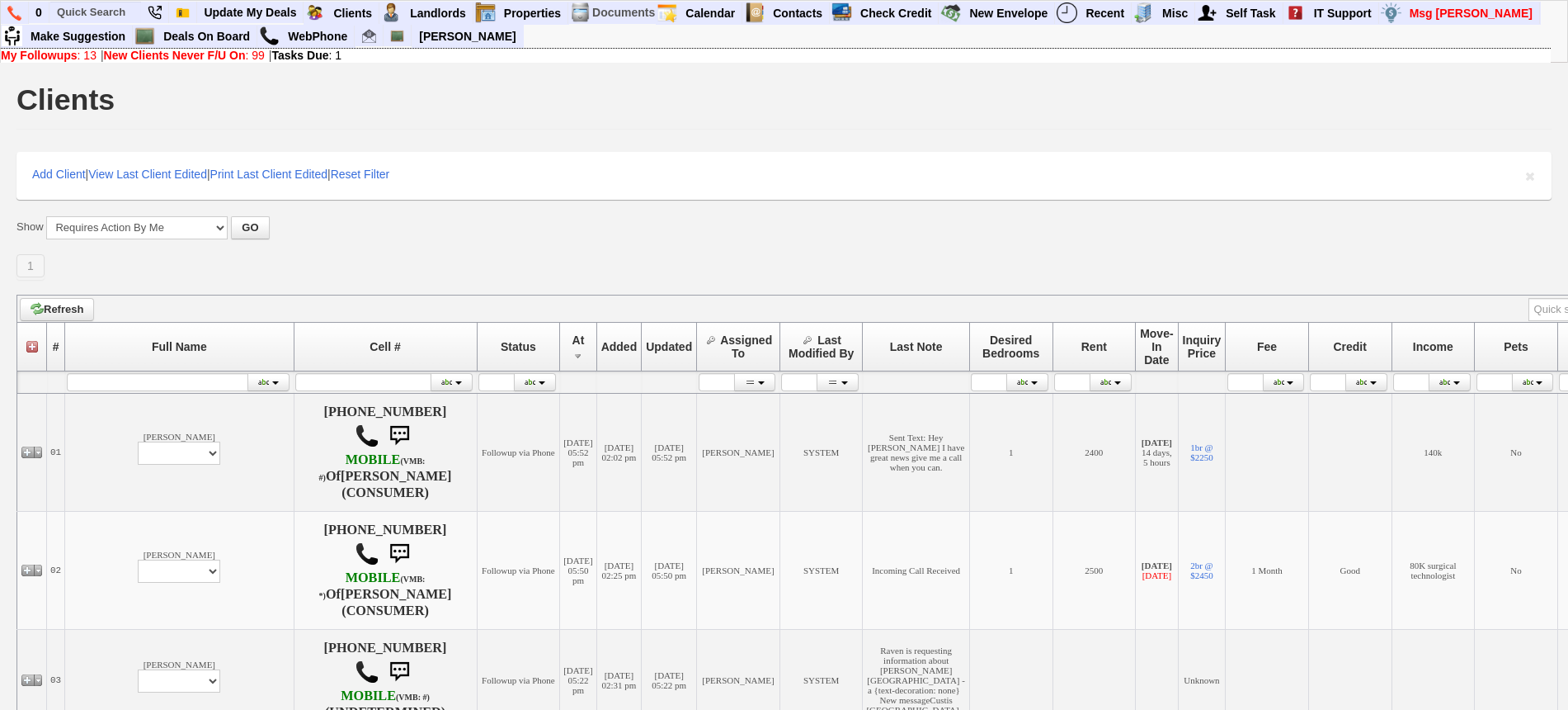
scroll to position [1241, 0]
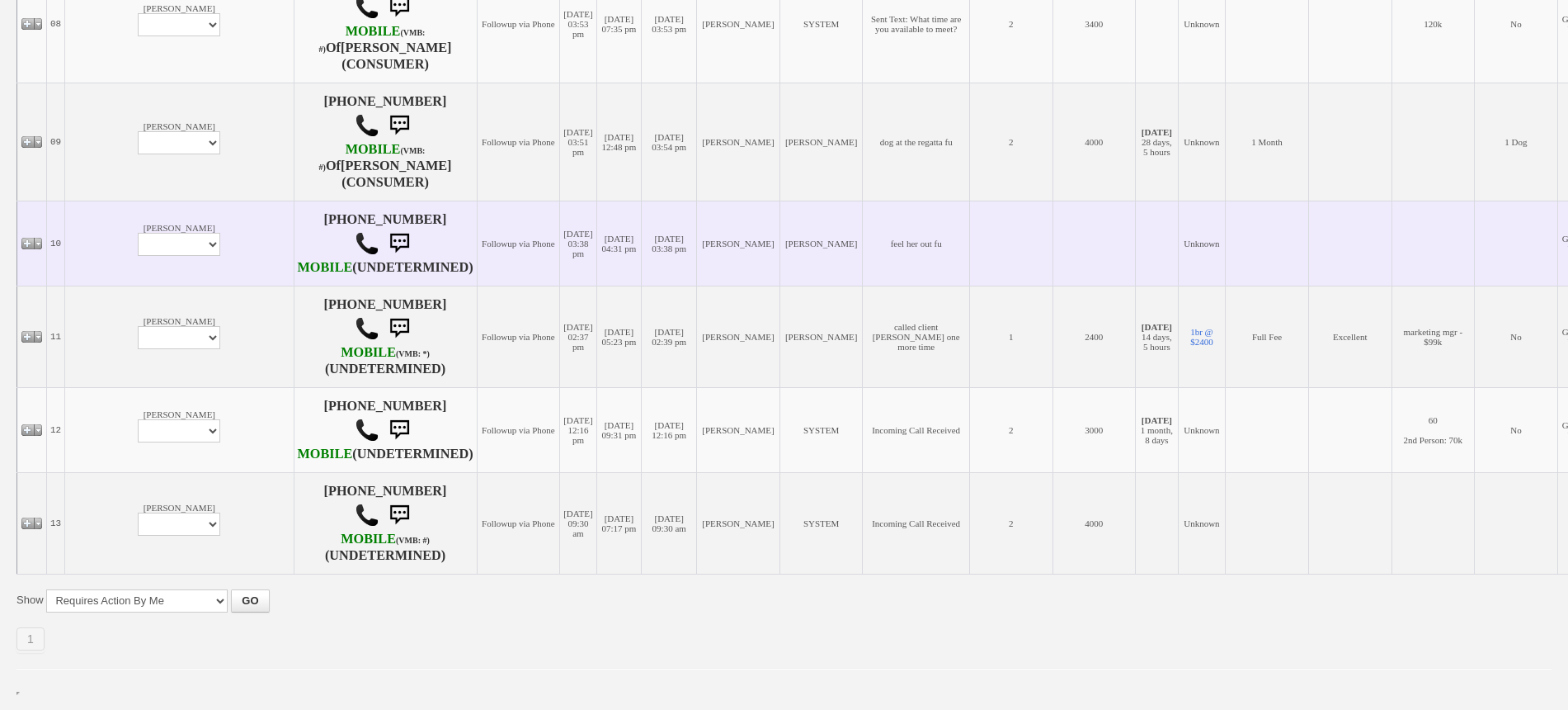
click at [125, 286] on td "[PERSON_NAME] Profile Edit Print Email Externally (Will Not Be Tracked In CRM) …" at bounding box center [178, 243] width 228 height 85
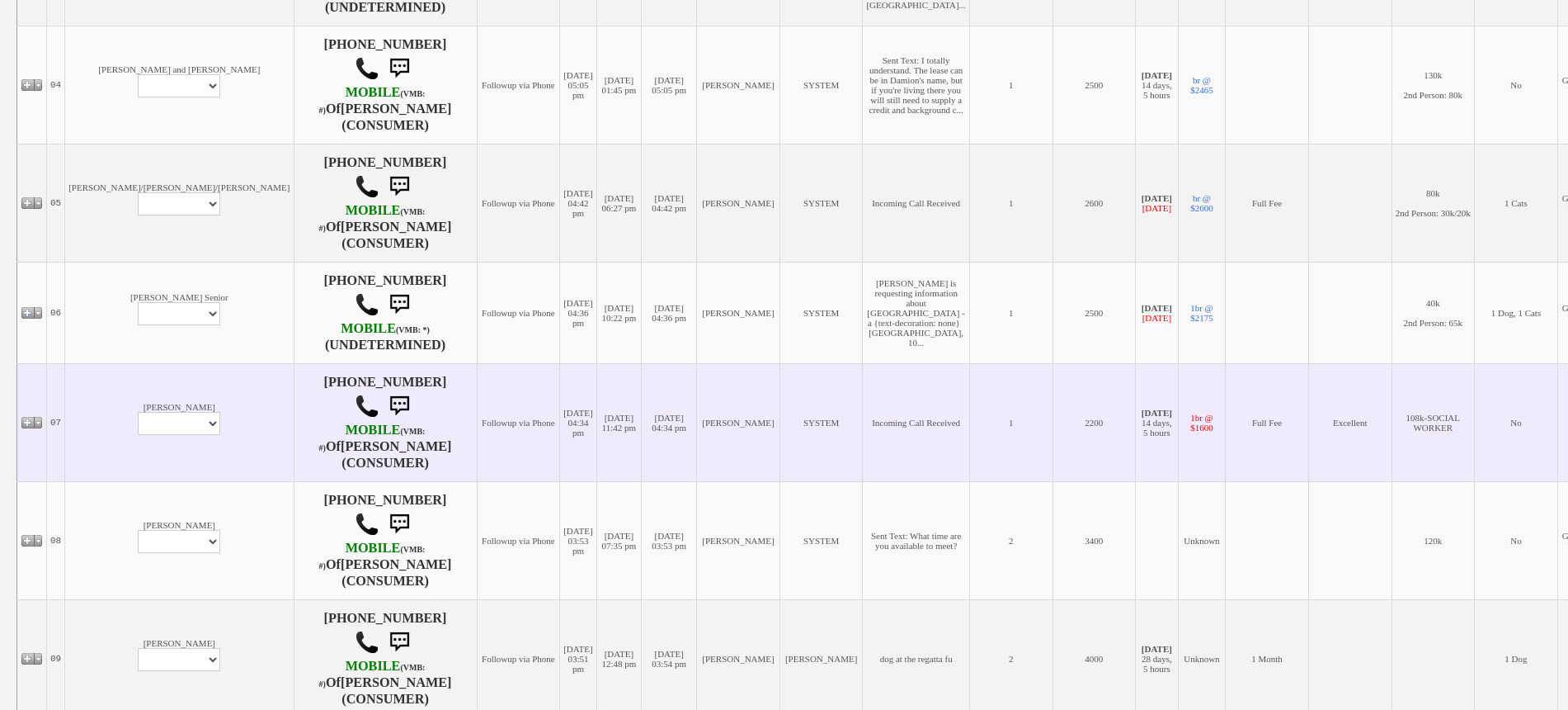
scroll to position [808, 0]
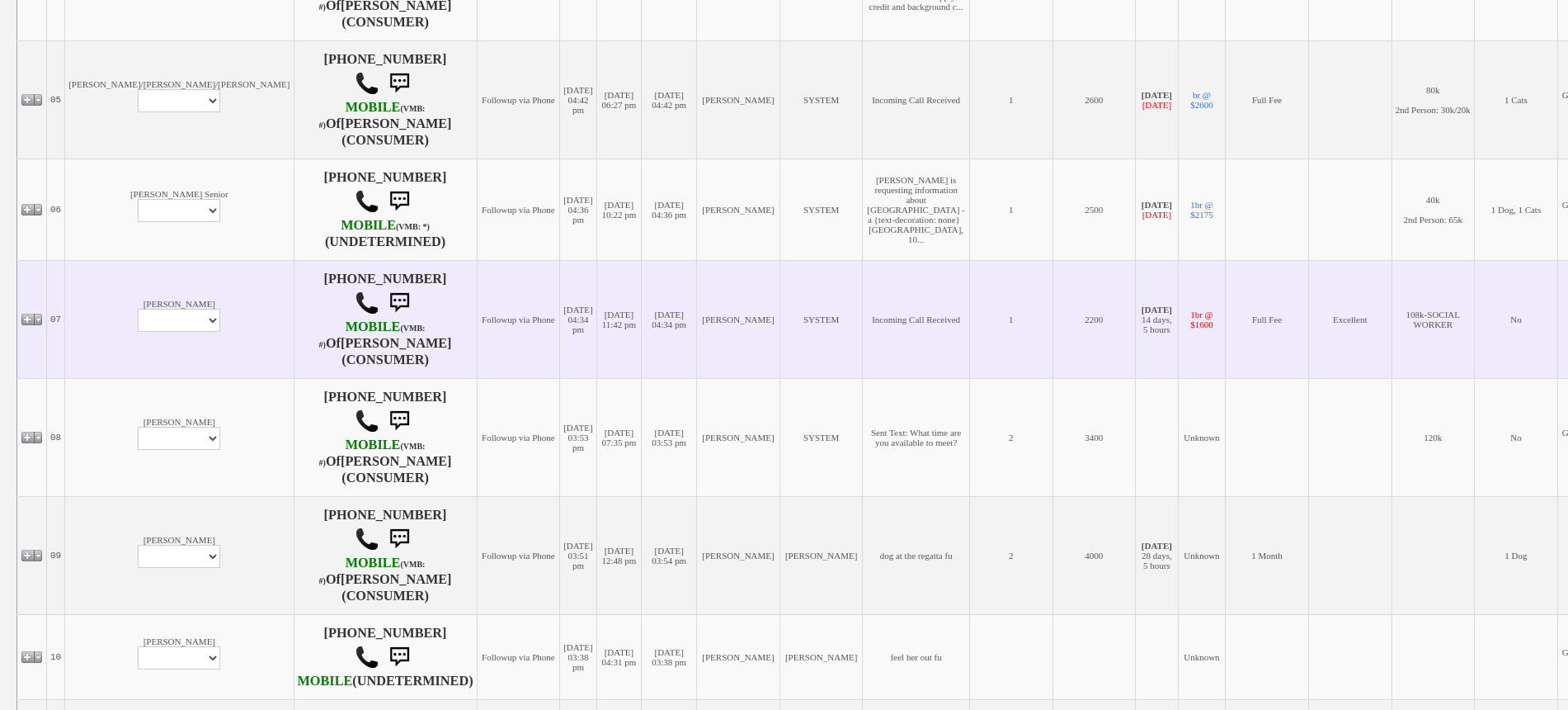
click at [124, 378] on td "[PERSON_NAME] Profile Edit Print Email Externally (Will Not Be Tracked In CRM) …" at bounding box center [178, 319] width 228 height 118
click at [138, 332] on select "Profile Edit Print Email Externally (Will Not Be Tracked In CRM) Closed Deals" at bounding box center [179, 320] width 82 height 23
select select "ChangeURL,/crm/custom/edit_client_form.php?redirect=%2Fcrm%2Fclients.php&id=225…"
click at [138, 332] on select "Profile Edit Print Email Externally (Will Not Be Tracked In CRM) Closed Deals" at bounding box center [179, 320] width 82 height 23
select select
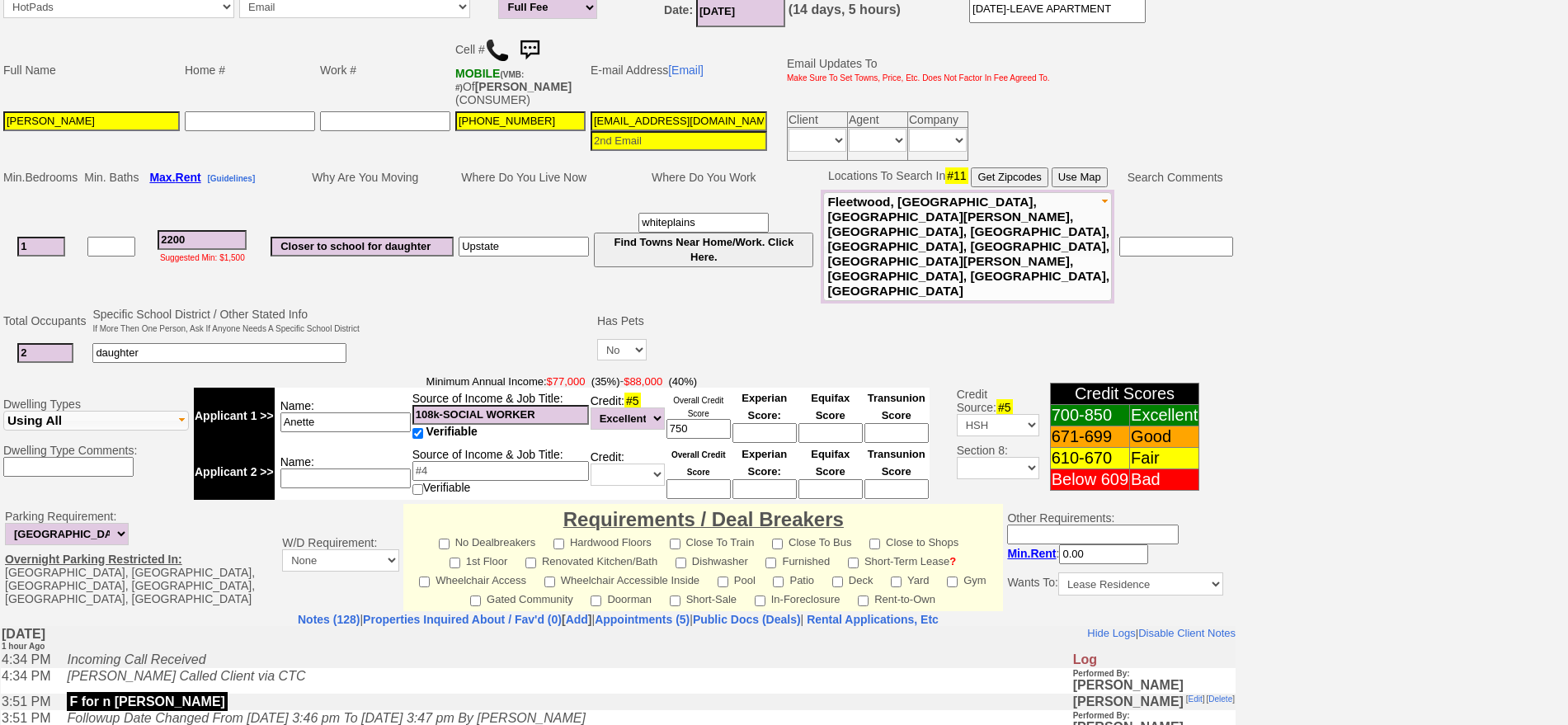
scroll to position [377, 0]
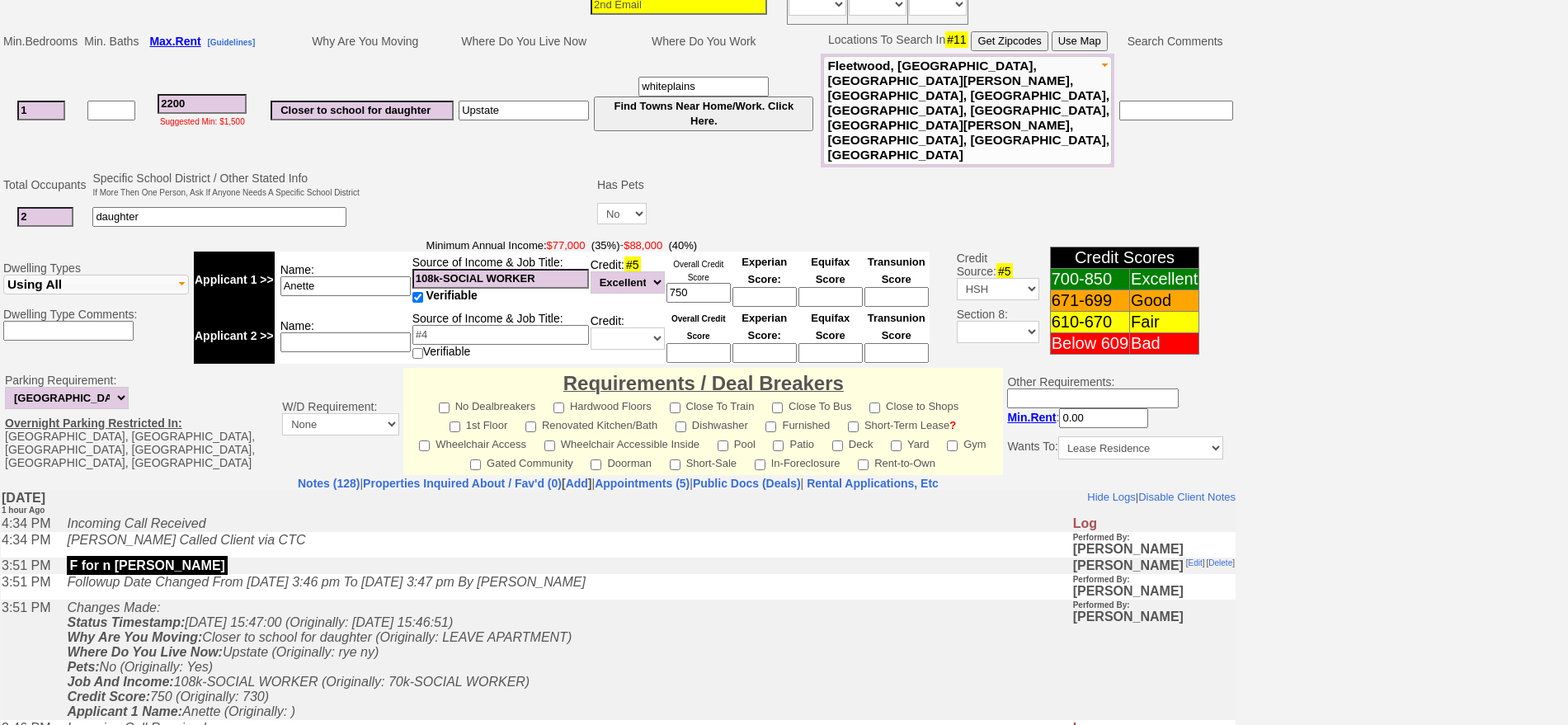
click at [564, 632] on td "Changes Made: Status Timestamp: [DATE] 15:47:00 (Originally: [DATE] 15:46:51) W…" at bounding box center [565, 659] width 1013 height 120
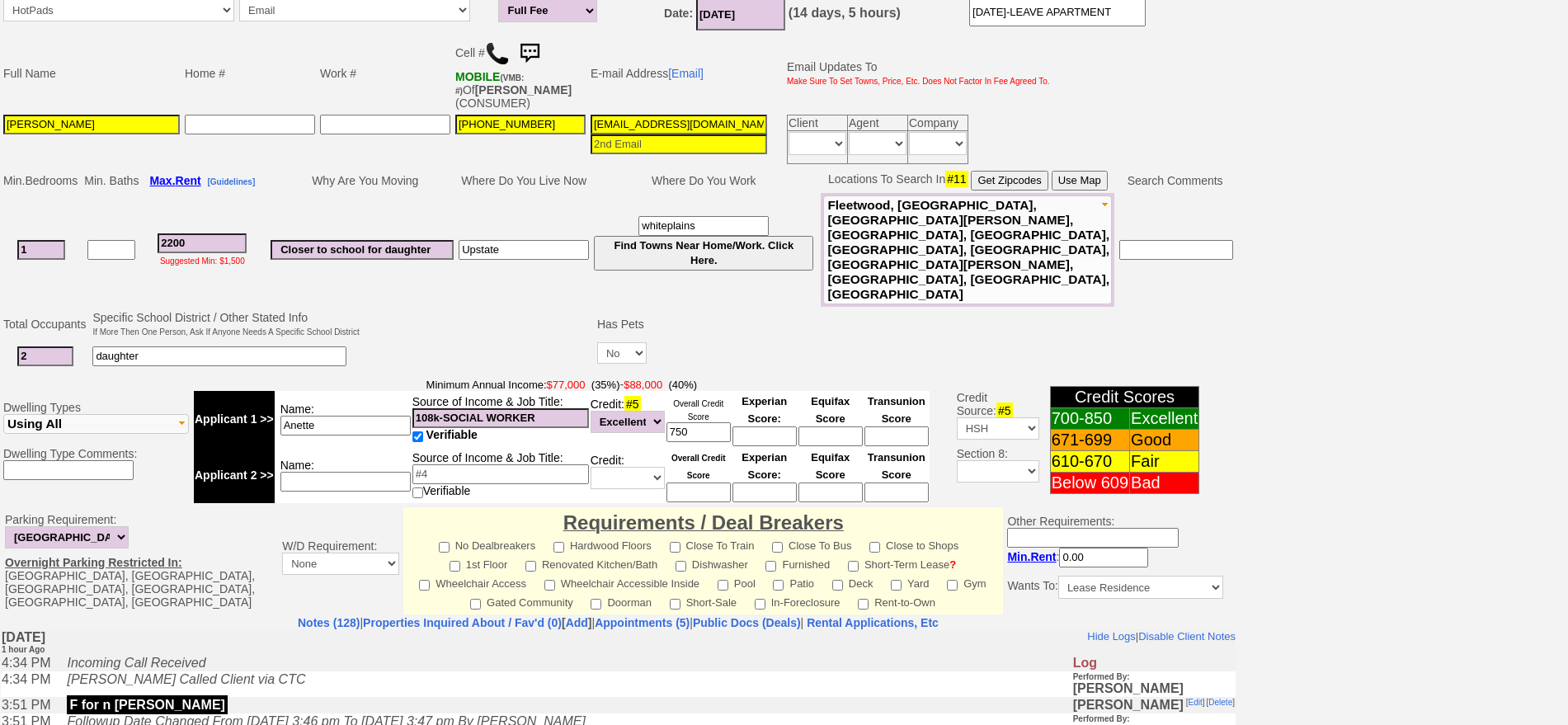
scroll to position [0, 0]
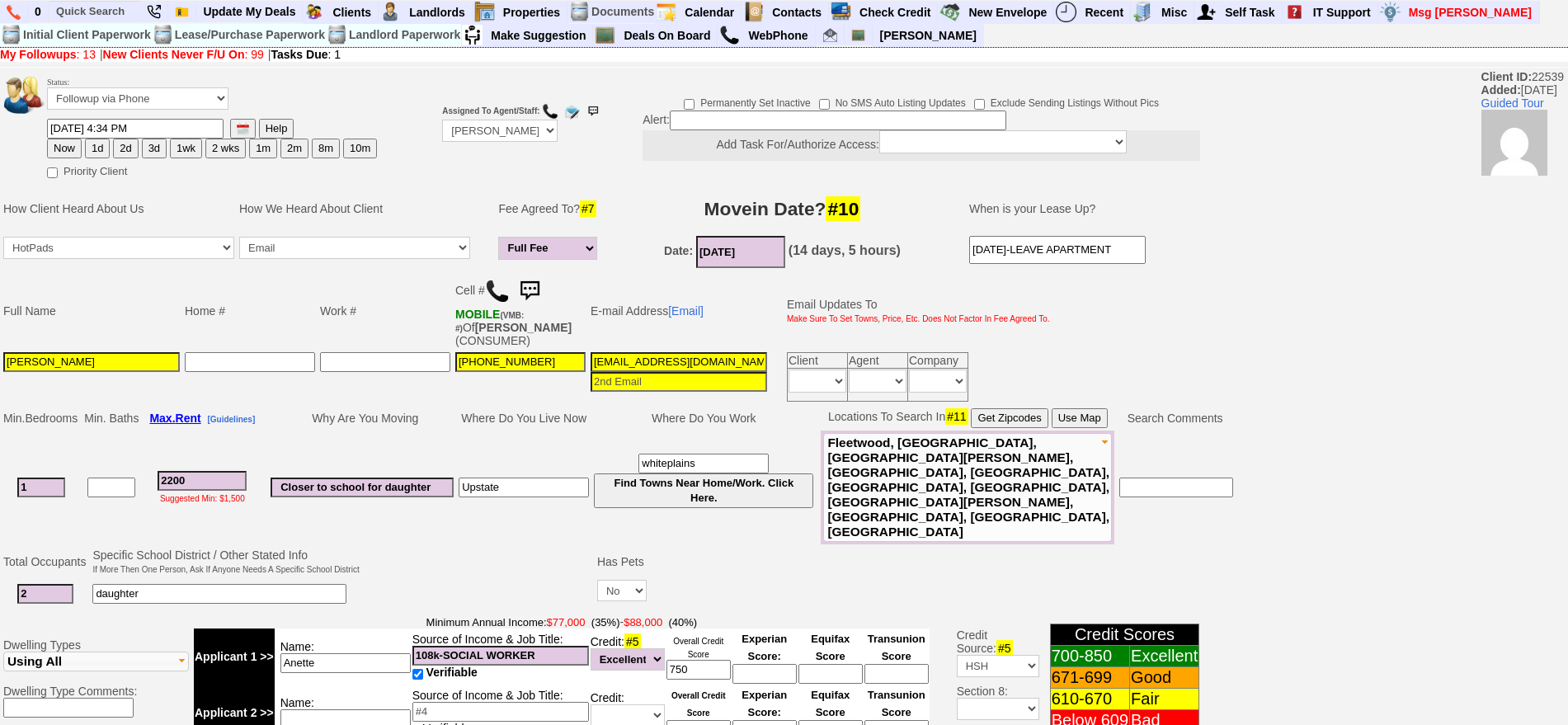
click at [528, 275] on img at bounding box center [529, 291] width 33 height 33
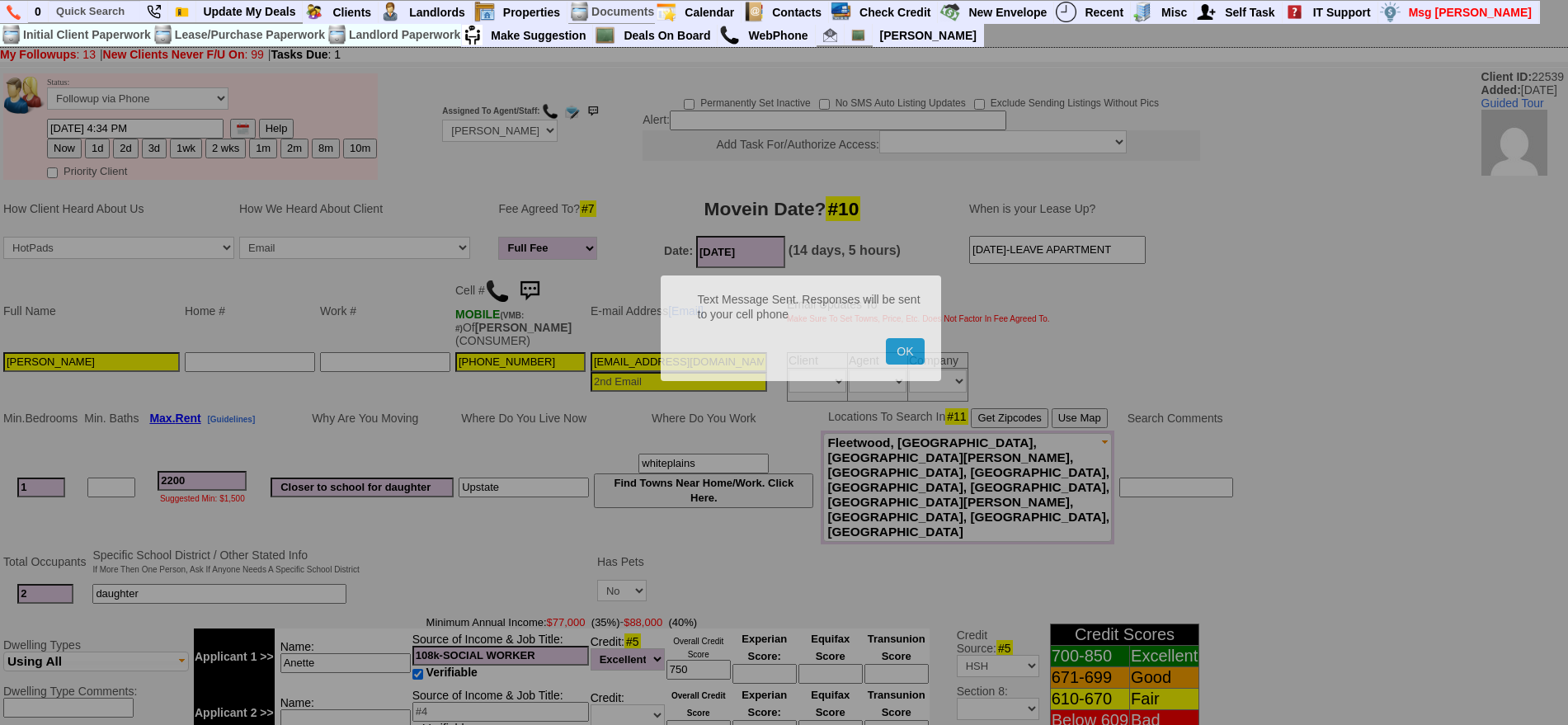
click at [886, 339] on button "OK" at bounding box center [905, 351] width 38 height 26
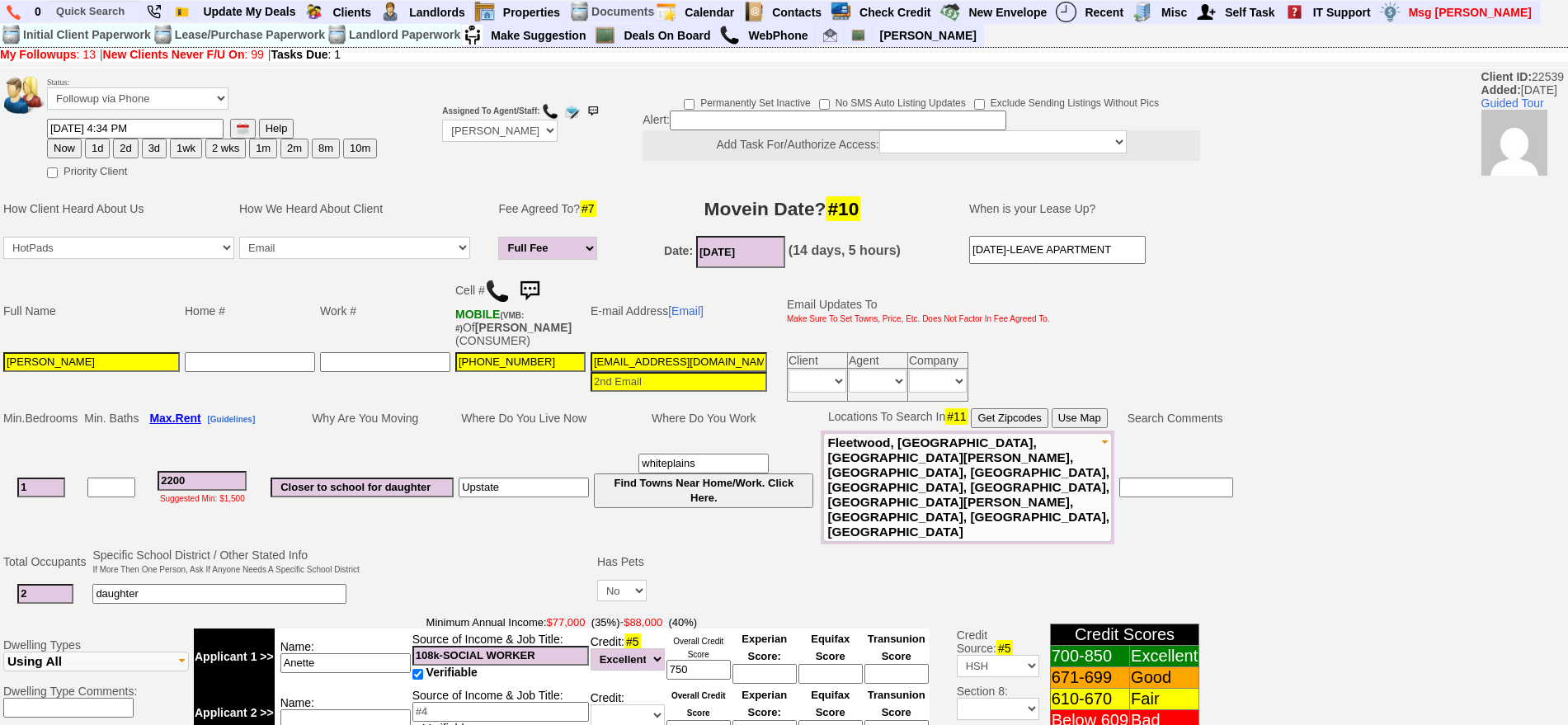
click at [730, 365] on input "[EMAIL_ADDRESS][DOMAIN_NAME]" at bounding box center [679, 362] width 177 height 20
